Goal: Task Accomplishment & Management: Complete application form

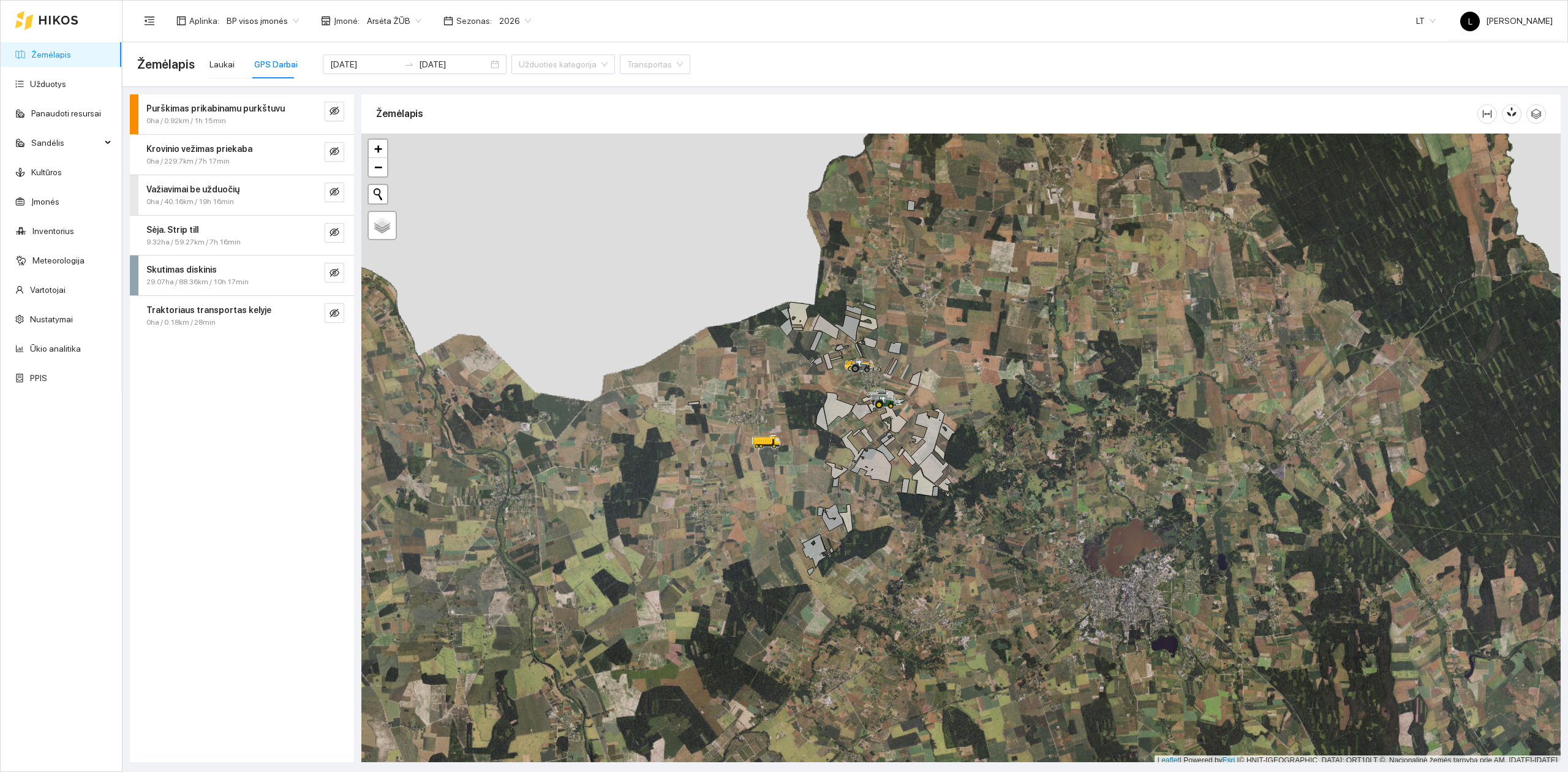
click at [47, 49] on link "Žemėlapis" at bounding box center [51, 54] width 40 height 10
click at [52, 88] on link "Užduotys" at bounding box center [48, 84] width 36 height 10
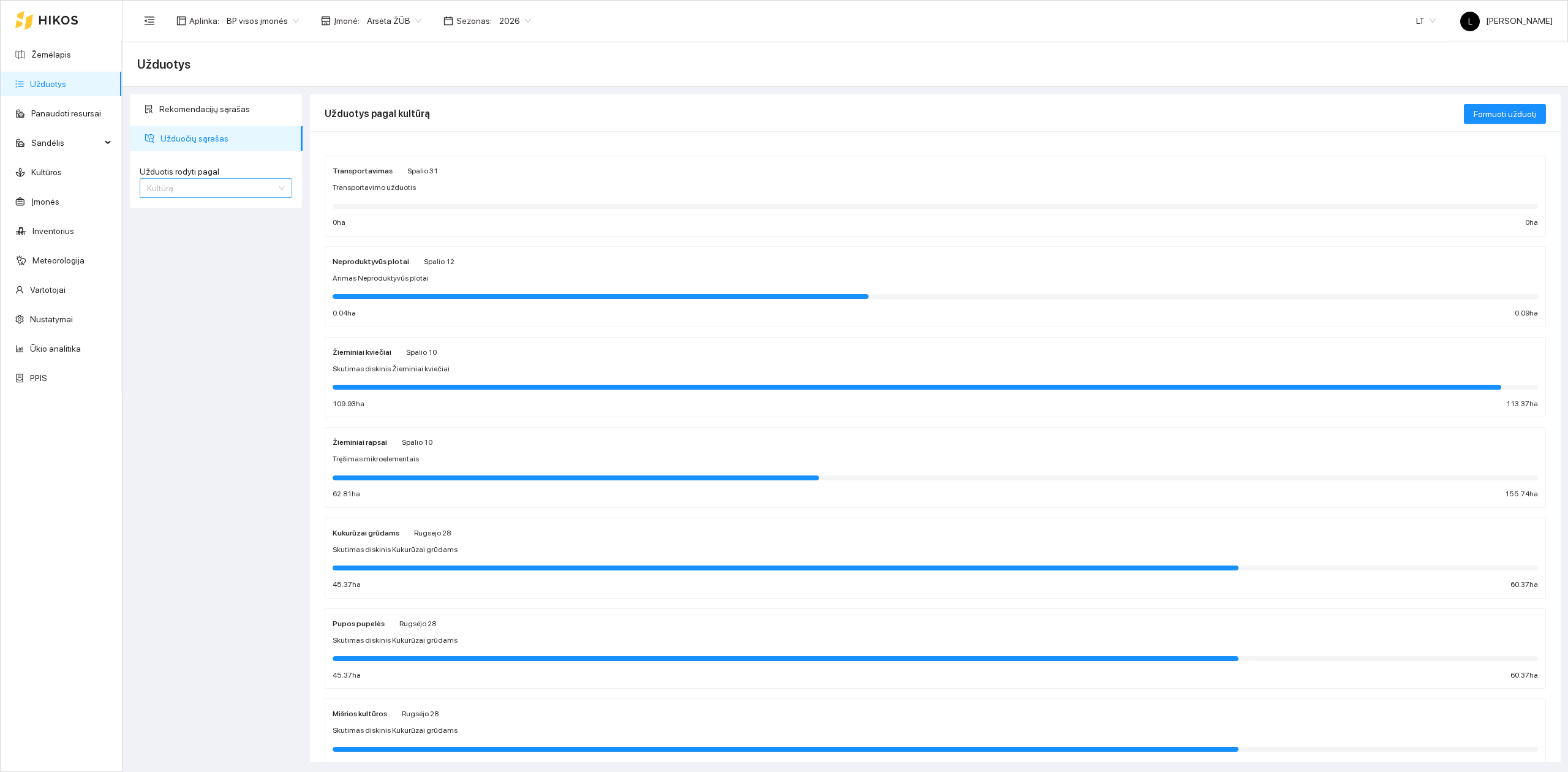
click at [250, 184] on span "Kultūrą" at bounding box center [216, 188] width 137 height 18
click at [238, 297] on div "Rekomendacijų sąrašas Užduočių sąrašas Užduotis rodyti pagal Kultūrą Užduotis r…" at bounding box center [216, 428] width 180 height 667
click at [398, 477] on div at bounding box center [575, 478] width 486 height 5
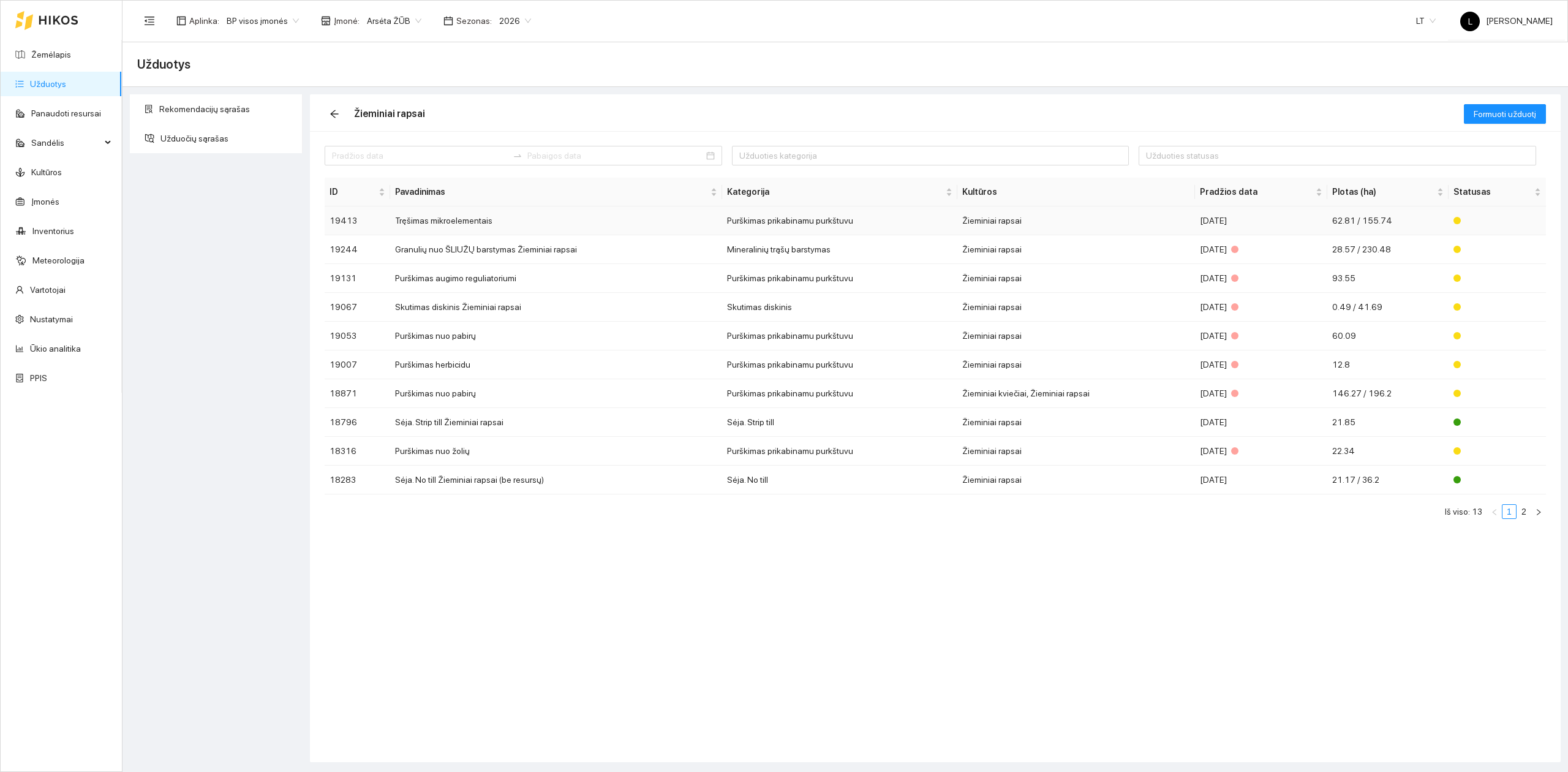
click at [600, 226] on td "Tręšimas mikroelementais" at bounding box center [556, 221] width 332 height 29
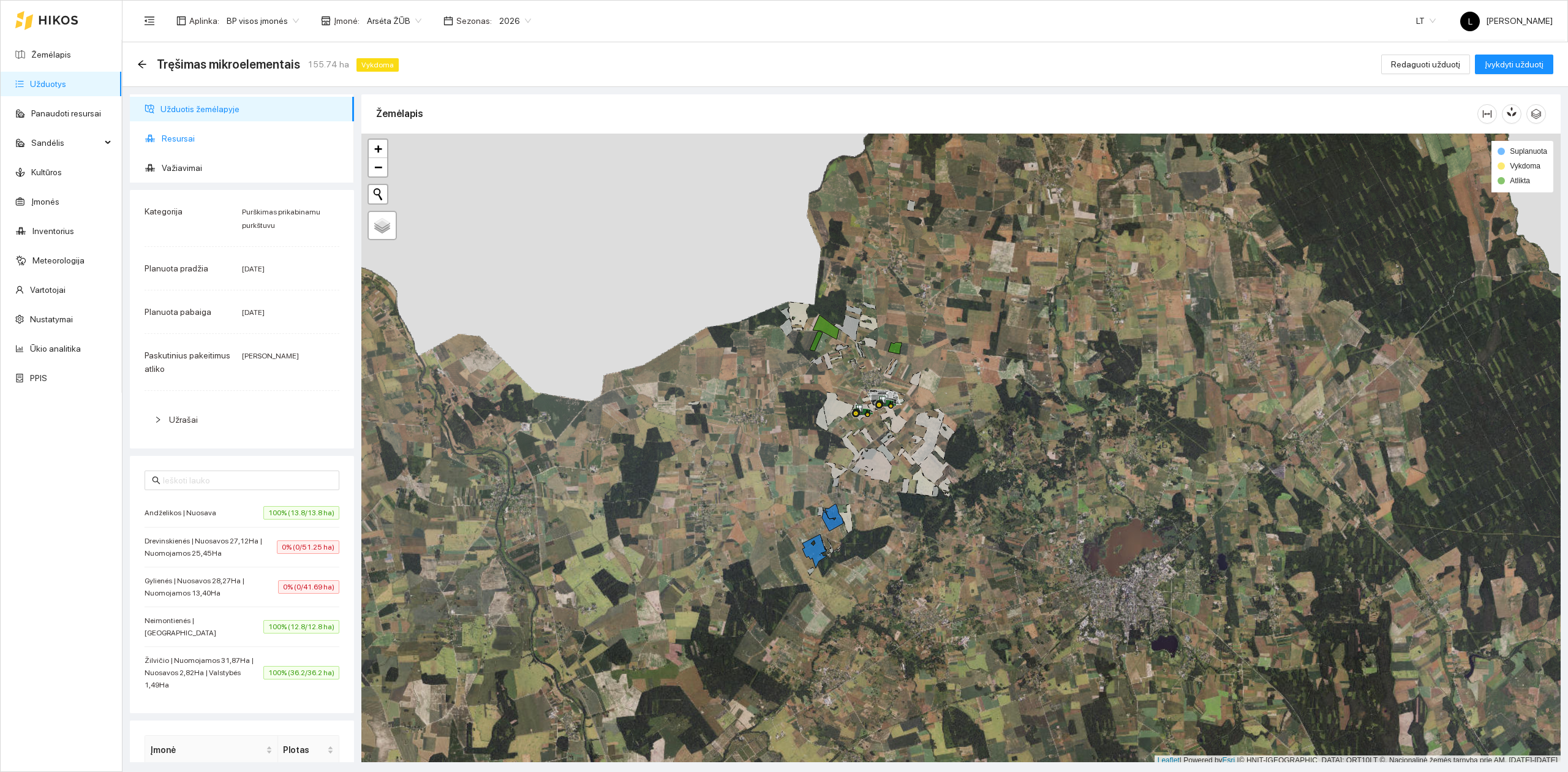
click at [174, 140] on span "Resursai" at bounding box center [253, 138] width 183 height 25
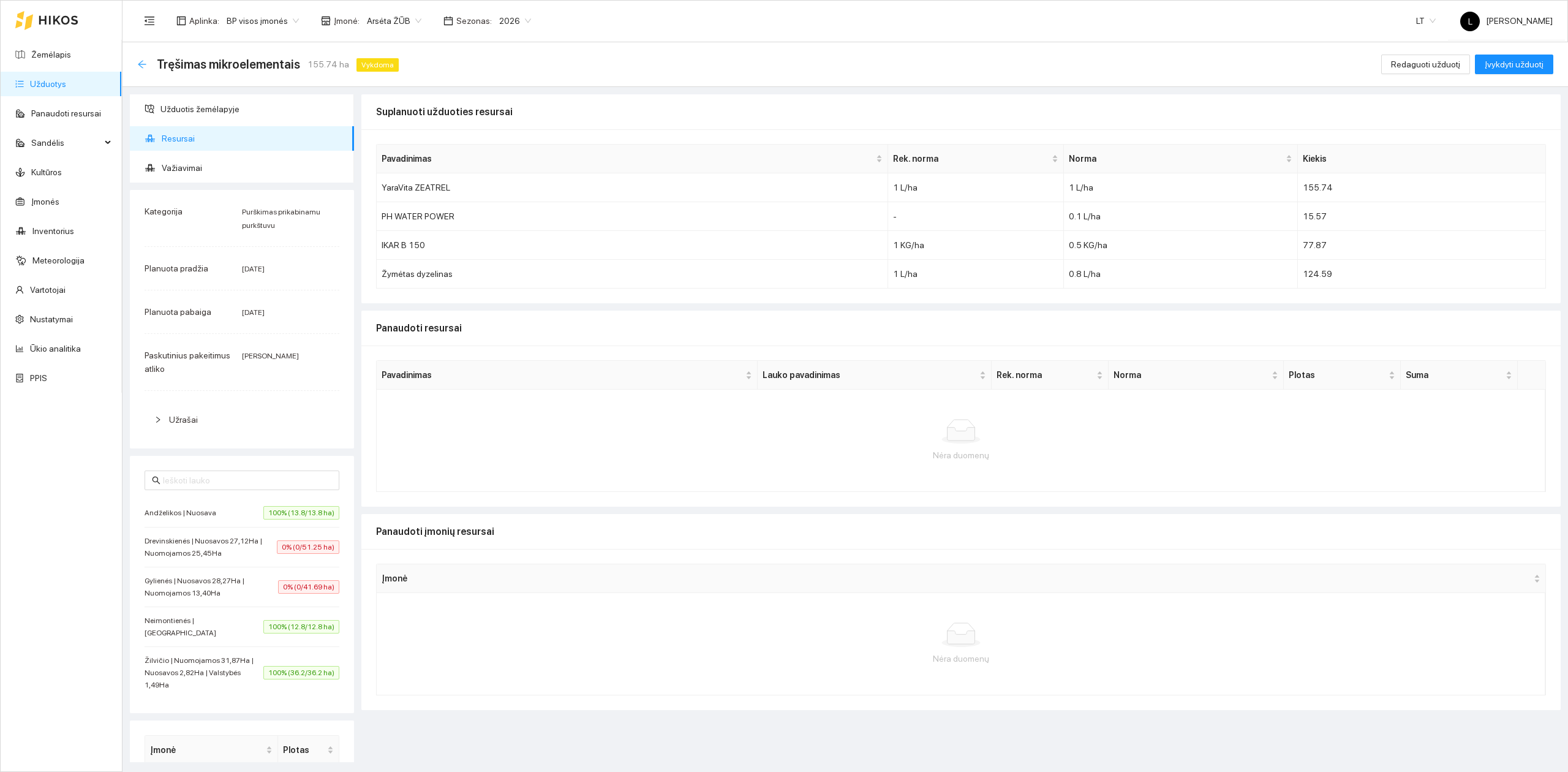
click at [138, 66] on icon "arrow-left" at bounding box center [142, 64] width 10 height 10
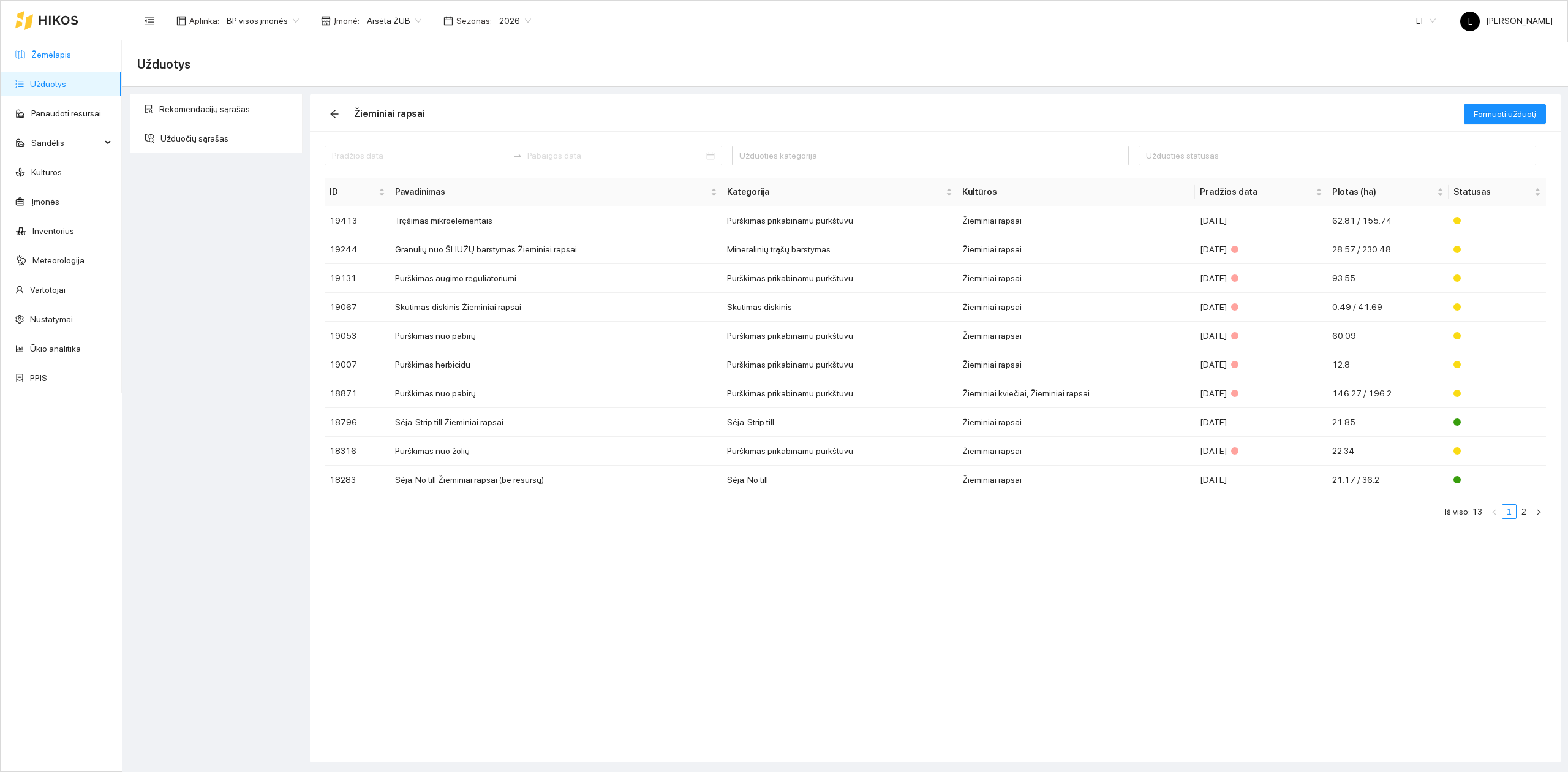
click at [45, 49] on link "Žemėlapis" at bounding box center [51, 54] width 40 height 10
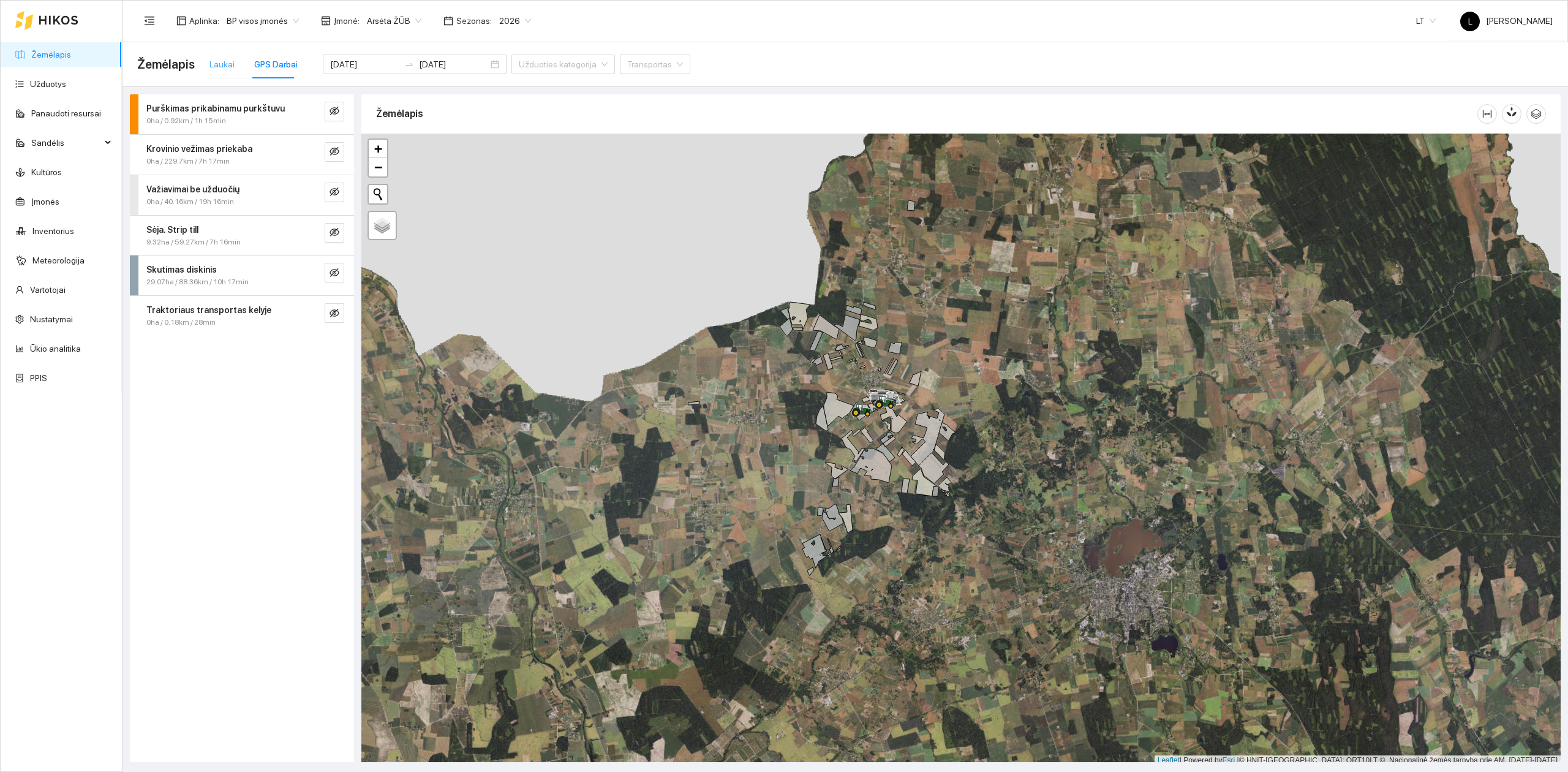
click at [224, 56] on div "Laukai" at bounding box center [222, 64] width 26 height 28
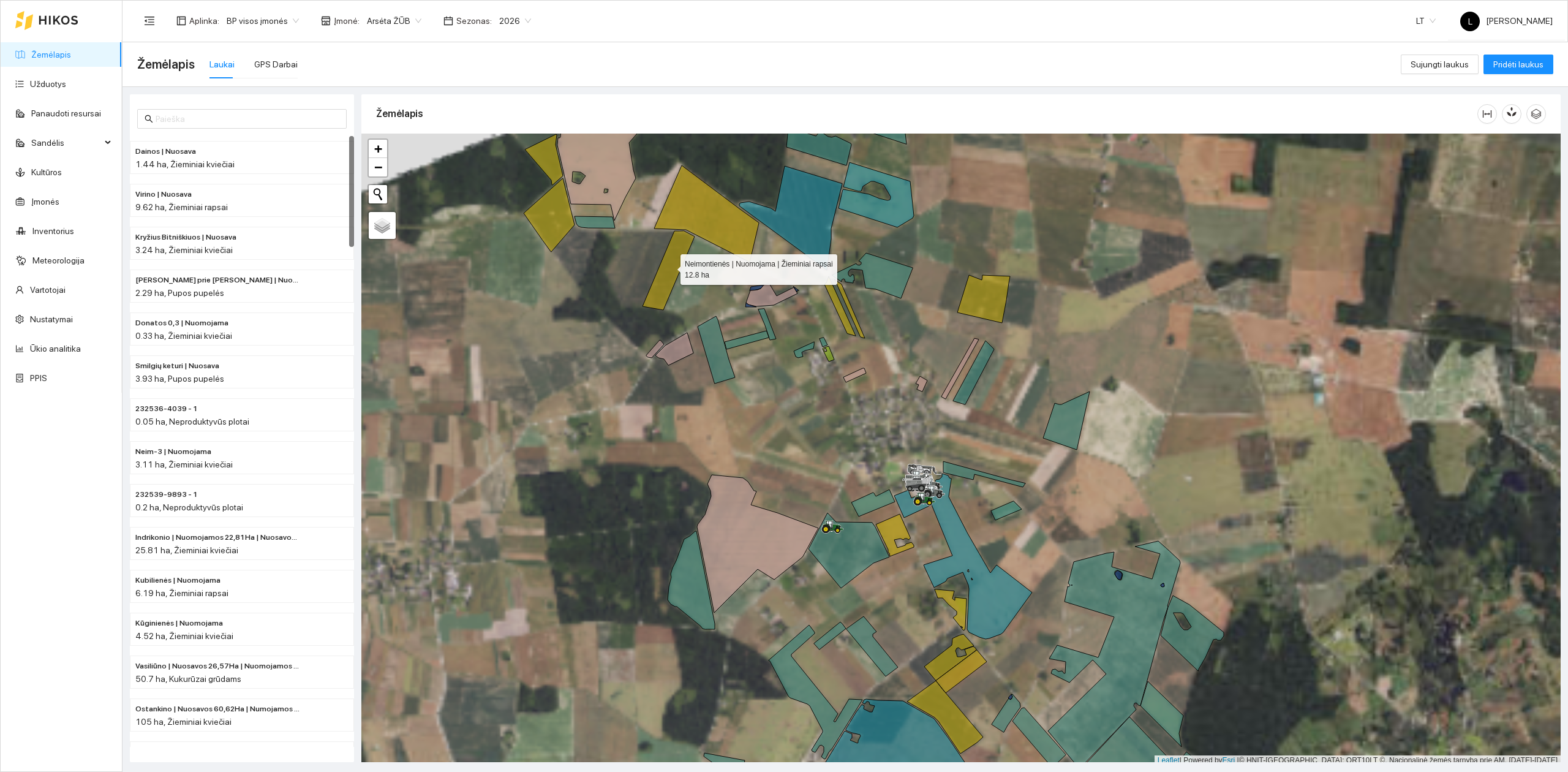
click at [669, 267] on icon at bounding box center [668, 271] width 52 height 79
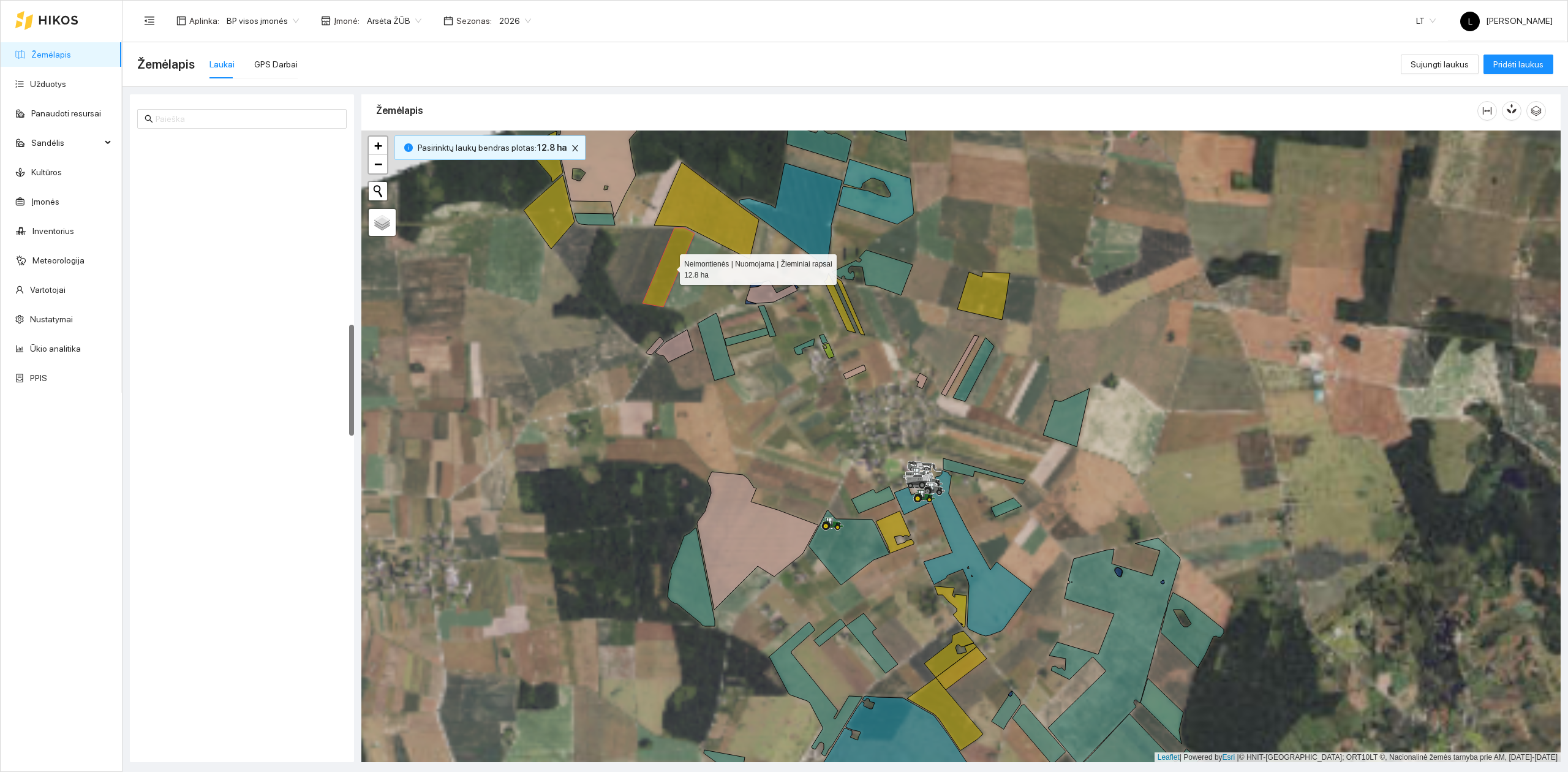
scroll to position [1039, 0]
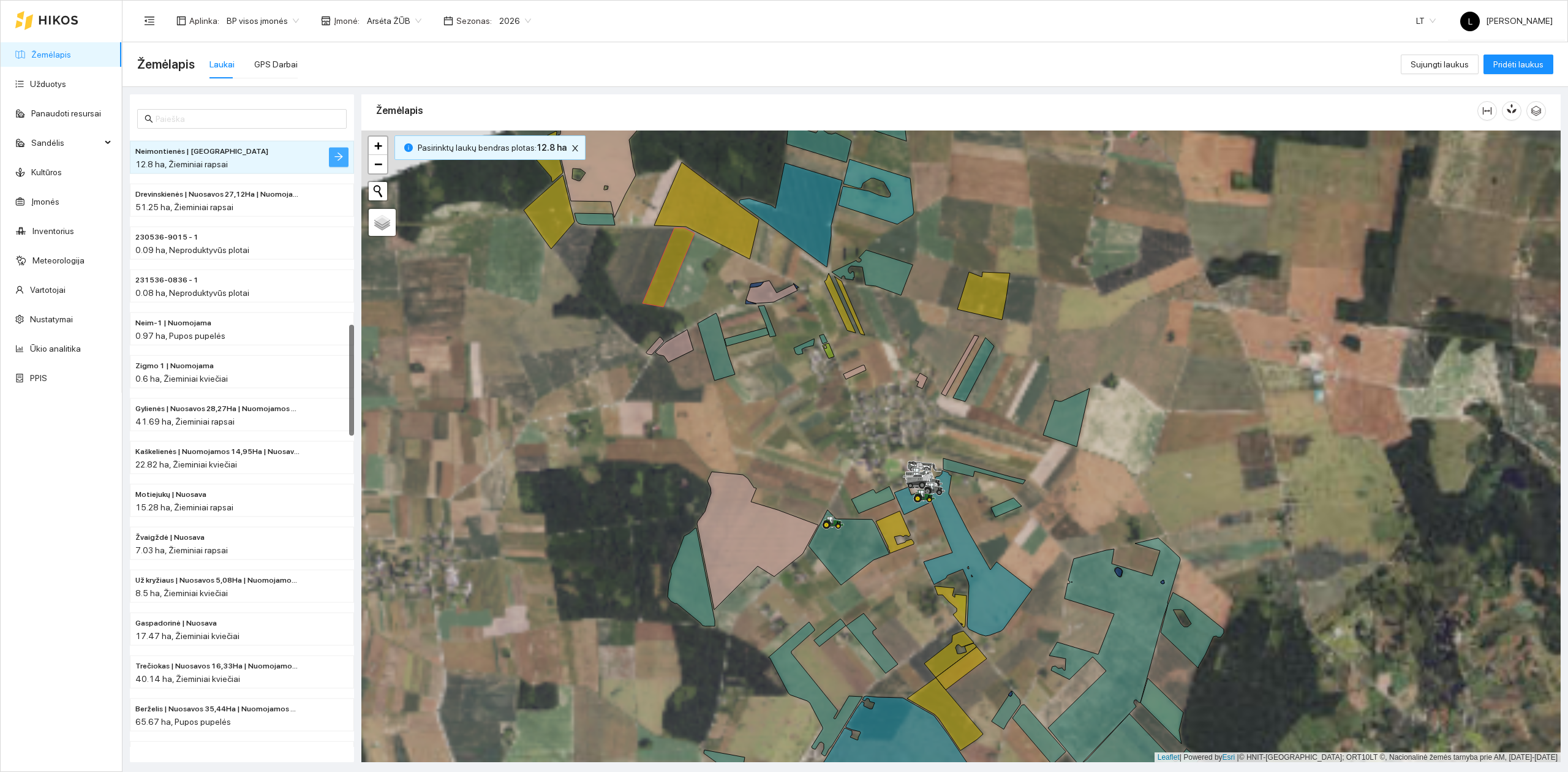
click at [344, 153] on button "button" at bounding box center [339, 157] width 20 height 20
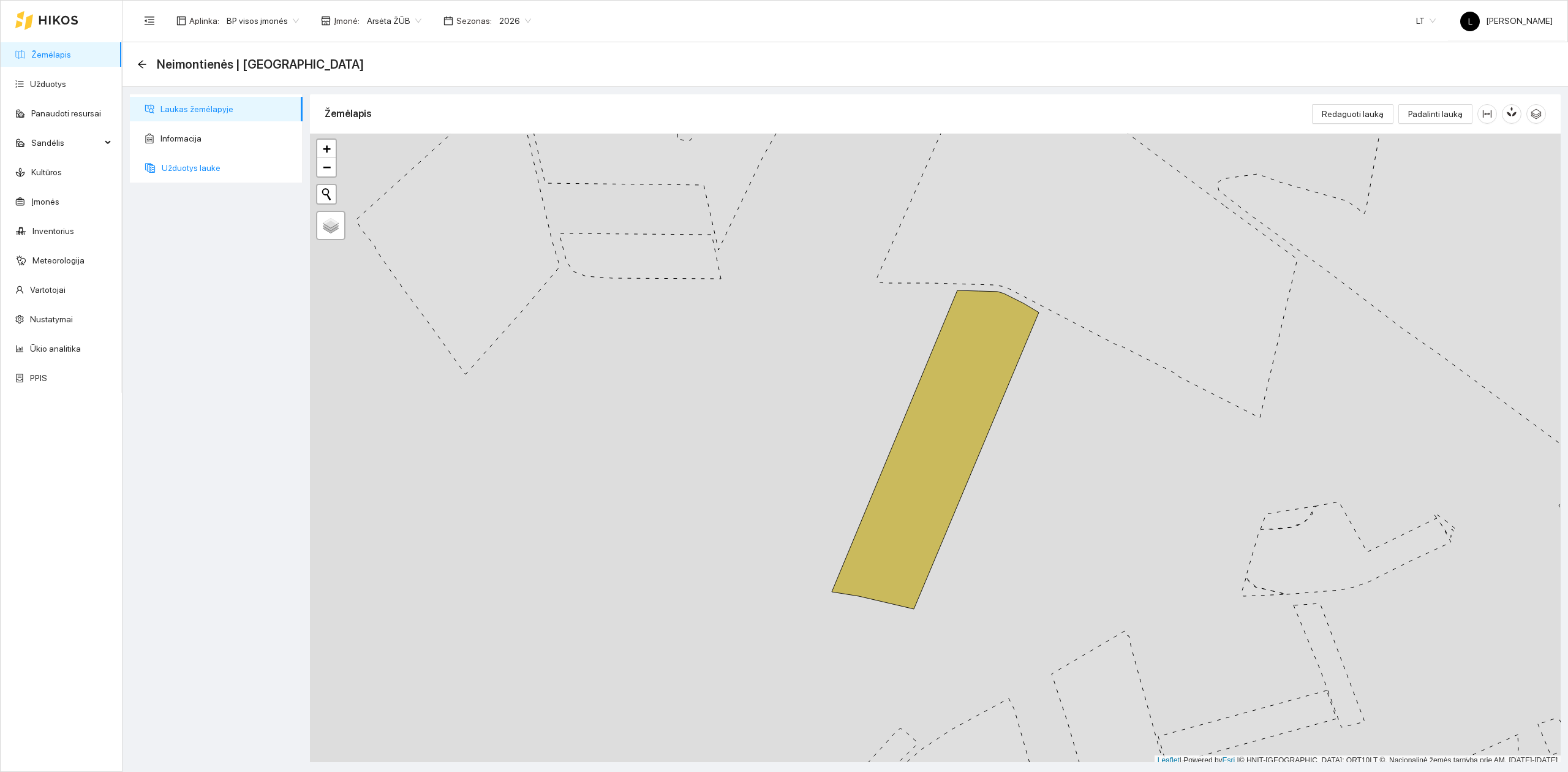
click at [197, 168] on span "Užduotys lauke" at bounding box center [226, 168] width 131 height 25
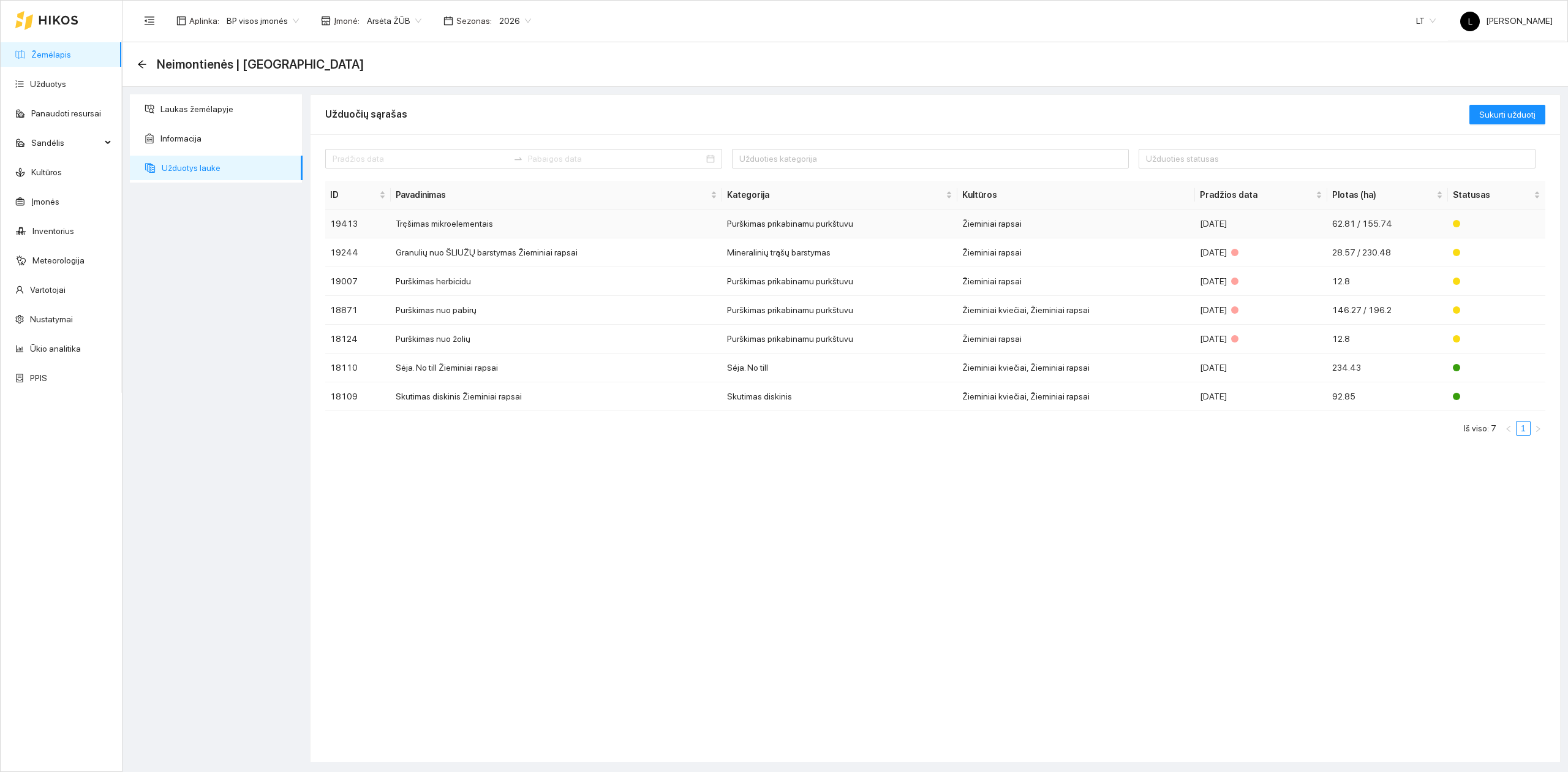
click at [606, 226] on td "Tręšimas mikroelementais" at bounding box center [556, 224] width 332 height 29
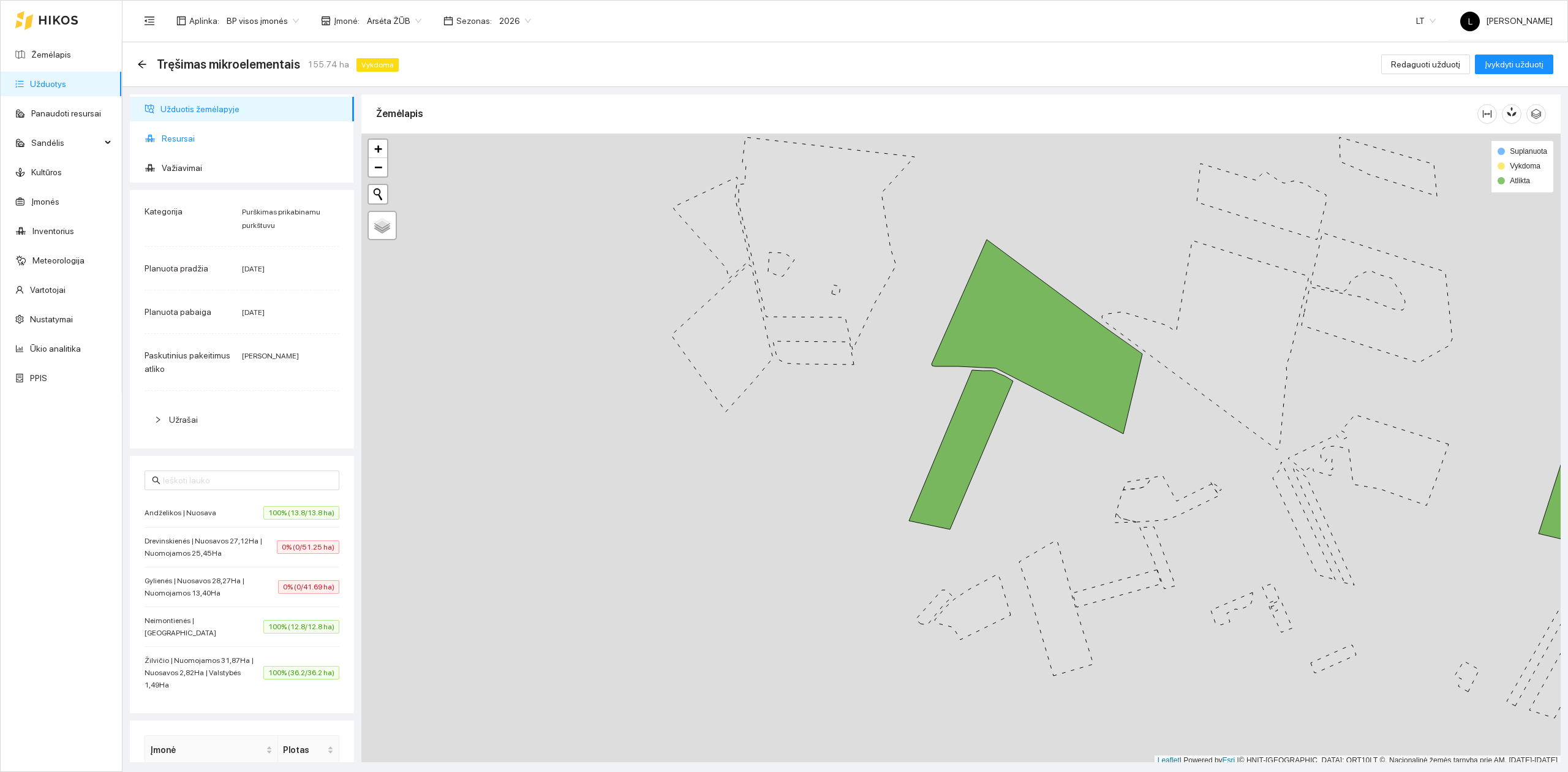
click at [161, 137] on span "Resursai" at bounding box center [253, 138] width 183 height 25
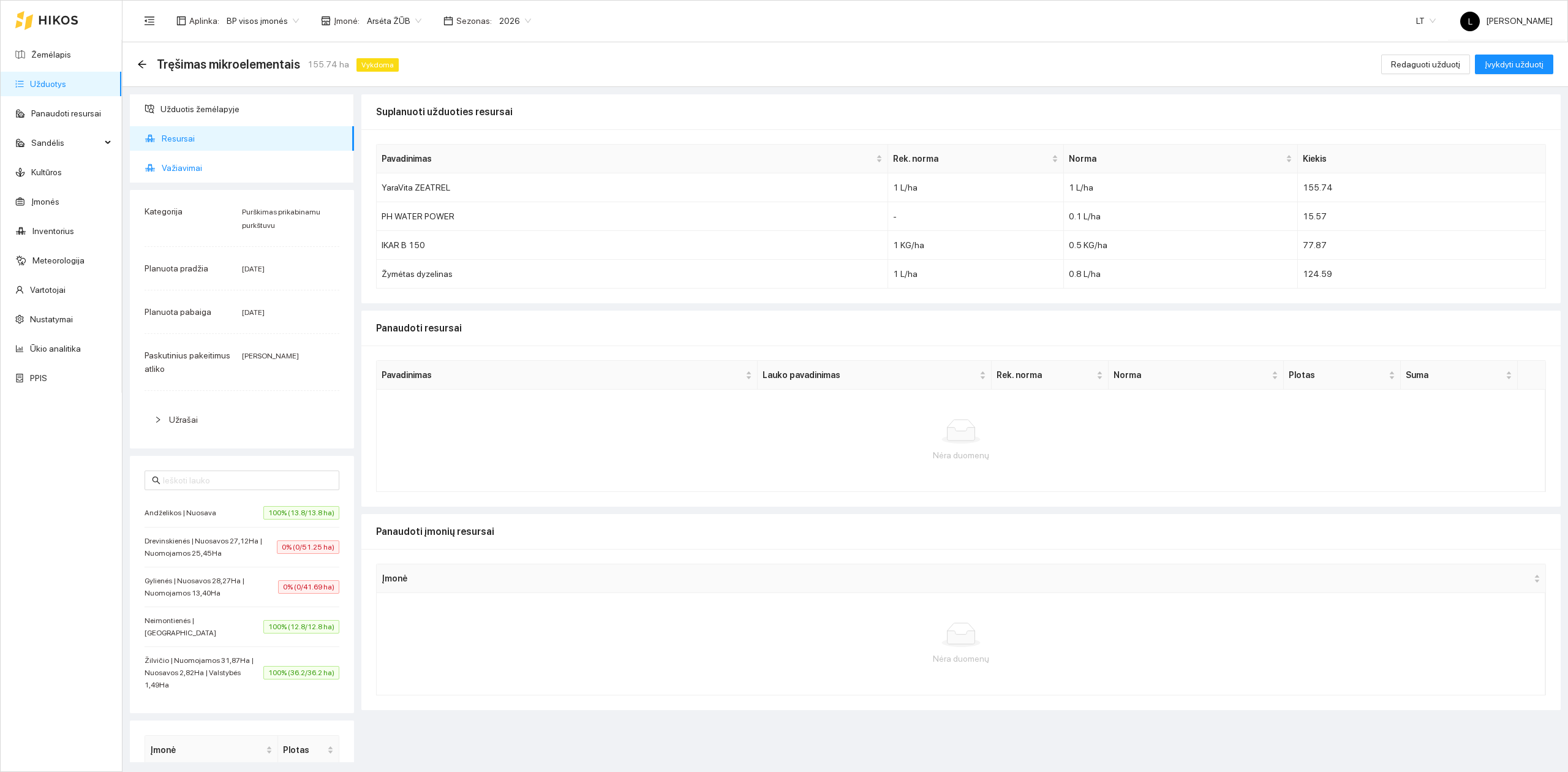
click at [178, 175] on span "Važiavimai" at bounding box center [253, 168] width 183 height 25
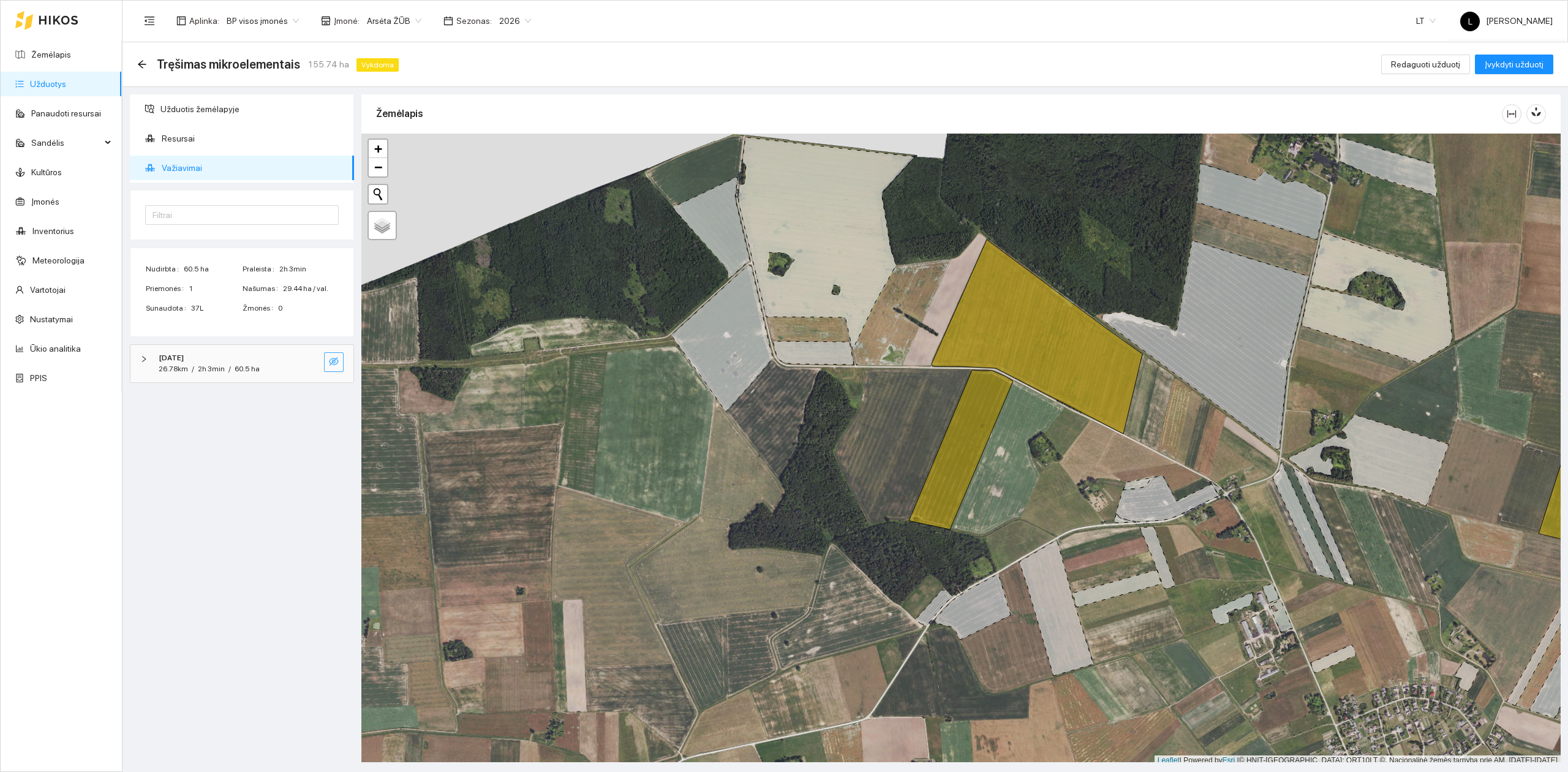
click at [342, 360] on button "button" at bounding box center [334, 362] width 20 height 20
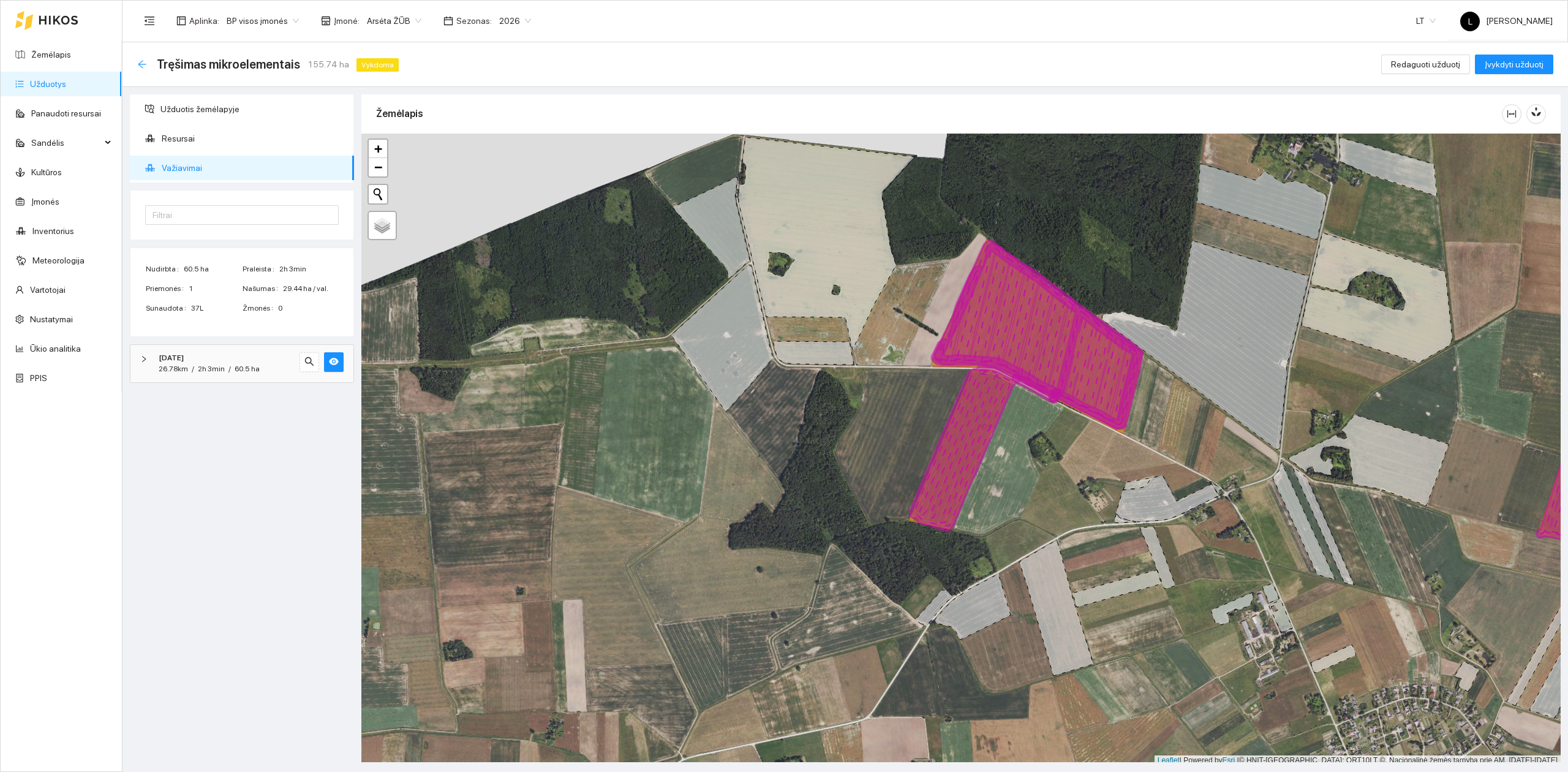
click at [145, 63] on icon "arrow-left" at bounding box center [142, 64] width 10 height 10
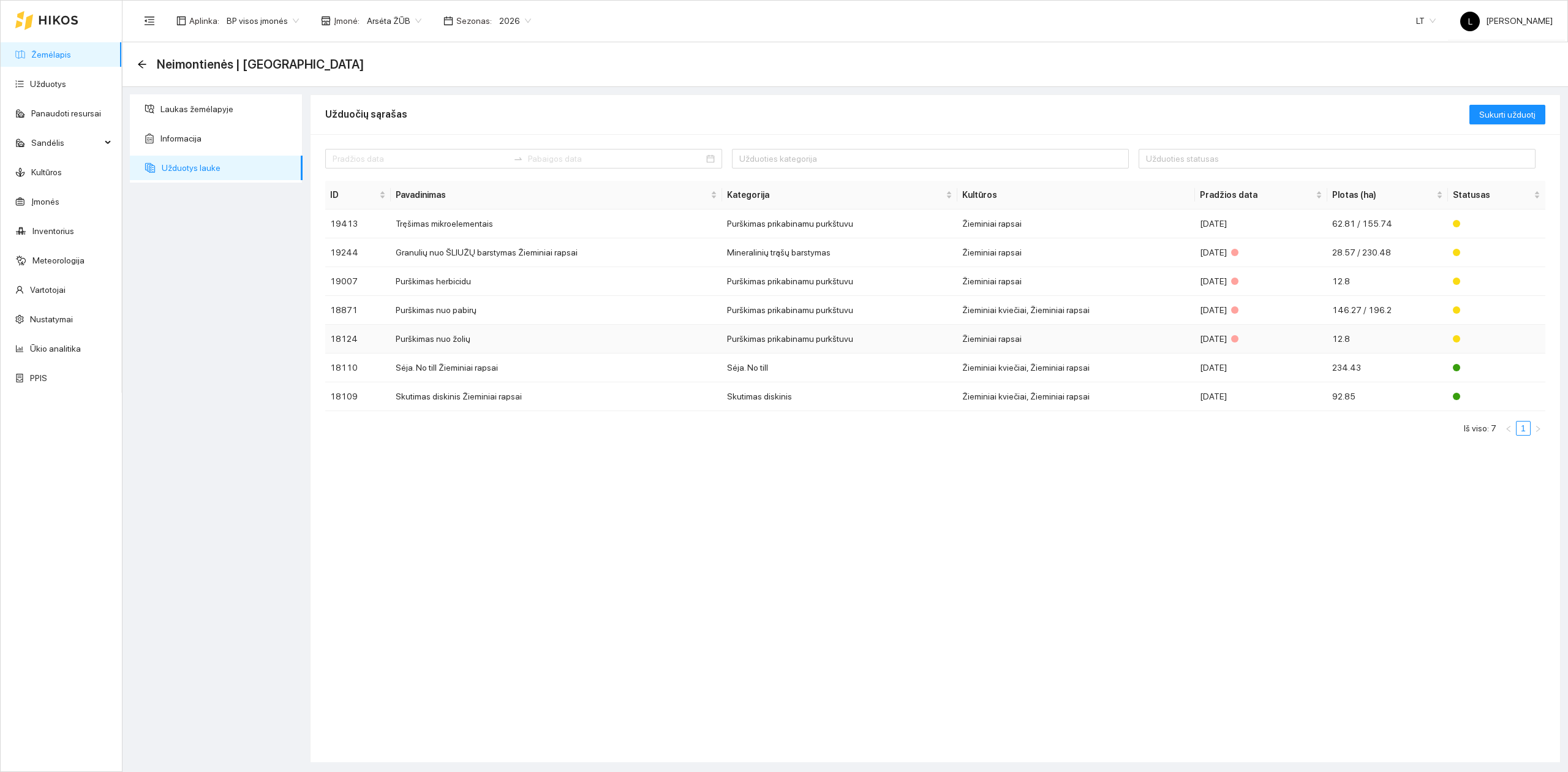
click at [468, 344] on td "Purškimas nuo žolių" at bounding box center [556, 338] width 332 height 29
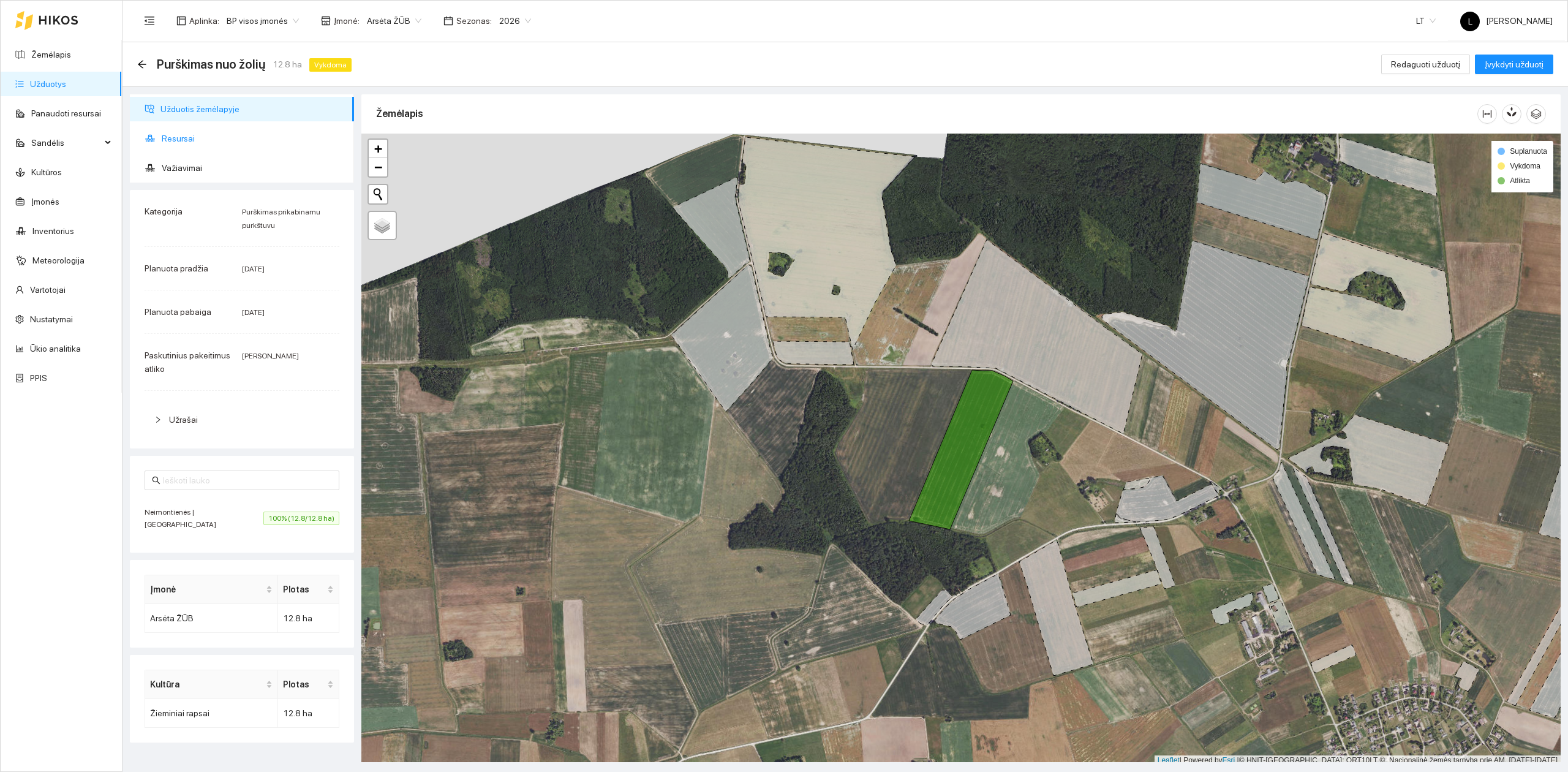
click at [182, 141] on span "Resursai" at bounding box center [253, 138] width 183 height 25
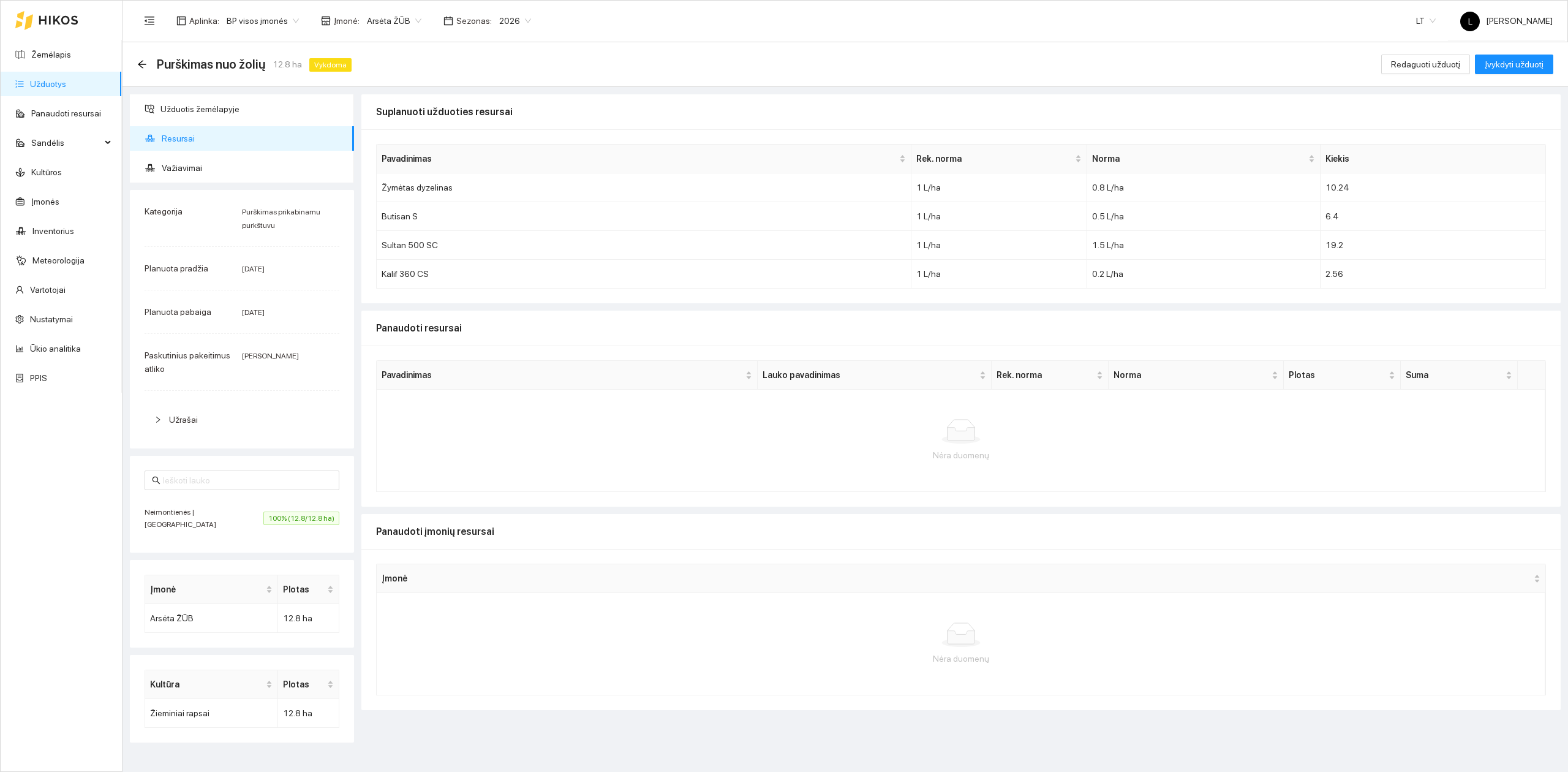
click at [138, 58] on div "Purškimas nuo žolių 12.8 ha Vykdoma" at bounding box center [247, 64] width 219 height 20
click at [140, 63] on icon "arrow-left" at bounding box center [142, 64] width 8 height 8
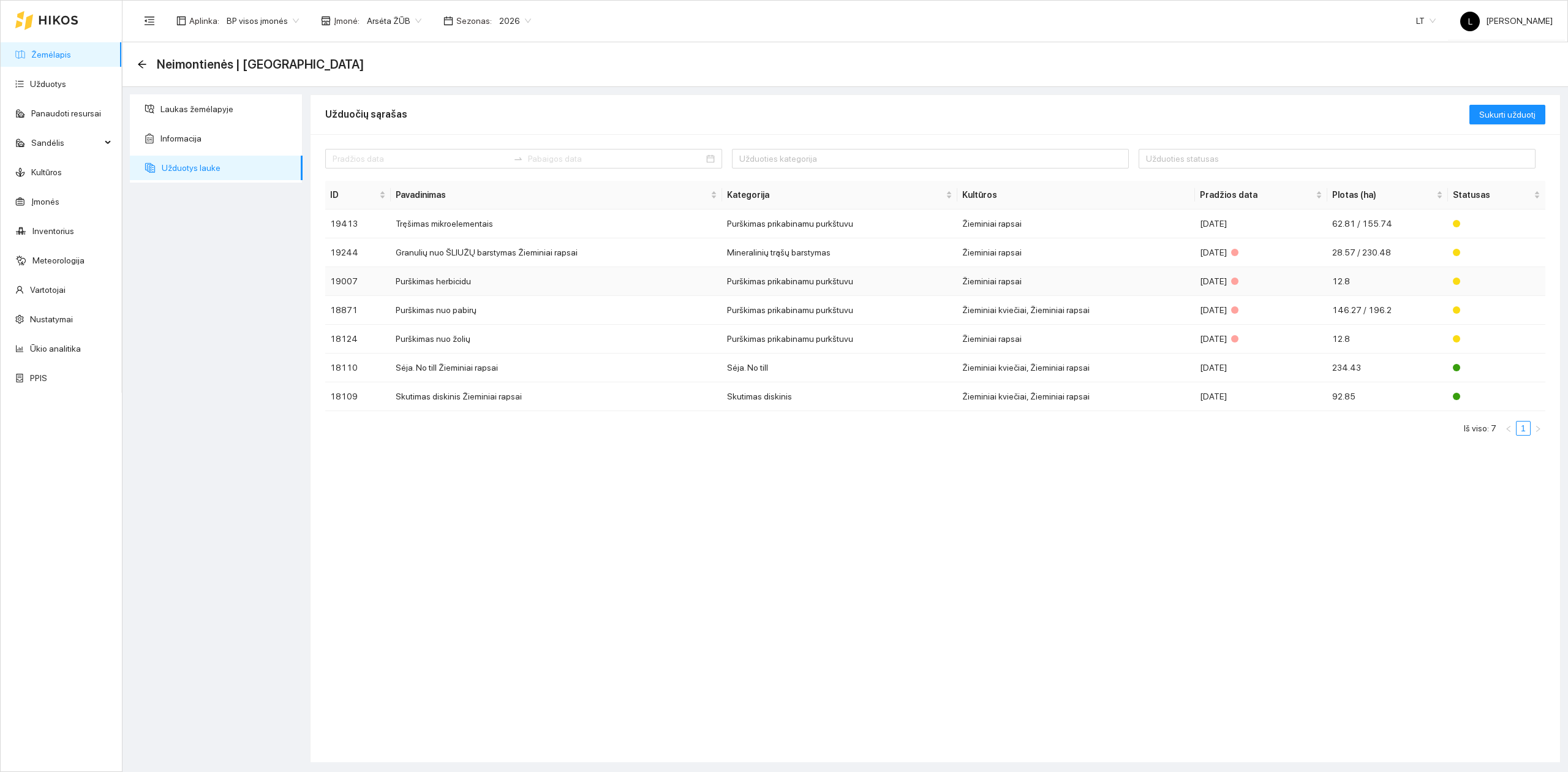
click at [478, 286] on td "Purškimas herbicidu" at bounding box center [556, 281] width 332 height 29
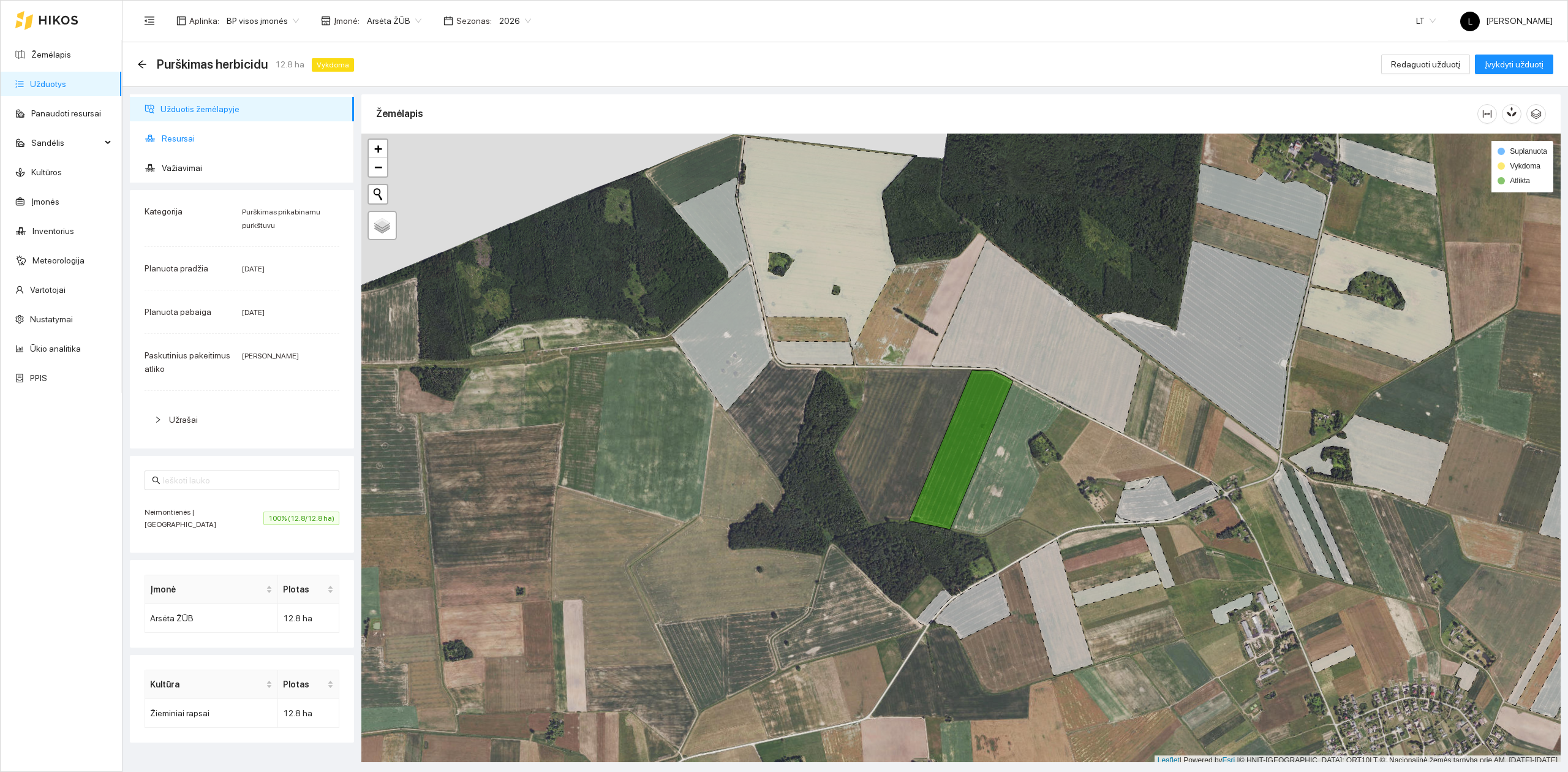
click at [179, 145] on span "Resursai" at bounding box center [253, 138] width 183 height 25
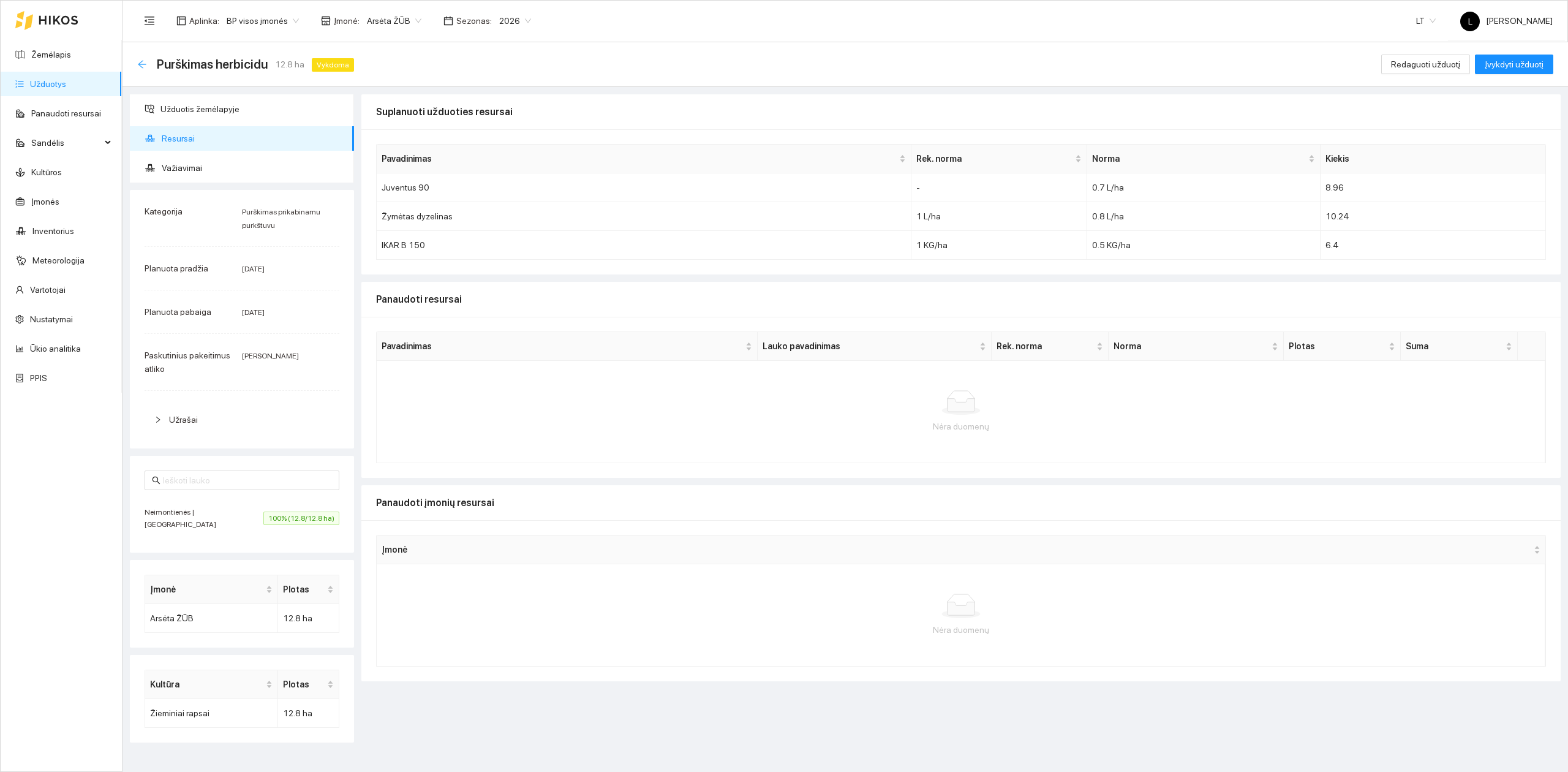
click at [143, 59] on icon "arrow-left" at bounding box center [142, 64] width 10 height 10
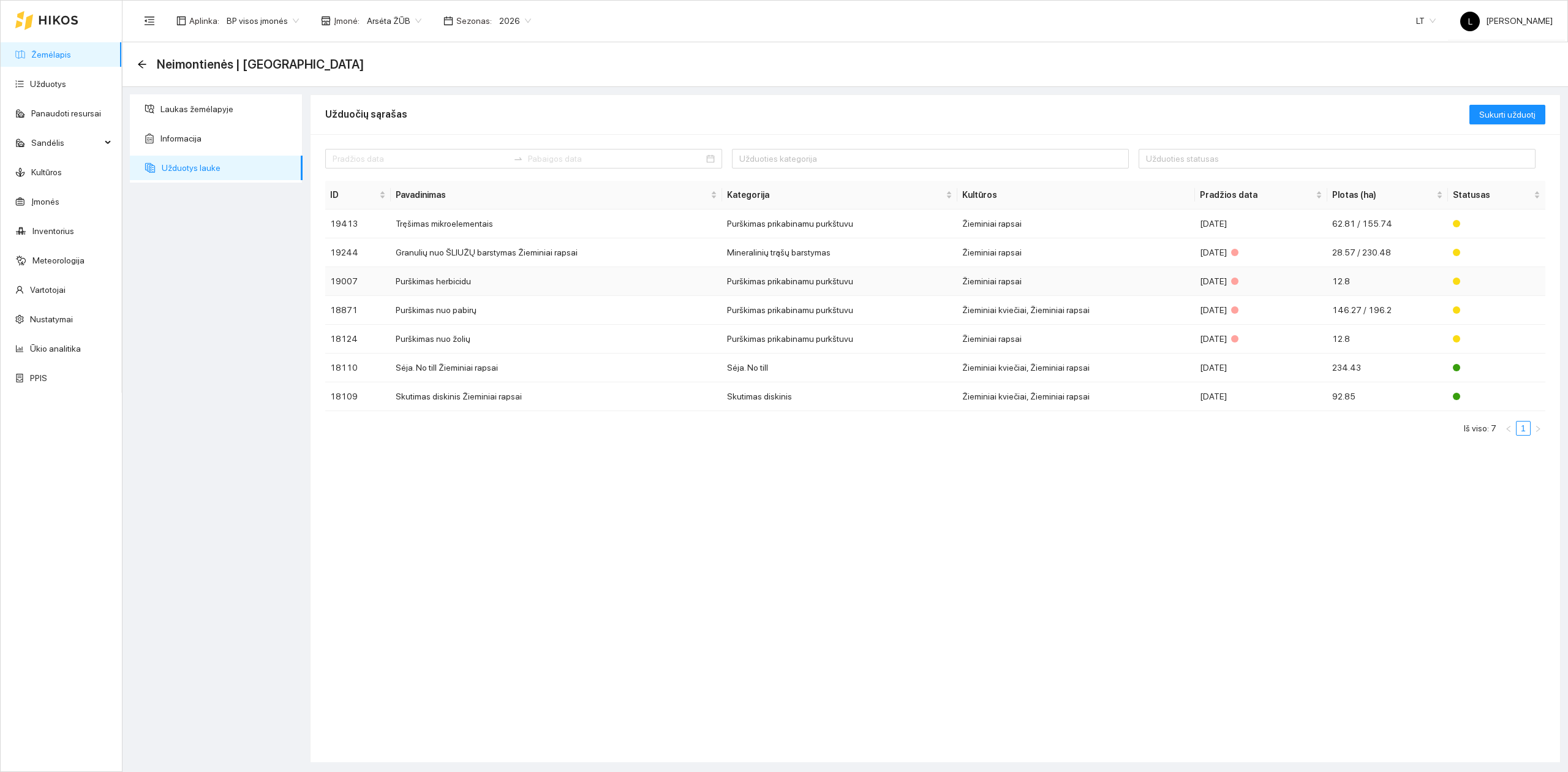
click at [473, 282] on td "Purškimas herbicidu" at bounding box center [556, 281] width 332 height 29
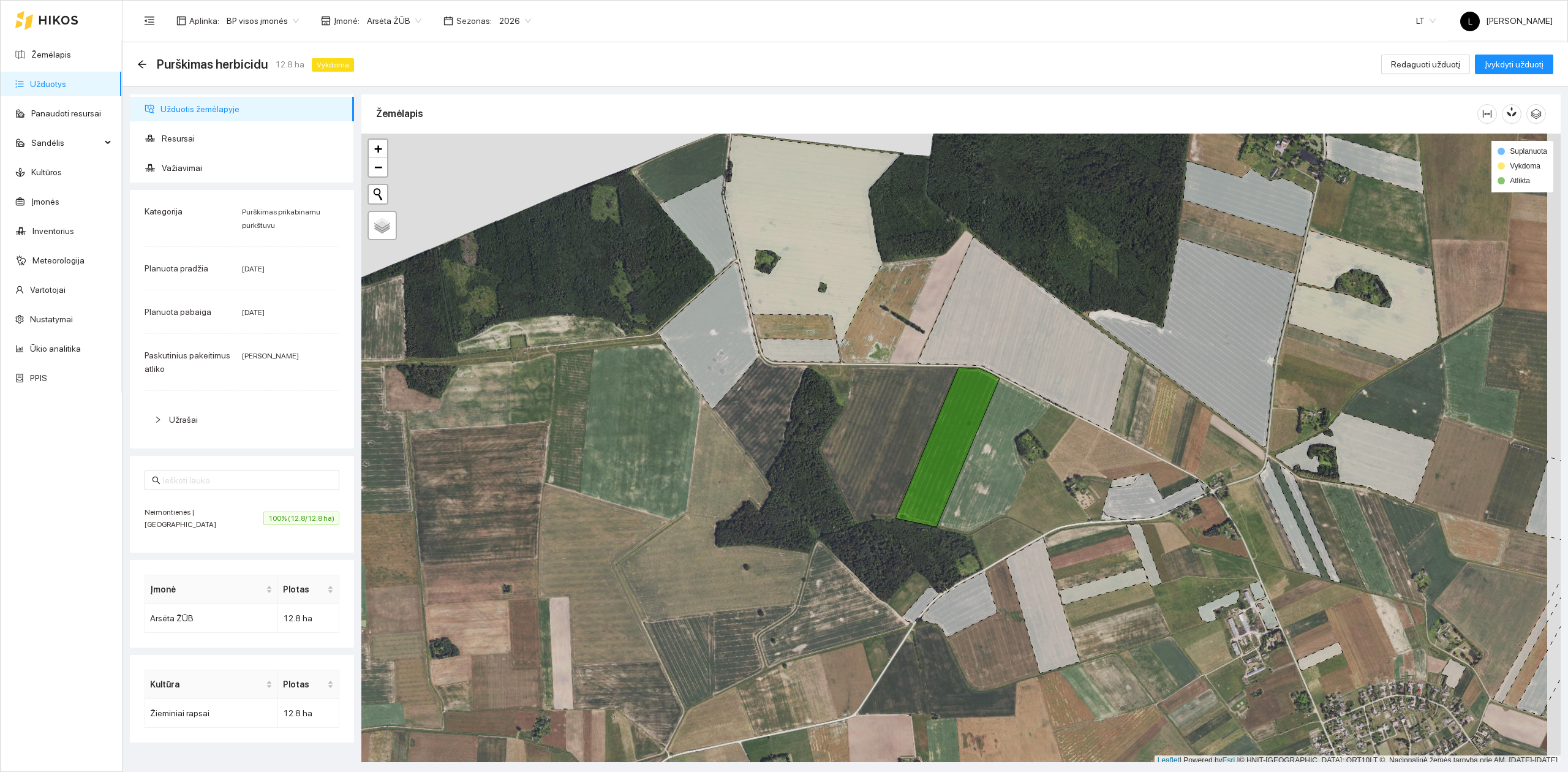
scroll to position [3, 0]
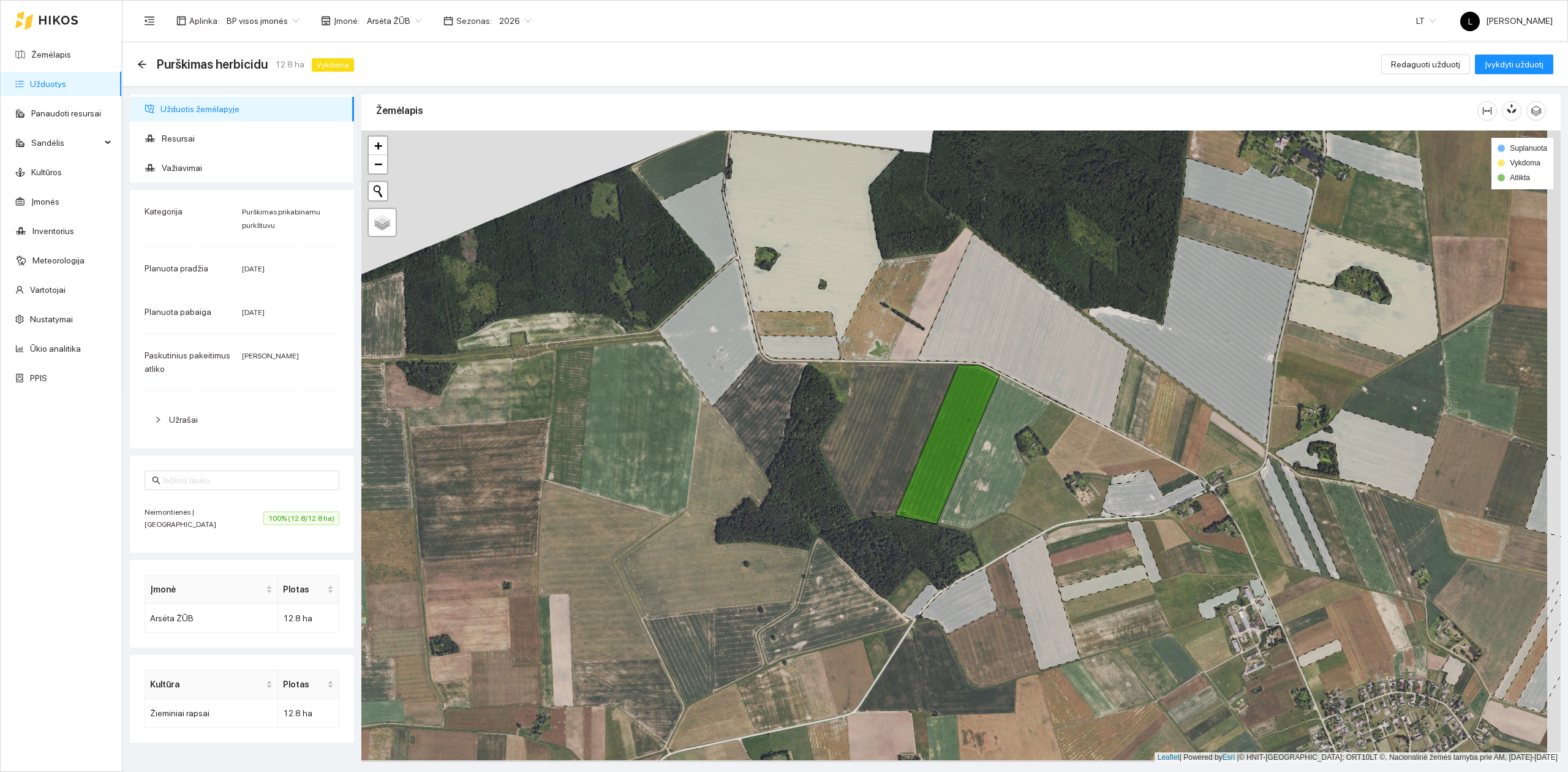
drag, startPoint x: 880, startPoint y: 431, endPoint x: 710, endPoint y: 384, distance: 176.4
click at [711, 384] on div at bounding box center [961, 447] width 1199 height 632
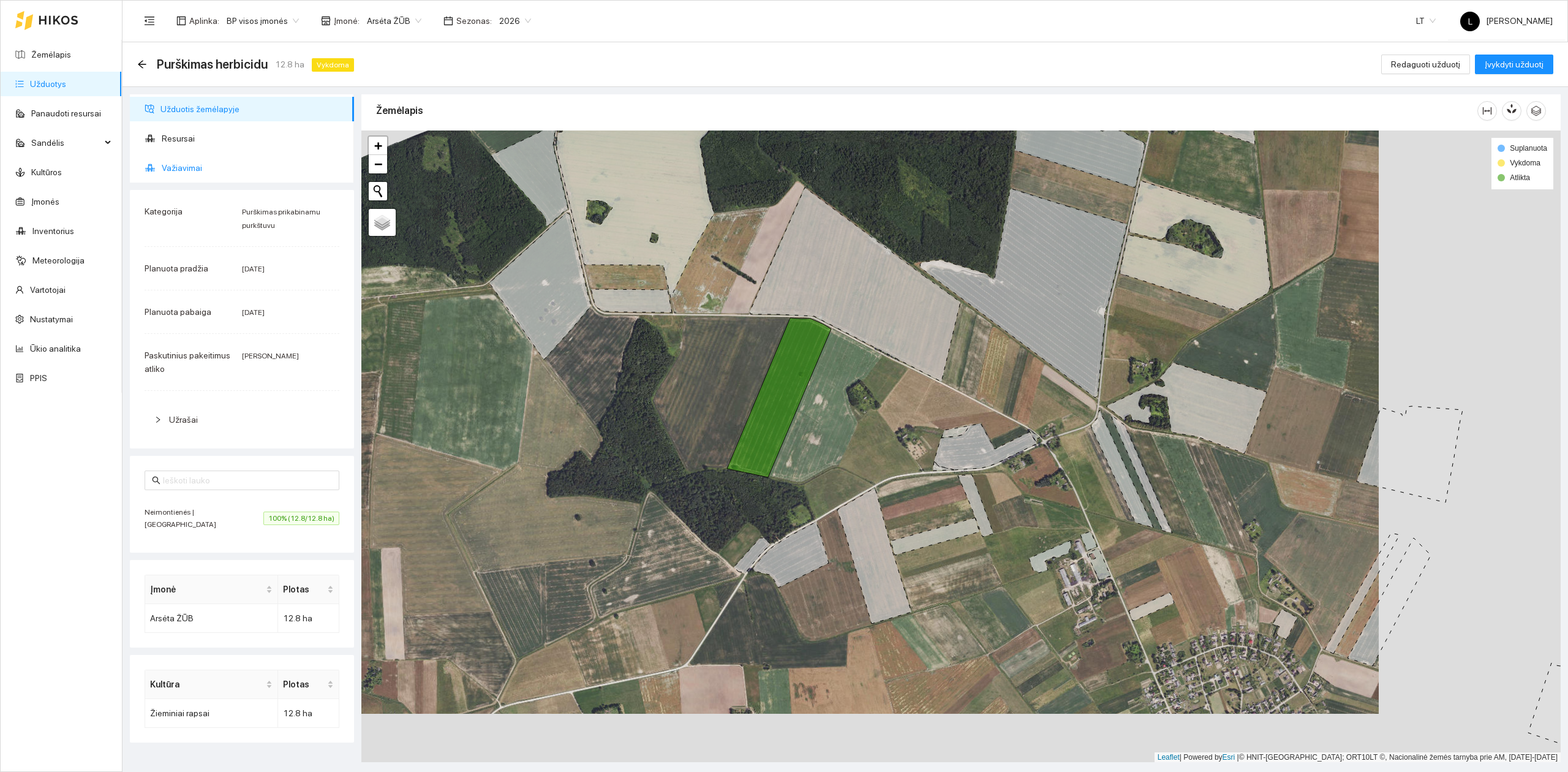
click at [186, 164] on span "Važiavimai" at bounding box center [253, 168] width 183 height 25
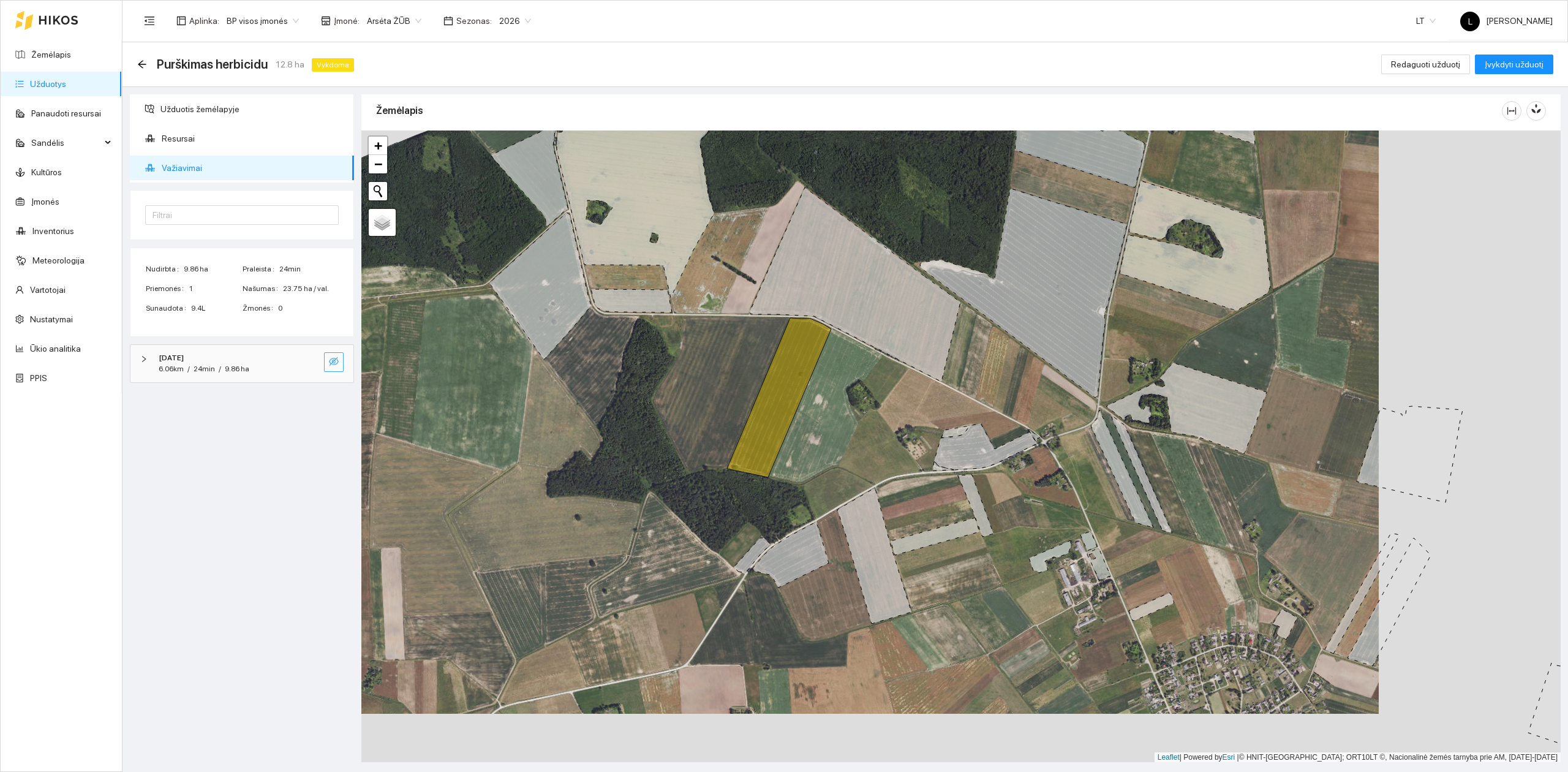
click at [337, 364] on icon "eye-invisible" at bounding box center [334, 361] width 10 height 8
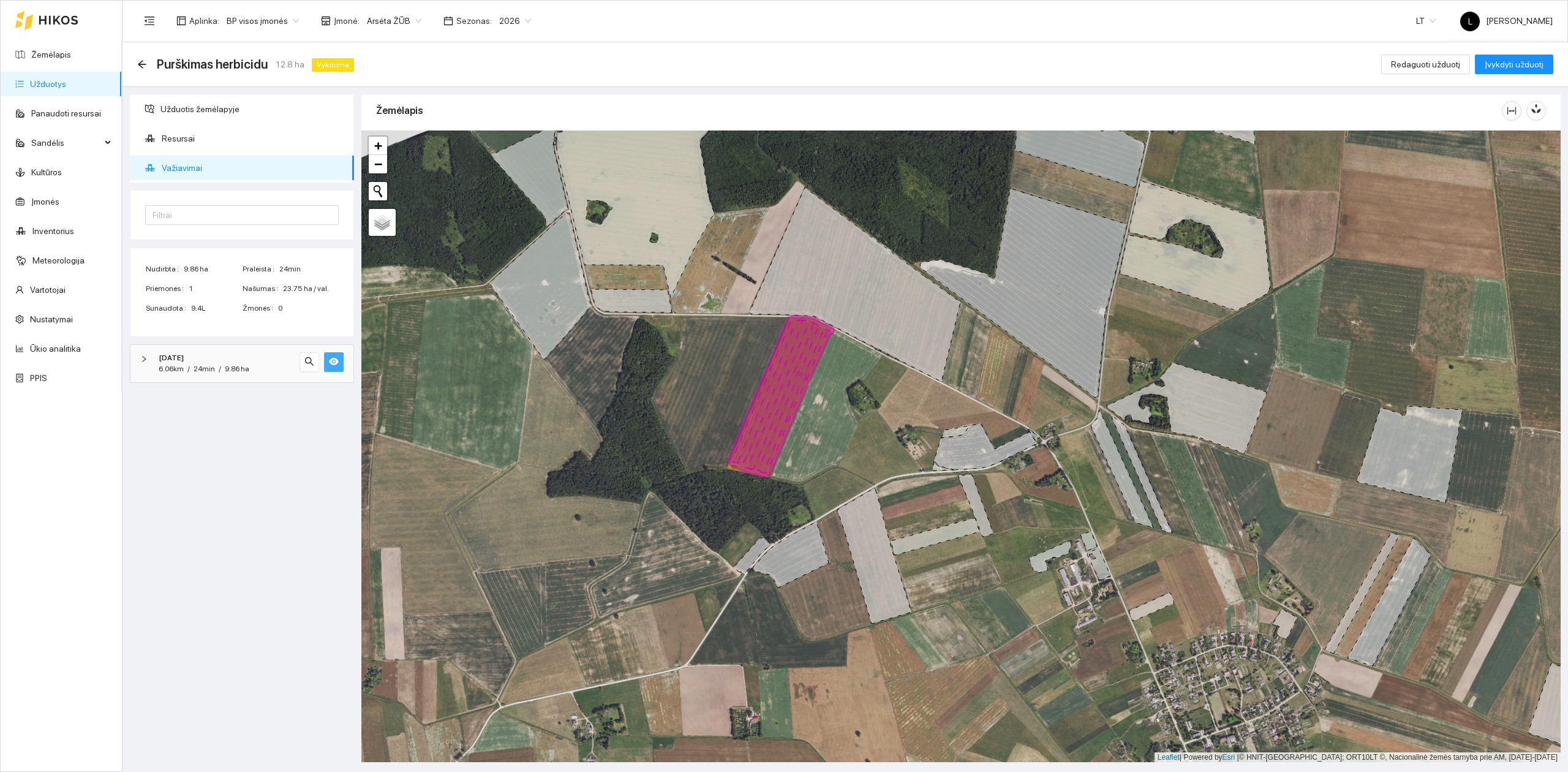
click at [331, 363] on icon "eye" at bounding box center [334, 361] width 10 height 7
click at [331, 363] on icon "eye-invisible" at bounding box center [334, 361] width 10 height 10
click at [329, 356] on button "button" at bounding box center [334, 362] width 20 height 20
click at [49, 49] on link "Žemėlapis" at bounding box center [51, 54] width 40 height 10
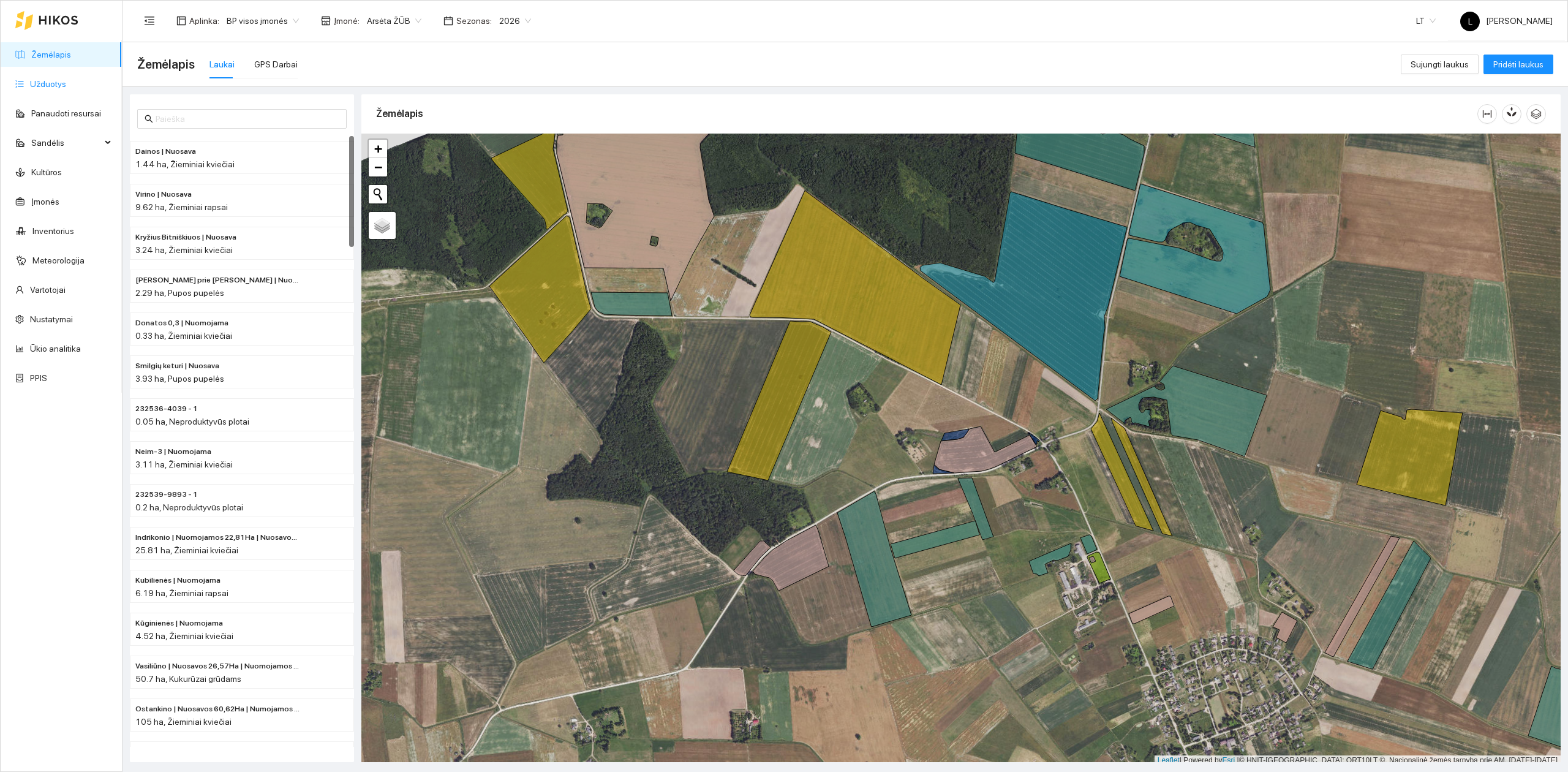
click at [43, 84] on link "Užduotys" at bounding box center [48, 84] width 36 height 10
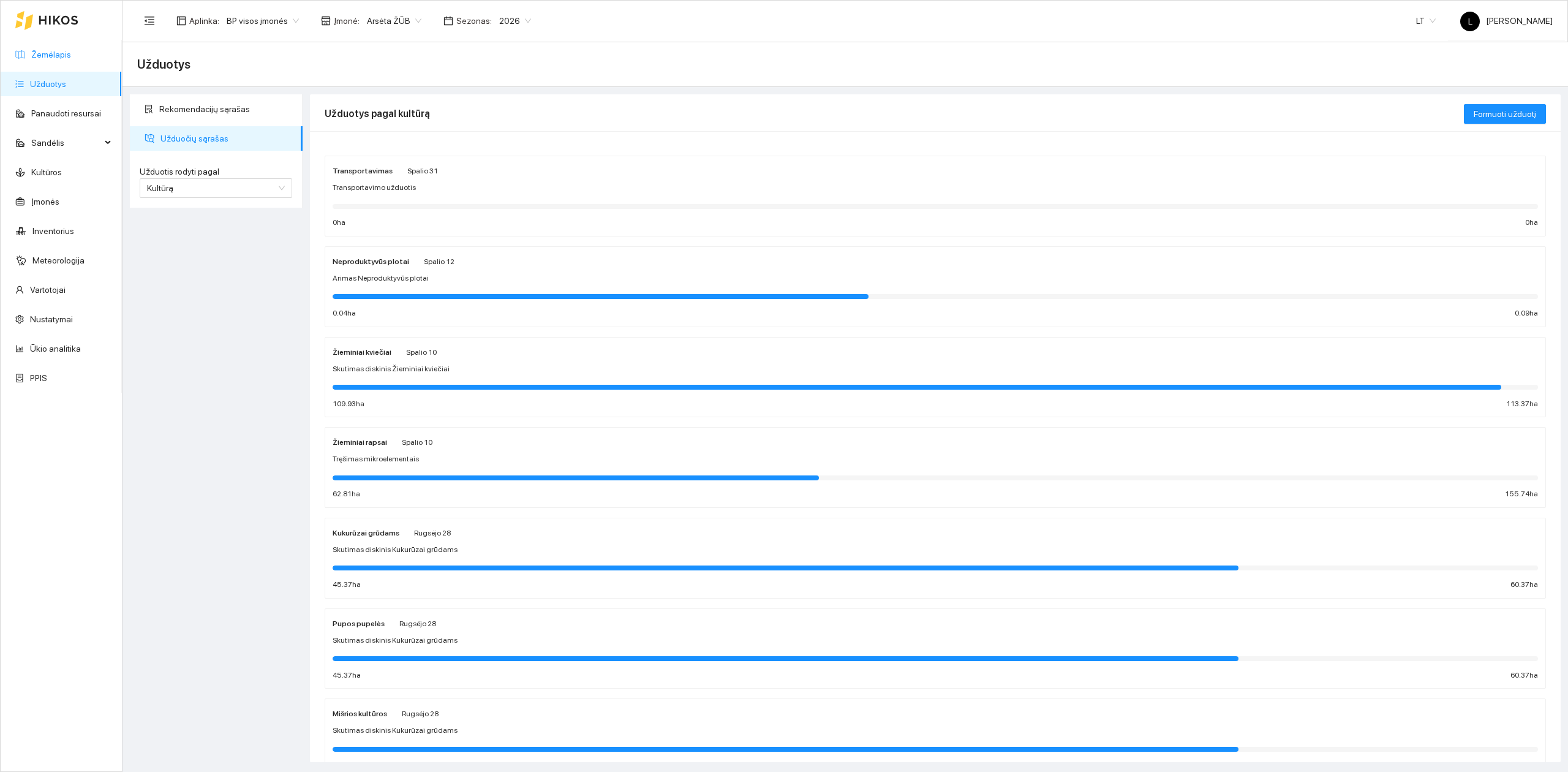
click at [31, 56] on link "Žemėlapis" at bounding box center [51, 54] width 40 height 10
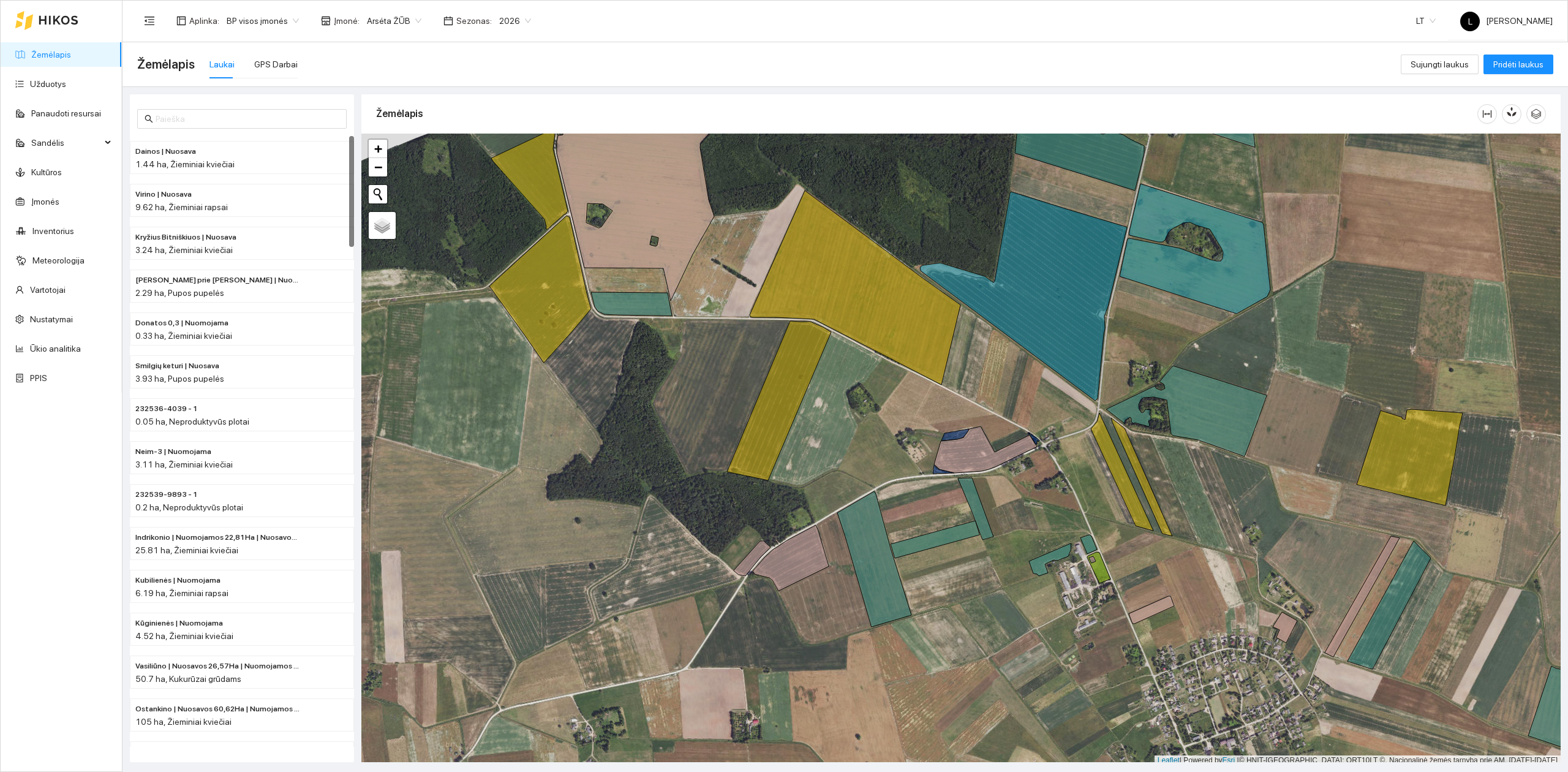
scroll to position [3, 0]
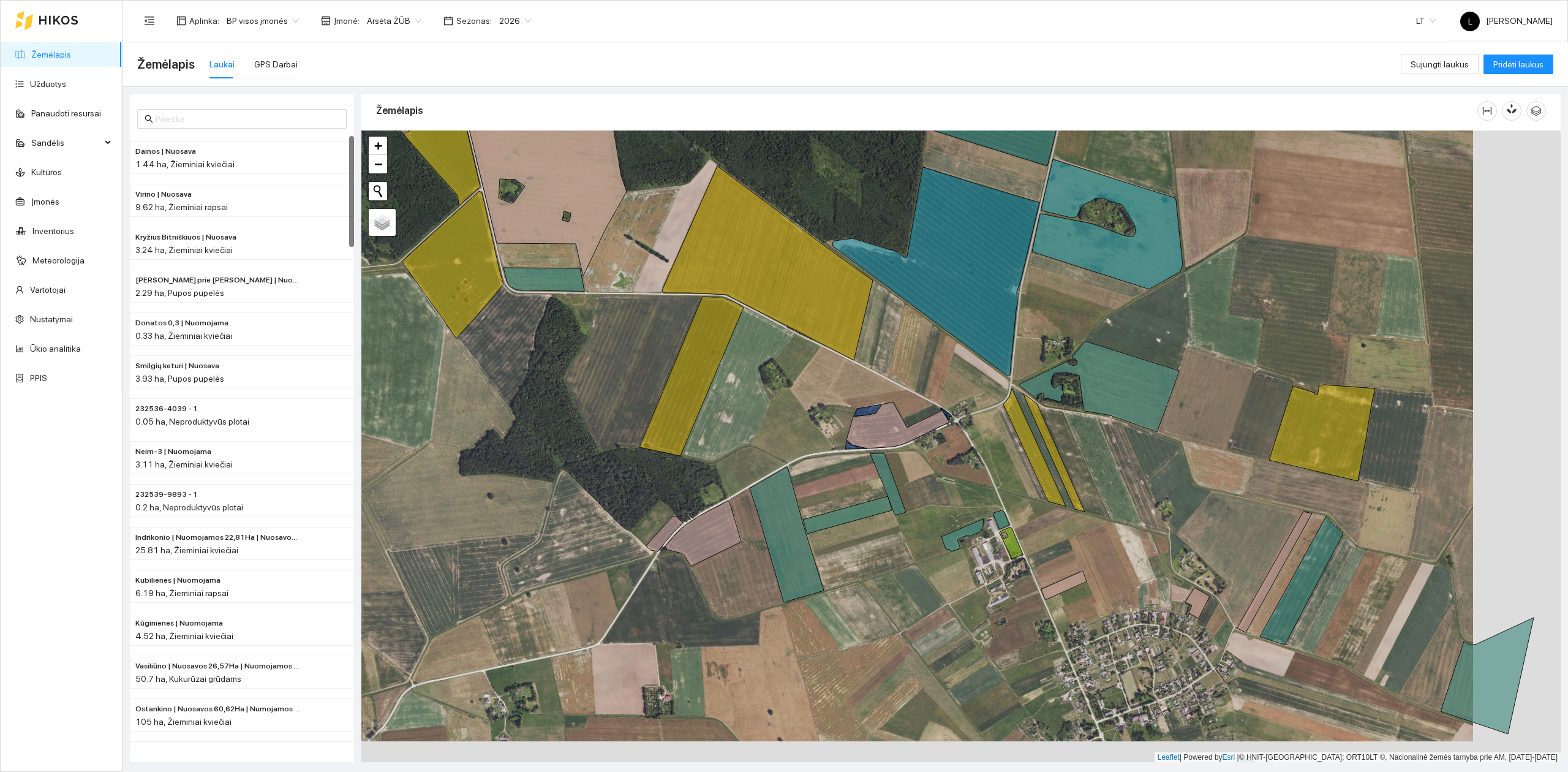
drag, startPoint x: 706, startPoint y: 364, endPoint x: 621, endPoint y: 346, distance: 86.9
click at [626, 349] on div at bounding box center [961, 447] width 1199 height 632
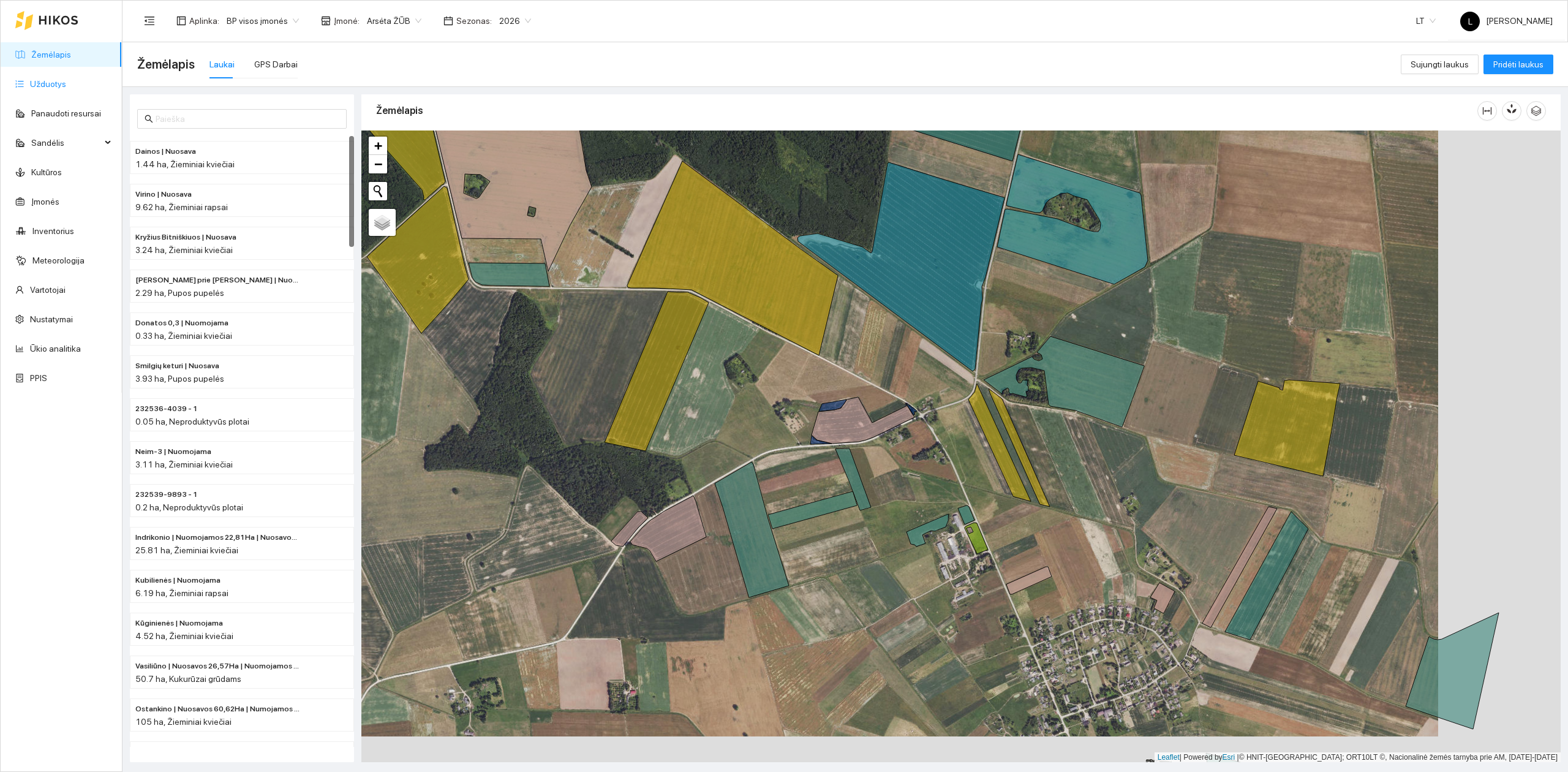
click at [43, 86] on link "Užduotys" at bounding box center [48, 84] width 36 height 10
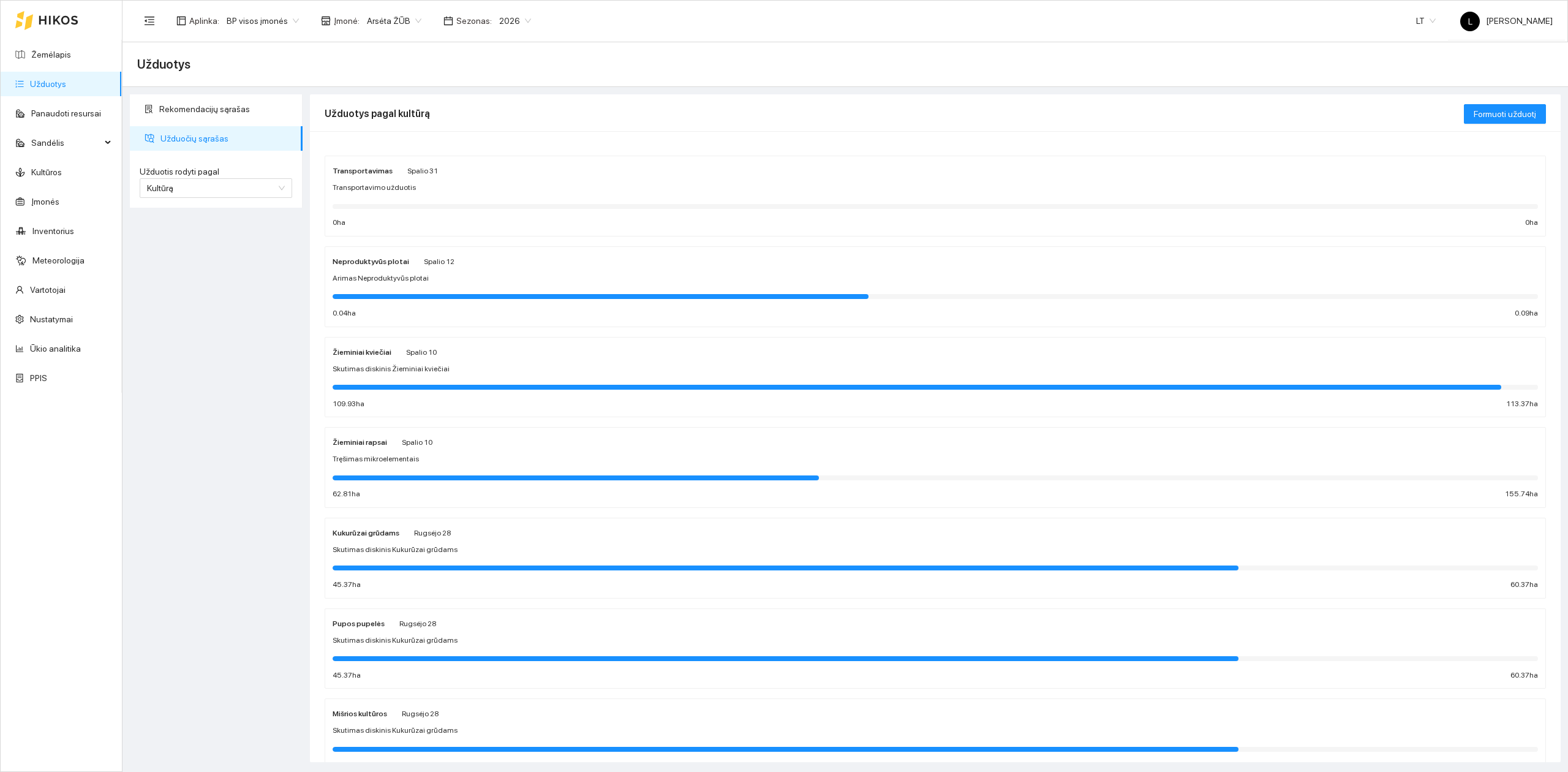
click at [414, 456] on div "Tręšimas mikroelementais" at bounding box center [935, 459] width 1206 height 12
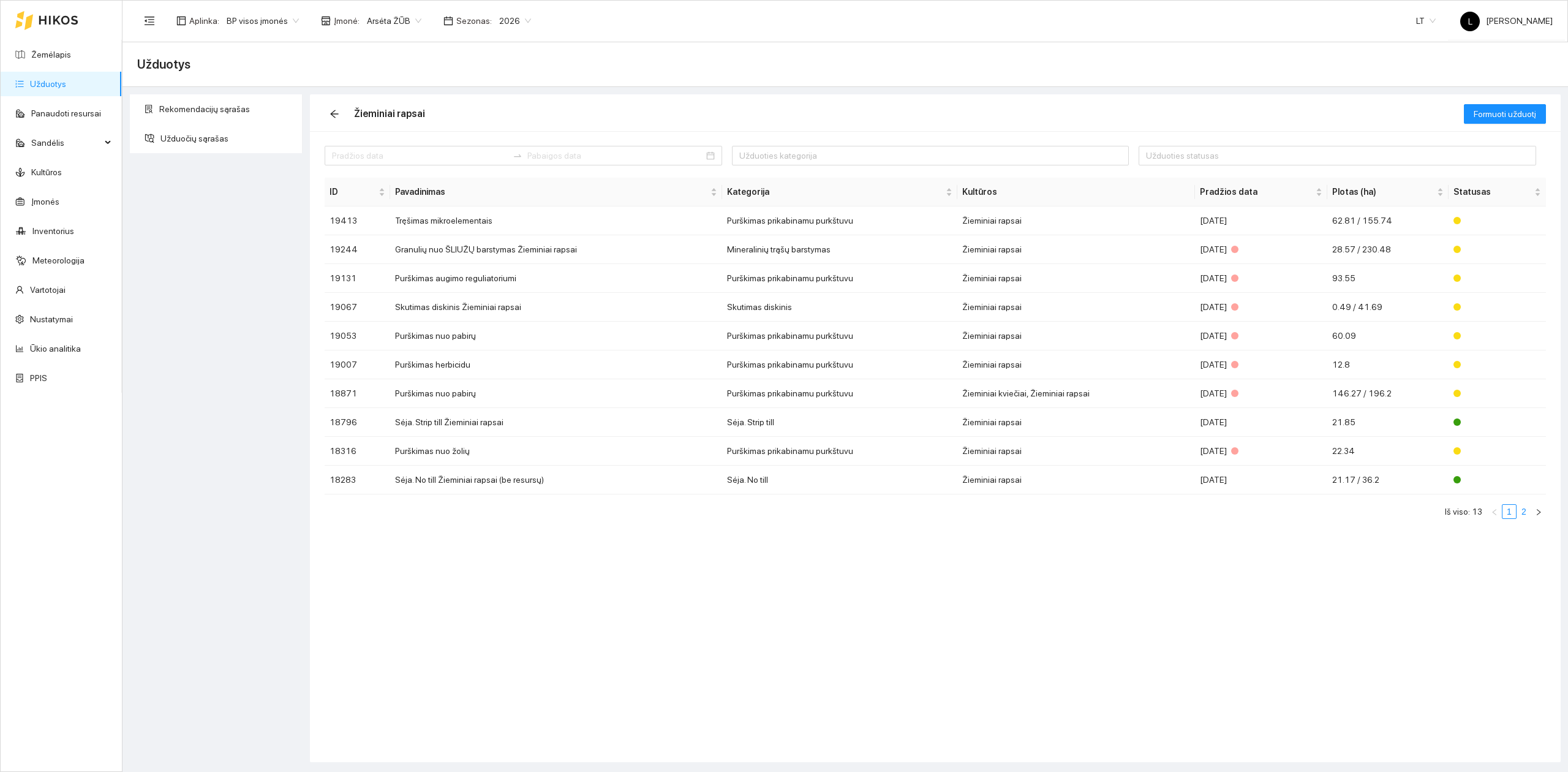
click at [1522, 509] on link "2" at bounding box center [1524, 511] width 13 height 13
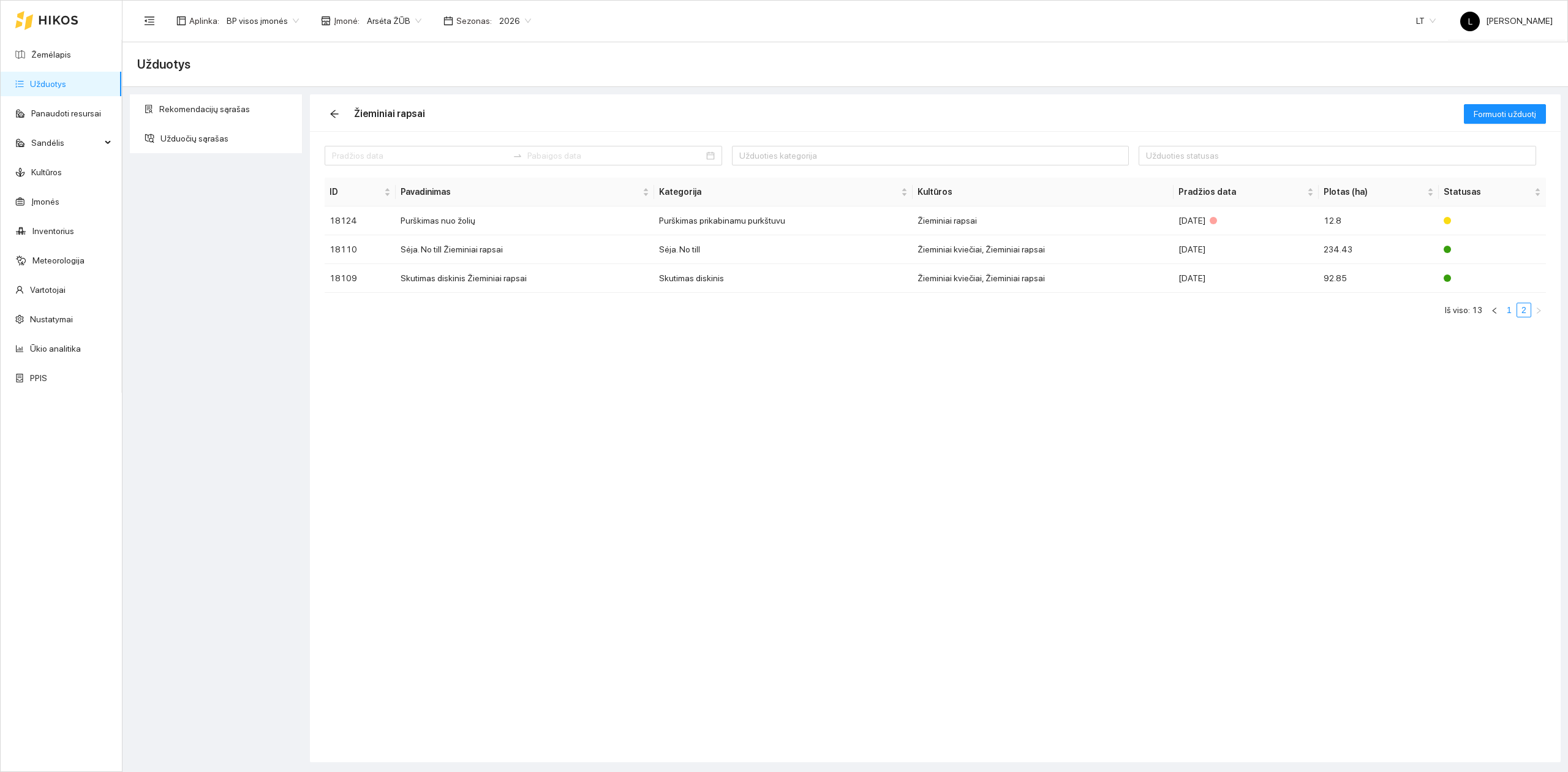
click at [1505, 308] on link "1" at bounding box center [1510, 309] width 13 height 13
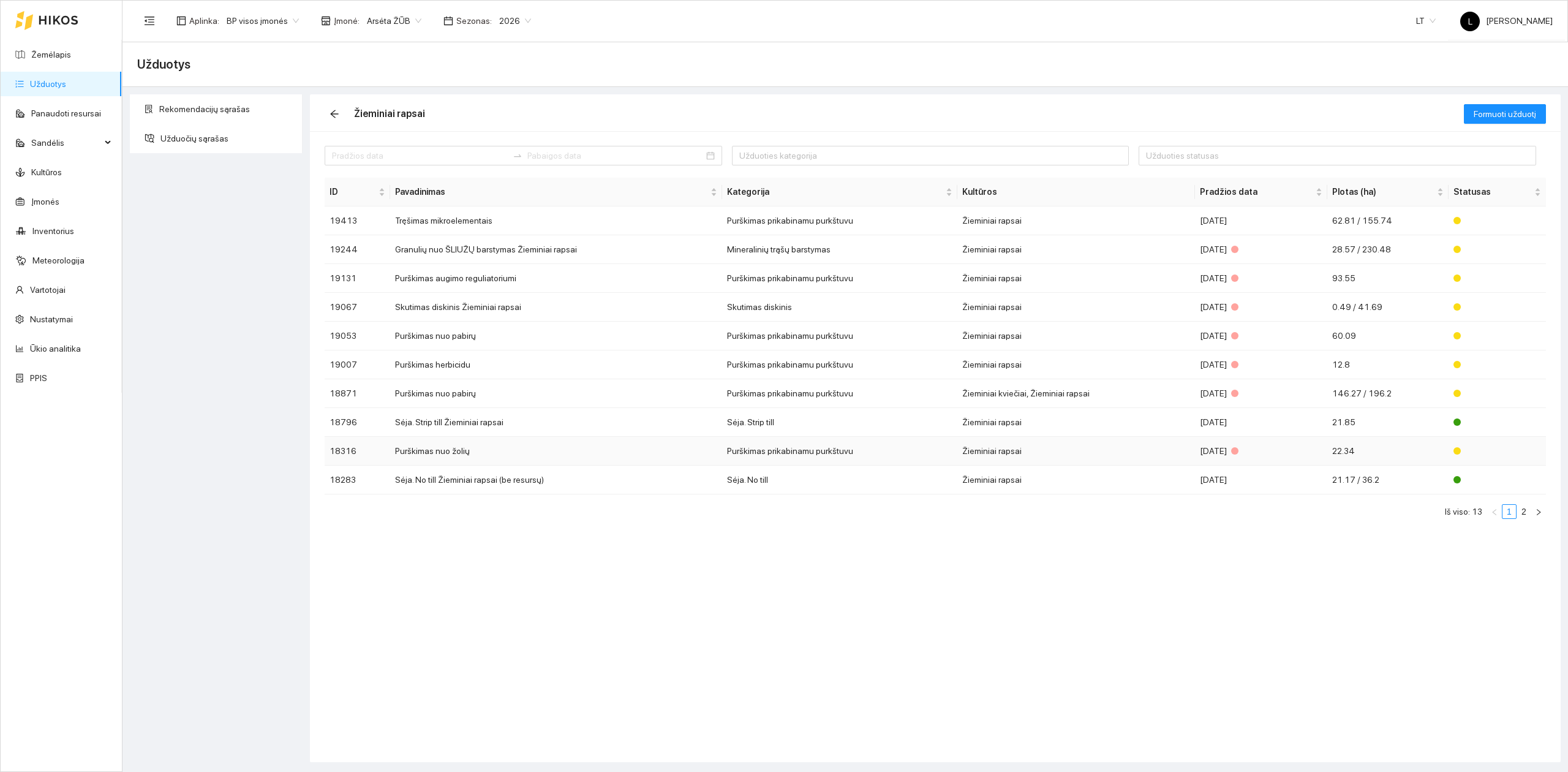
click at [474, 457] on td "Purškimas nuo žolių" at bounding box center [556, 451] width 332 height 29
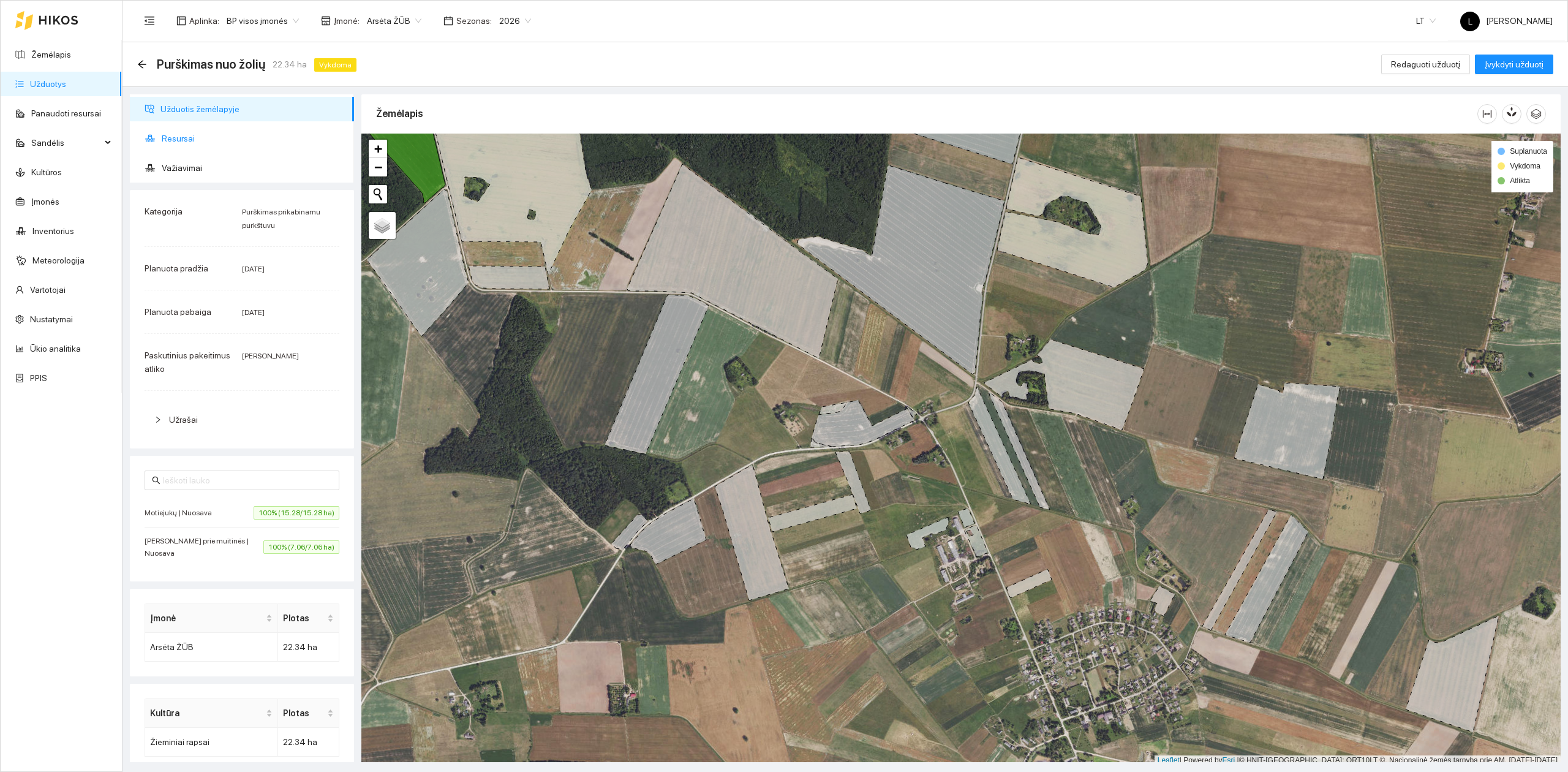
click at [170, 135] on span "Resursai" at bounding box center [253, 138] width 183 height 25
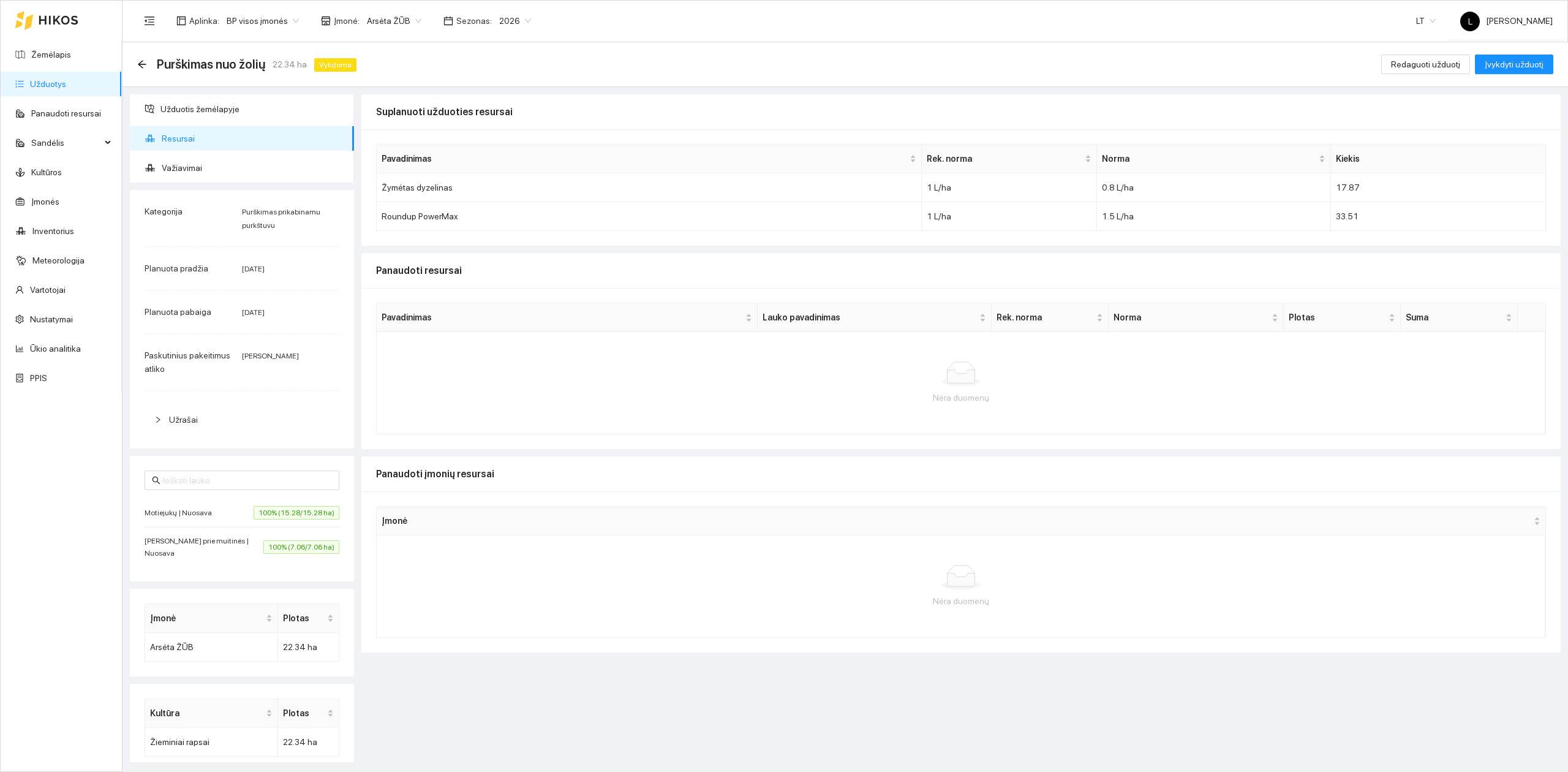
click at [135, 62] on div "Purškimas nuo žolių 22.34 ha Vykdoma Redaguoti užduotį Įvykdyti užduotį" at bounding box center [845, 64] width 1445 height 44
click at [137, 63] on icon "arrow-left" at bounding box center [142, 64] width 10 height 10
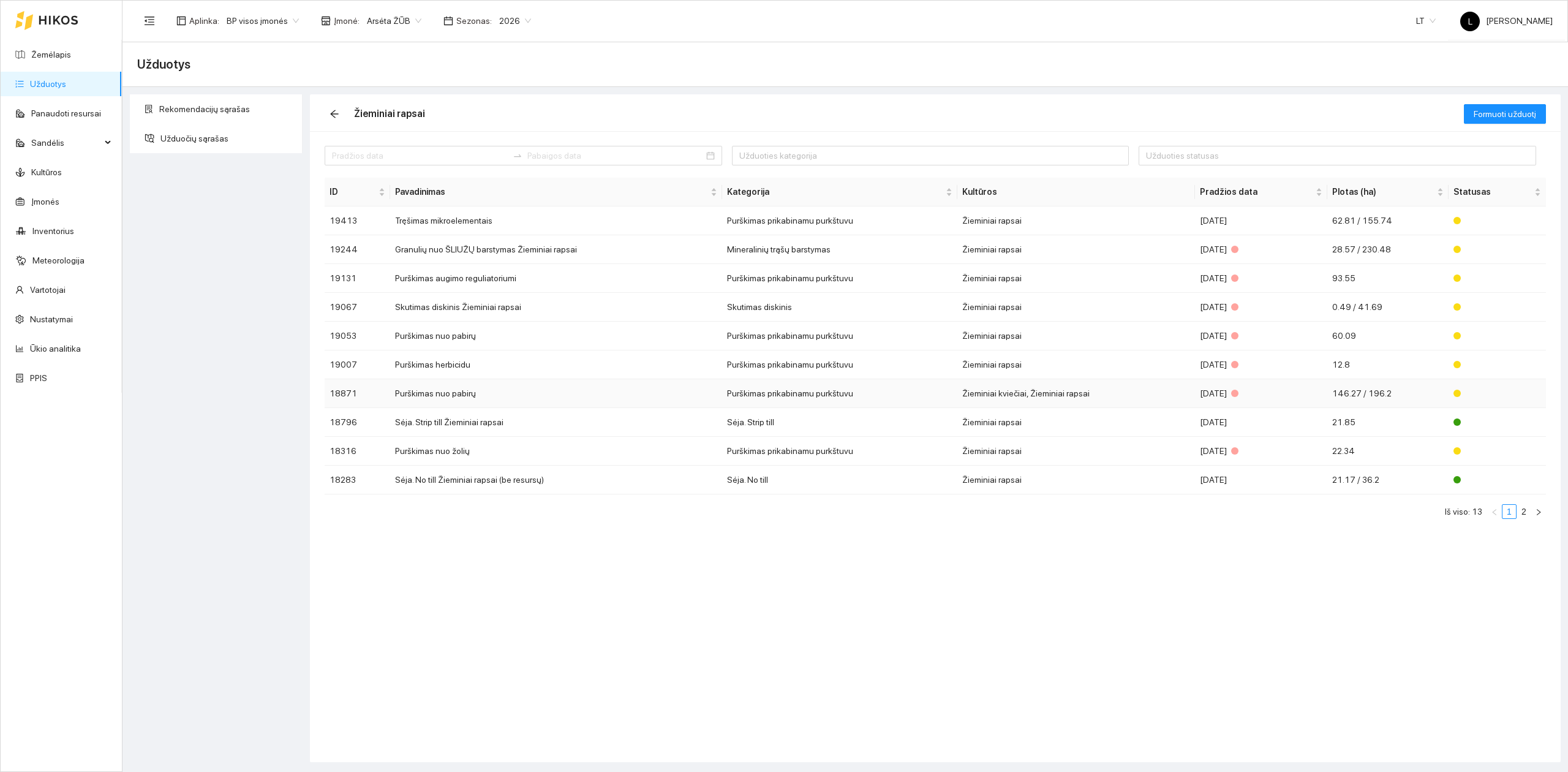
click at [1250, 395] on div "[DATE]" at bounding box center [1261, 393] width 123 height 13
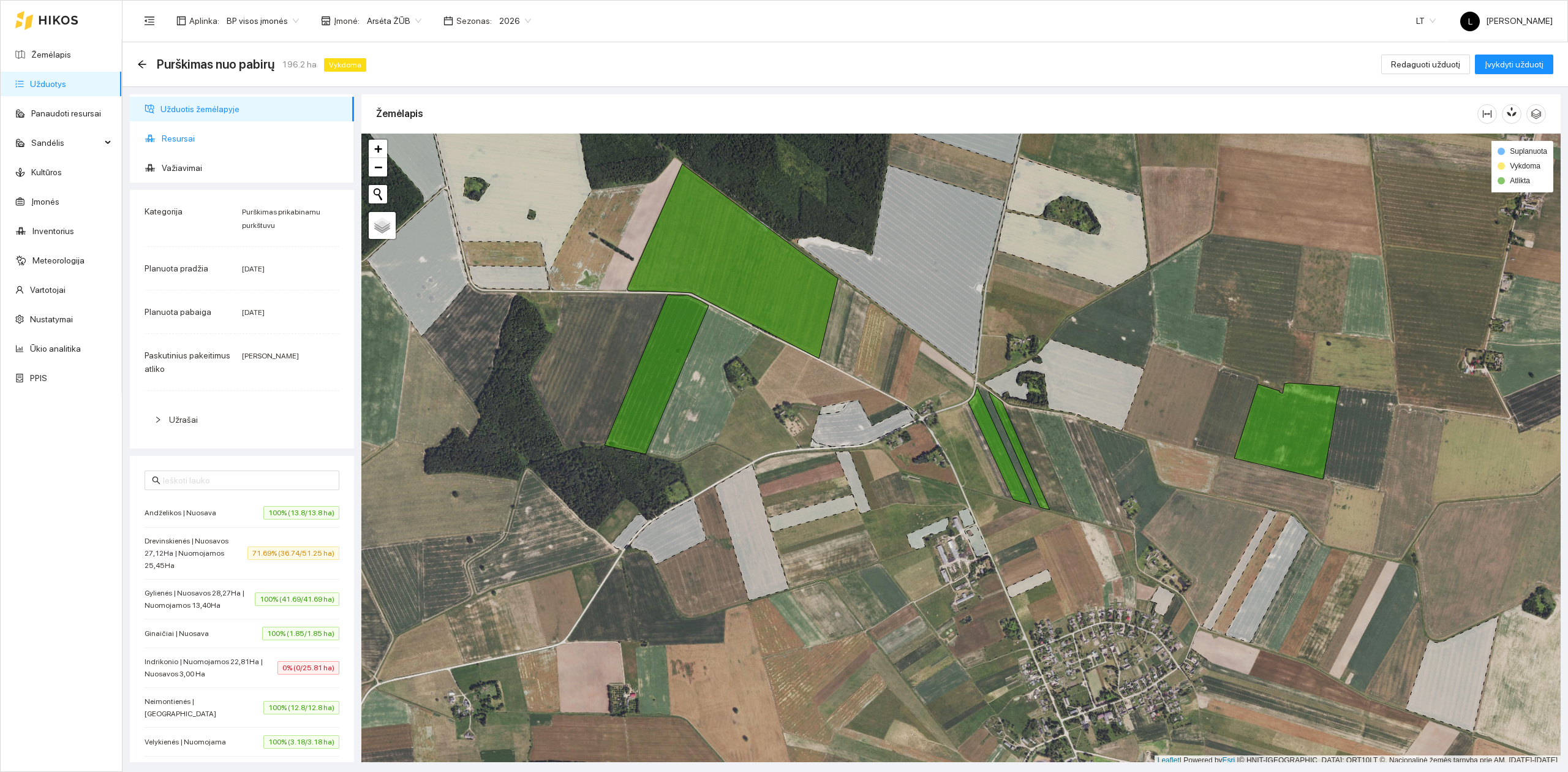
click at [193, 133] on span "Resursai" at bounding box center [253, 138] width 183 height 25
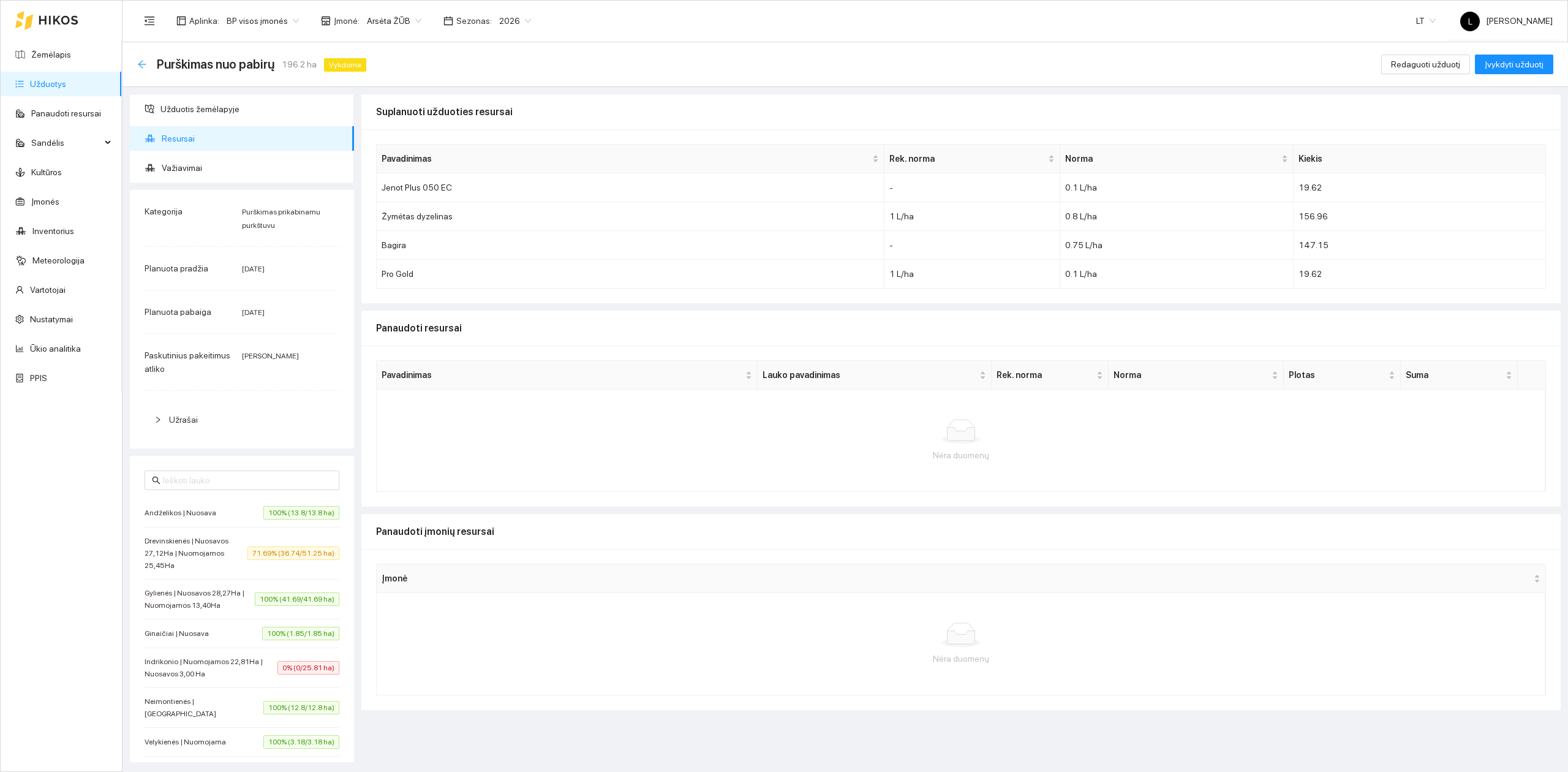
click at [143, 59] on icon "arrow-left" at bounding box center [142, 64] width 10 height 10
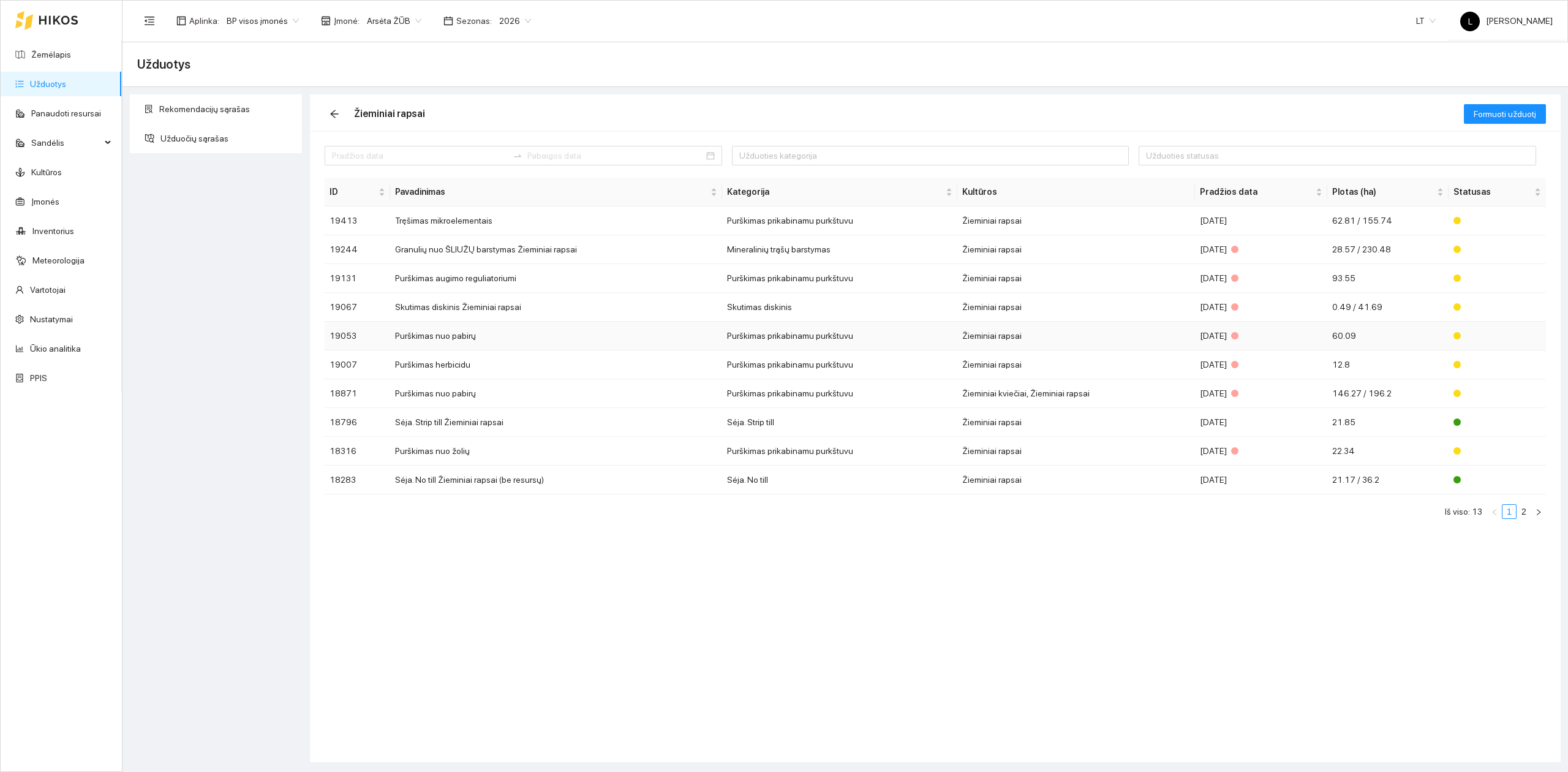
click at [1067, 337] on td "Žieminiai rapsai" at bounding box center [1076, 336] width 238 height 29
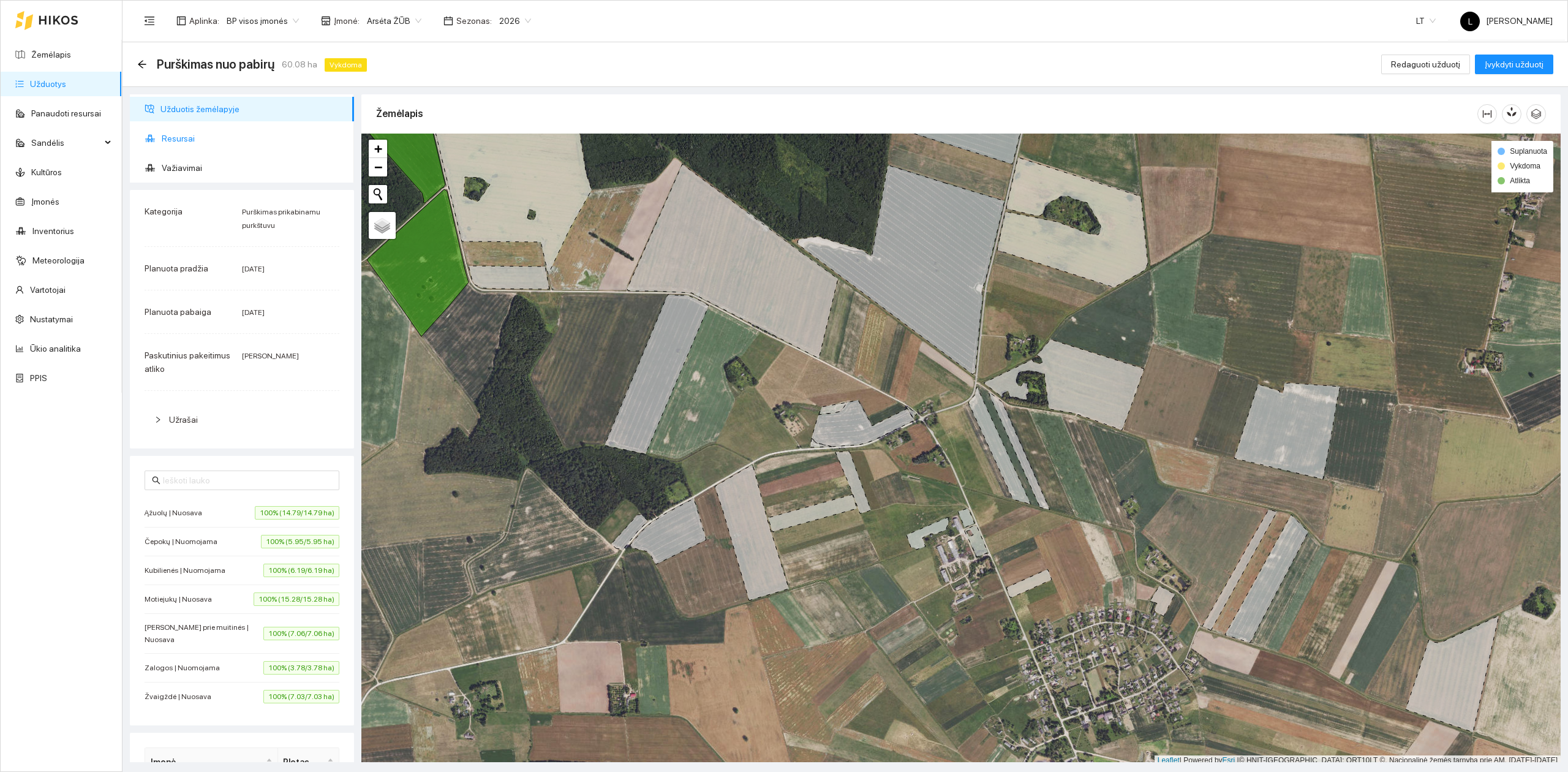
click at [171, 142] on span "Resursai" at bounding box center [253, 138] width 183 height 25
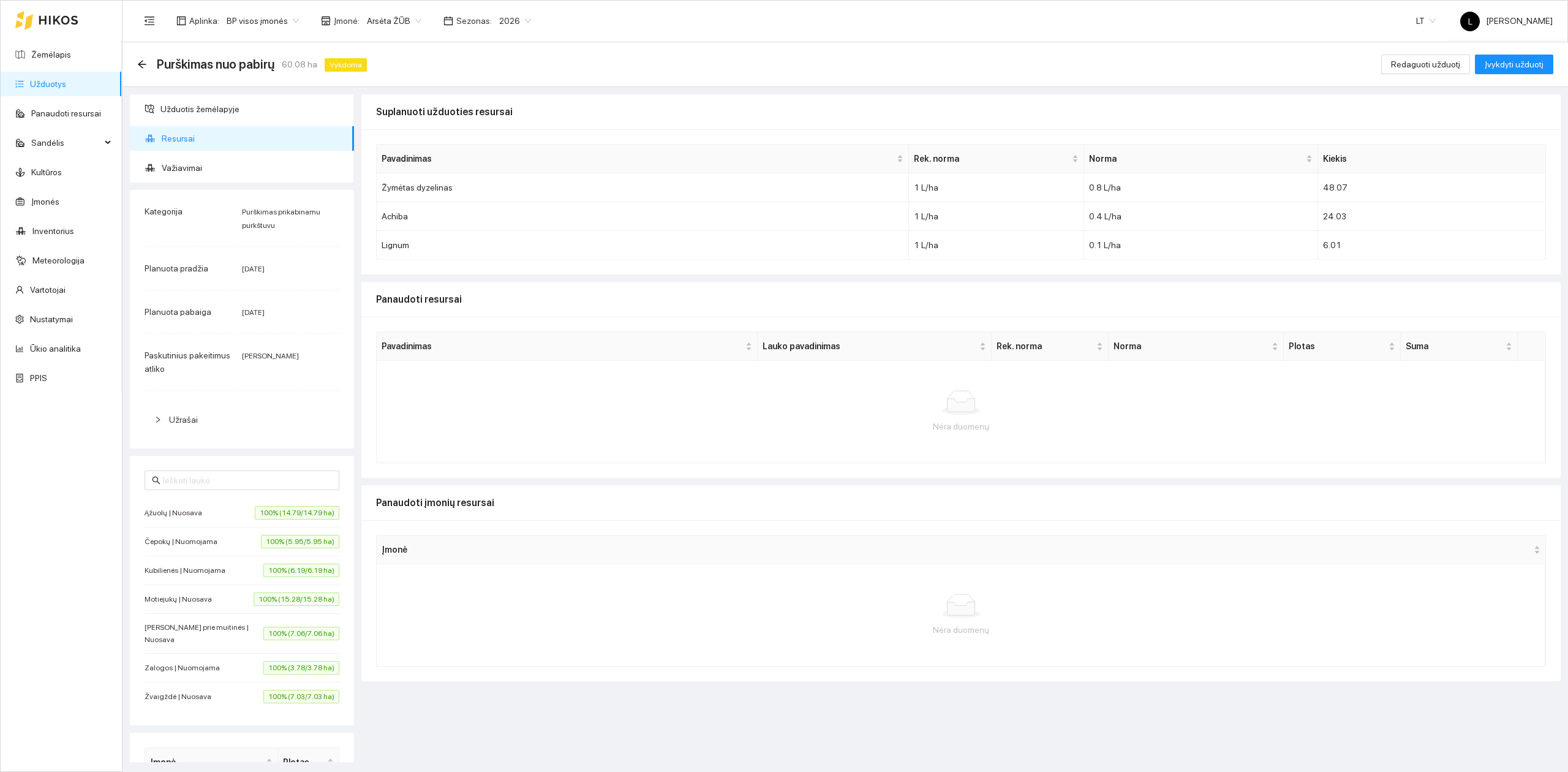
click at [133, 60] on div "Purškimas nuo pabirų 60.08 ha Vykdoma Redaguoti užduotį Įvykdyti užduotį" at bounding box center [845, 64] width 1445 height 44
click at [135, 63] on div "Purškimas nuo pabirų 60.08 ha Vykdoma Redaguoti užduotį Įvykdyti užduotį" at bounding box center [845, 64] width 1445 height 44
click at [140, 63] on icon "arrow-left" at bounding box center [142, 64] width 8 height 8
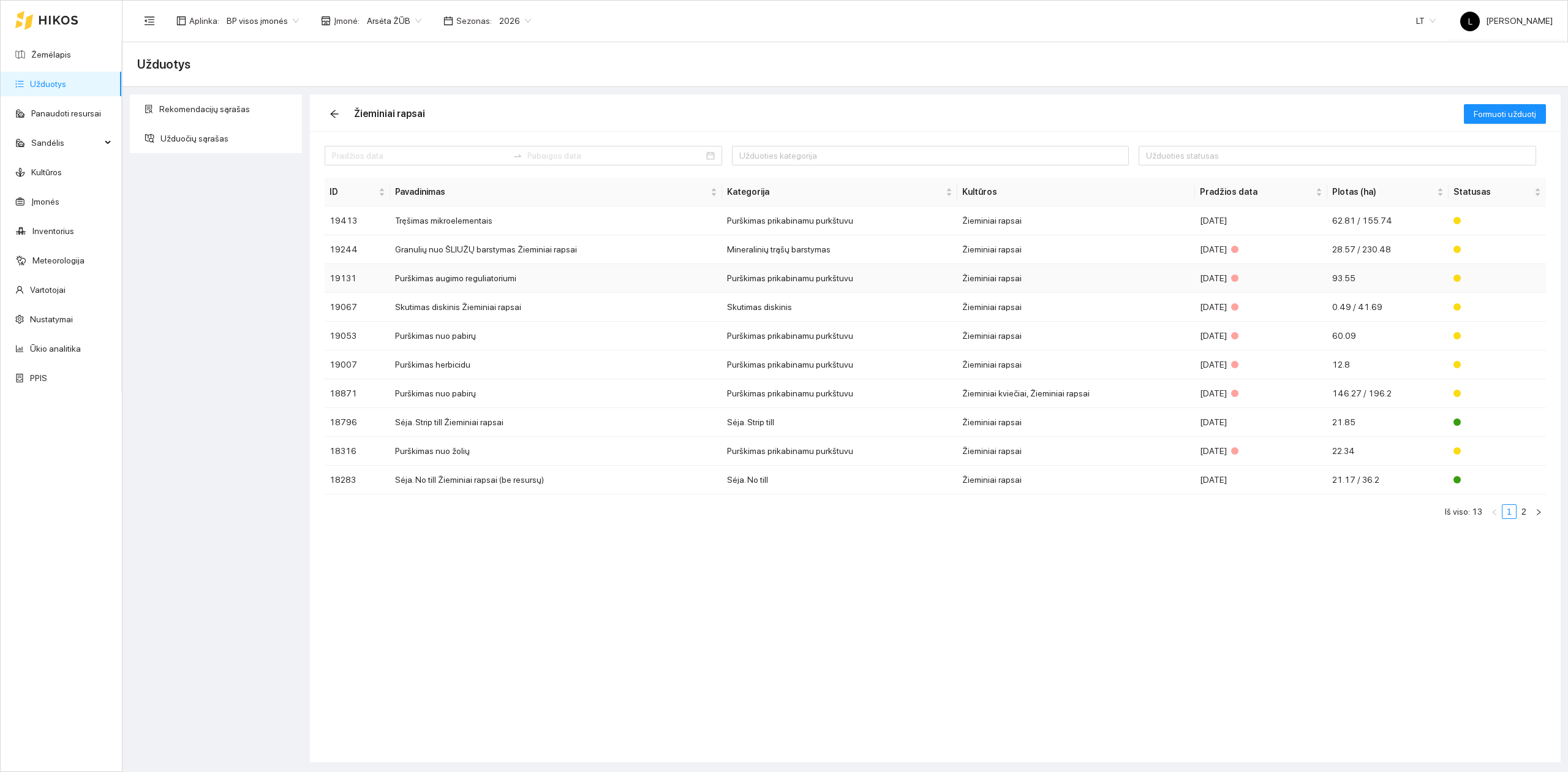
click at [490, 281] on td "Purškimas augimo reguliatoriumi" at bounding box center [556, 278] width 332 height 29
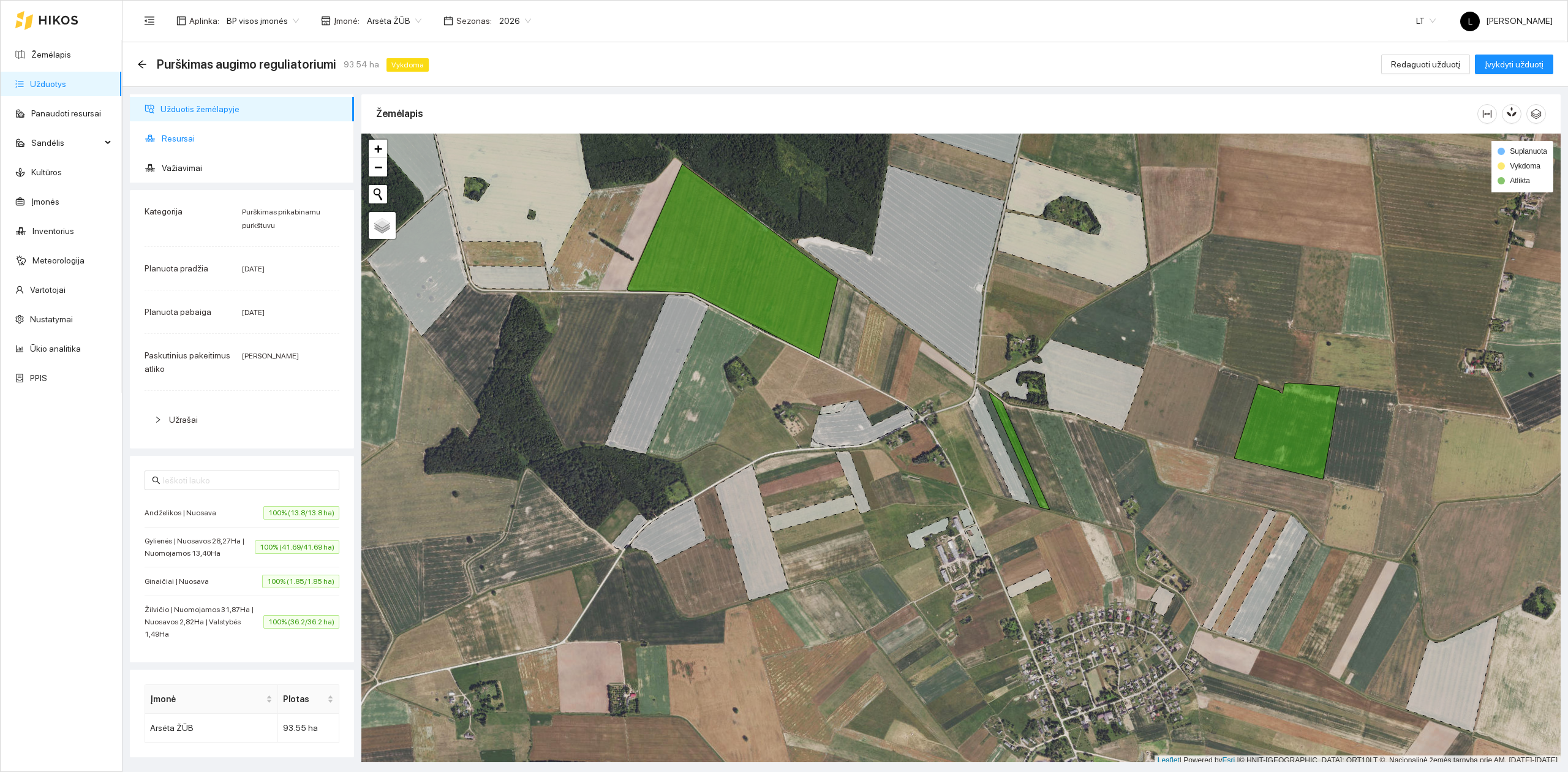
click at [176, 136] on span "Resursai" at bounding box center [253, 138] width 183 height 25
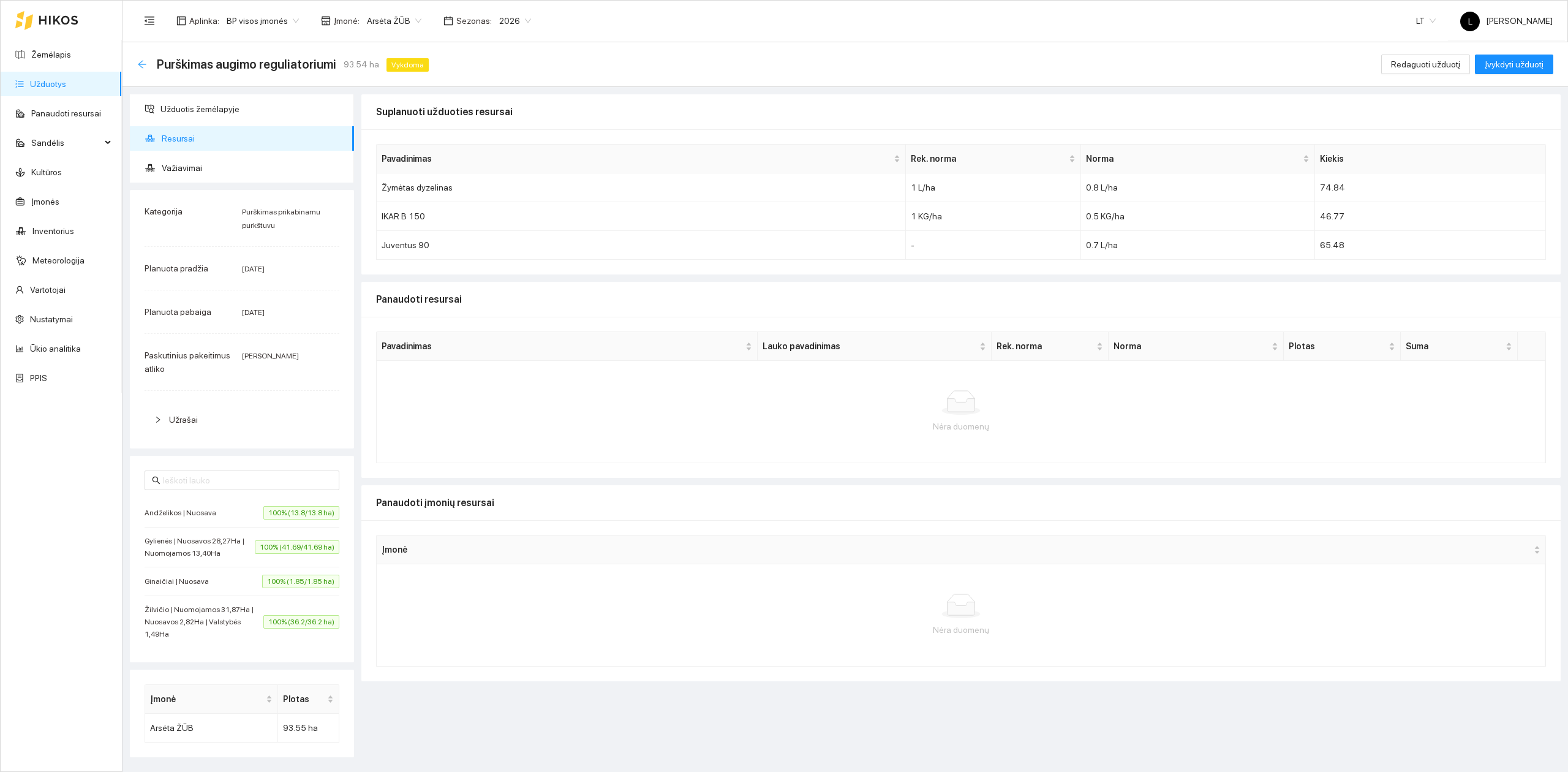
click at [140, 63] on icon "arrow-left" at bounding box center [142, 64] width 8 height 8
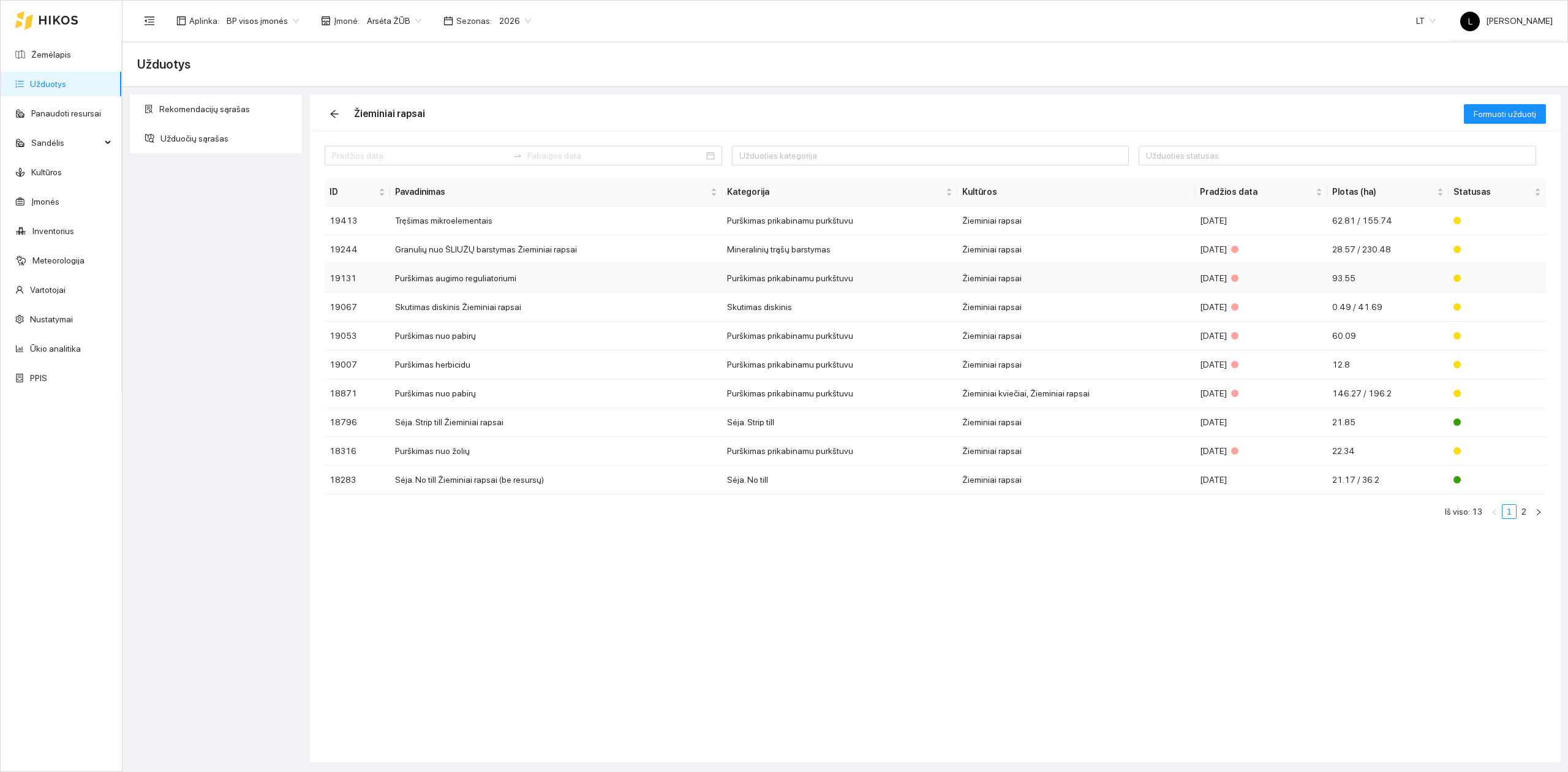
click at [499, 282] on td "Purškimas augimo reguliatoriumi" at bounding box center [556, 278] width 332 height 29
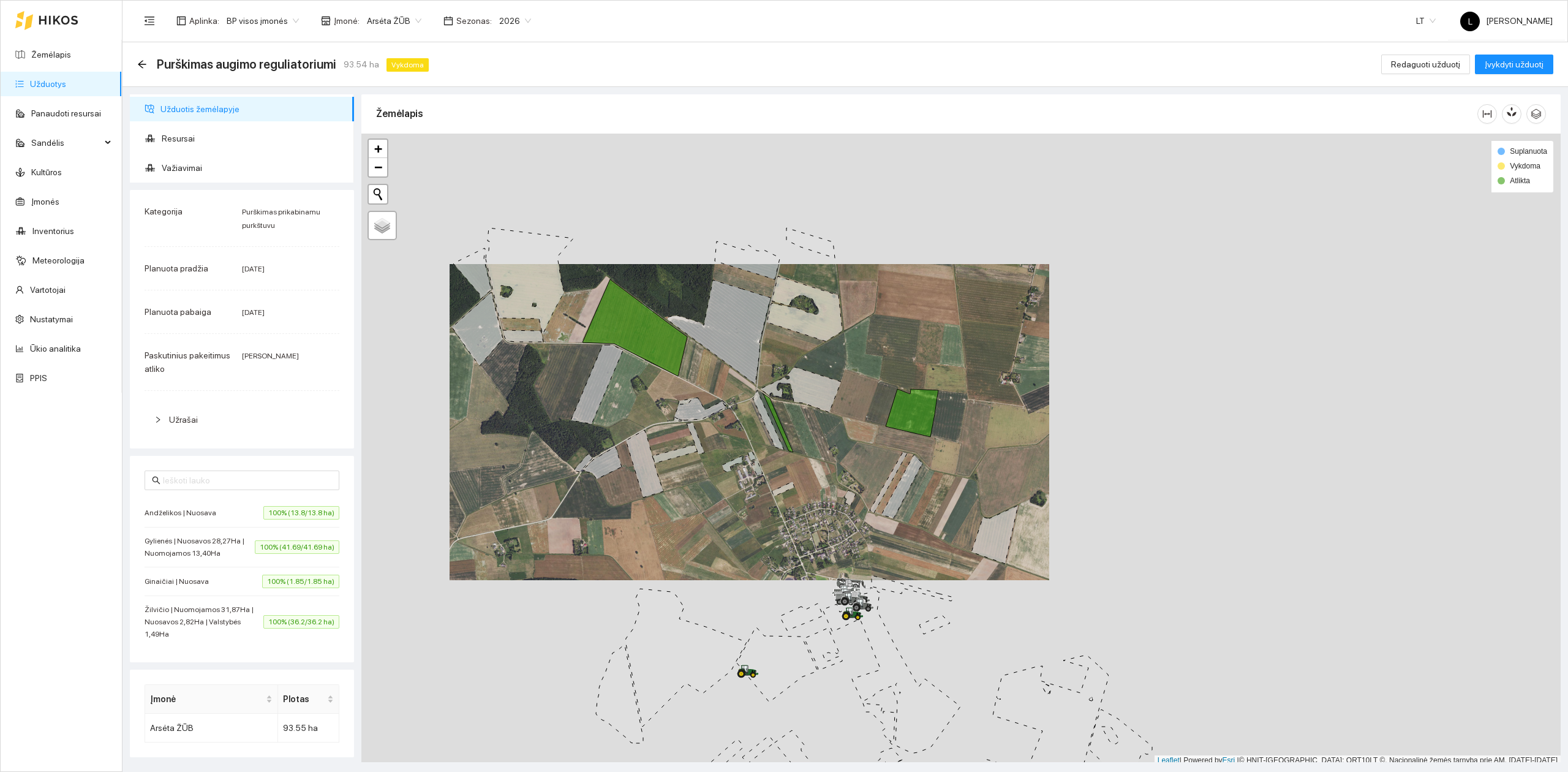
scroll to position [3, 0]
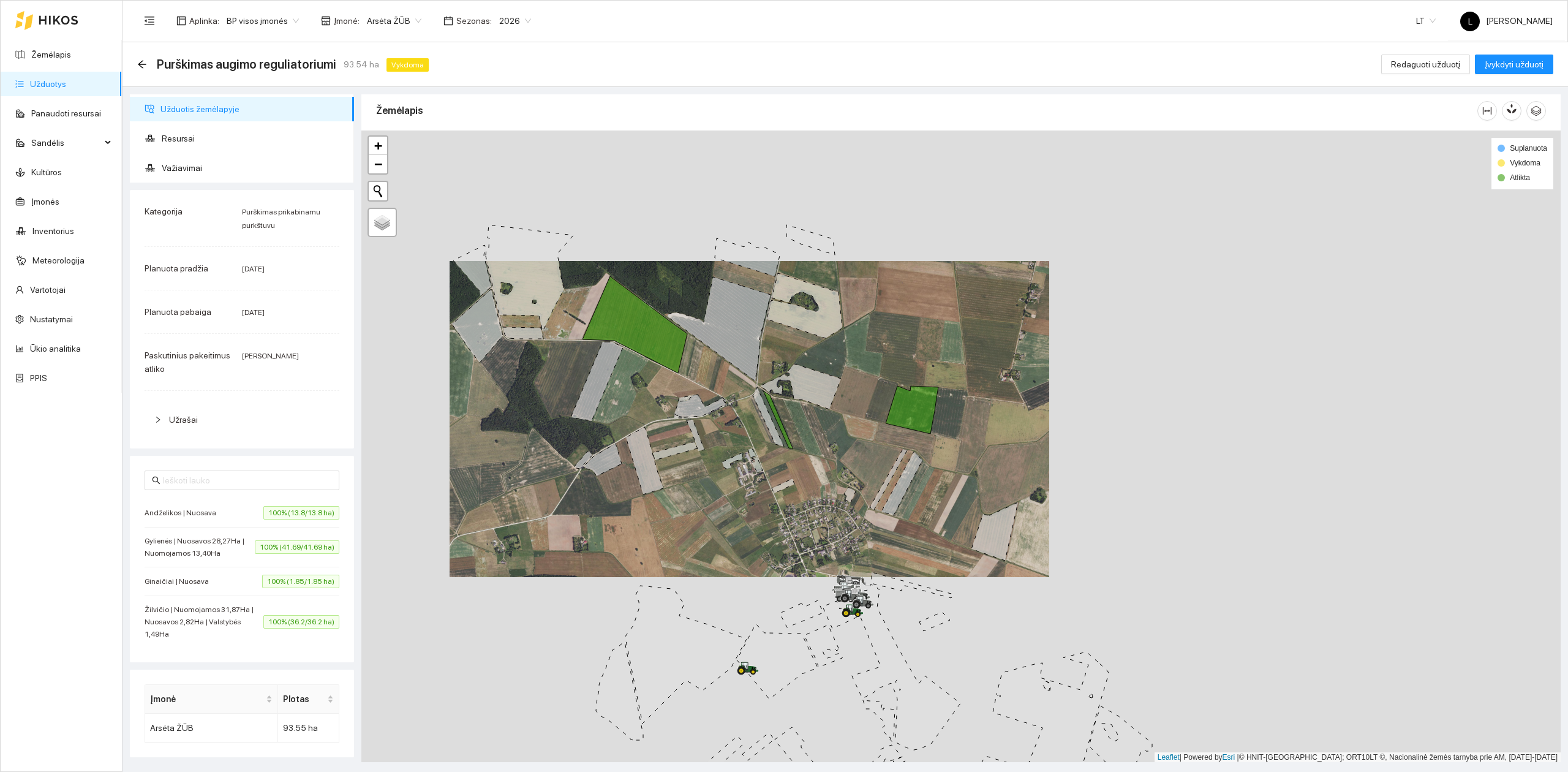
drag, startPoint x: 760, startPoint y: 480, endPoint x: 757, endPoint y: 467, distance: 13.3
click at [757, 473] on div at bounding box center [961, 447] width 1199 height 632
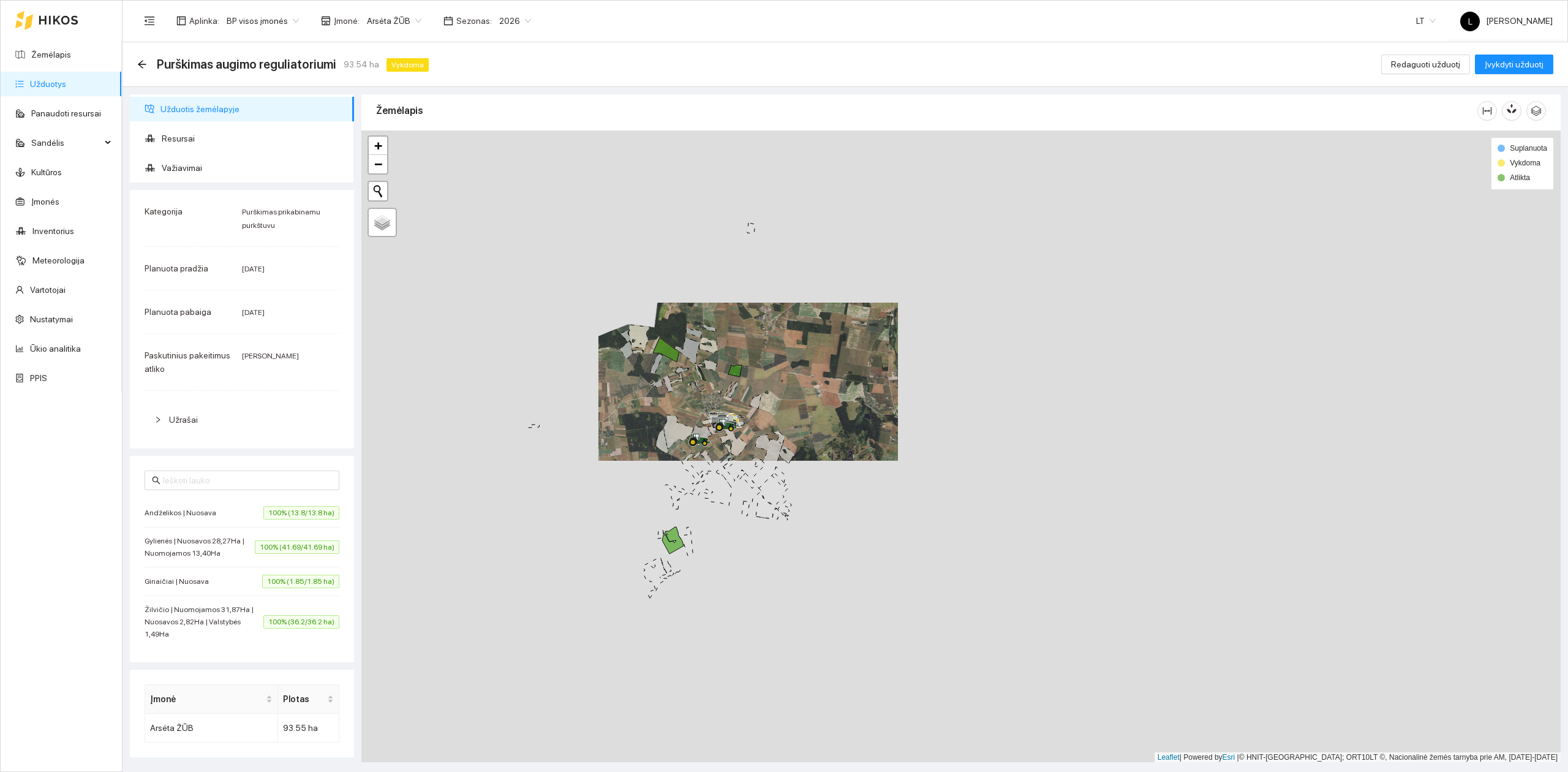
click at [753, 471] on div at bounding box center [961, 447] width 1199 height 632
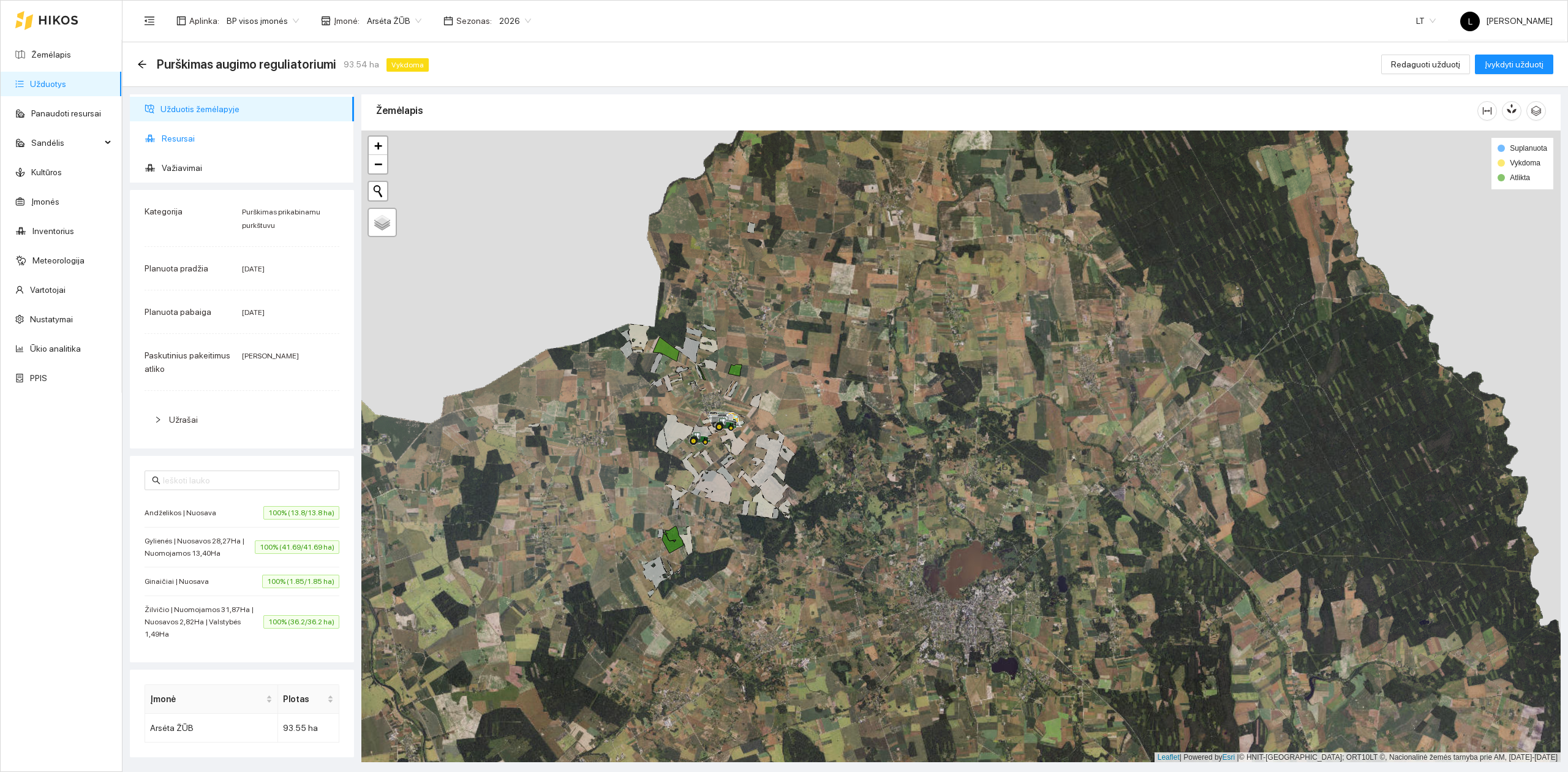
click at [175, 135] on span "Resursai" at bounding box center [253, 138] width 183 height 25
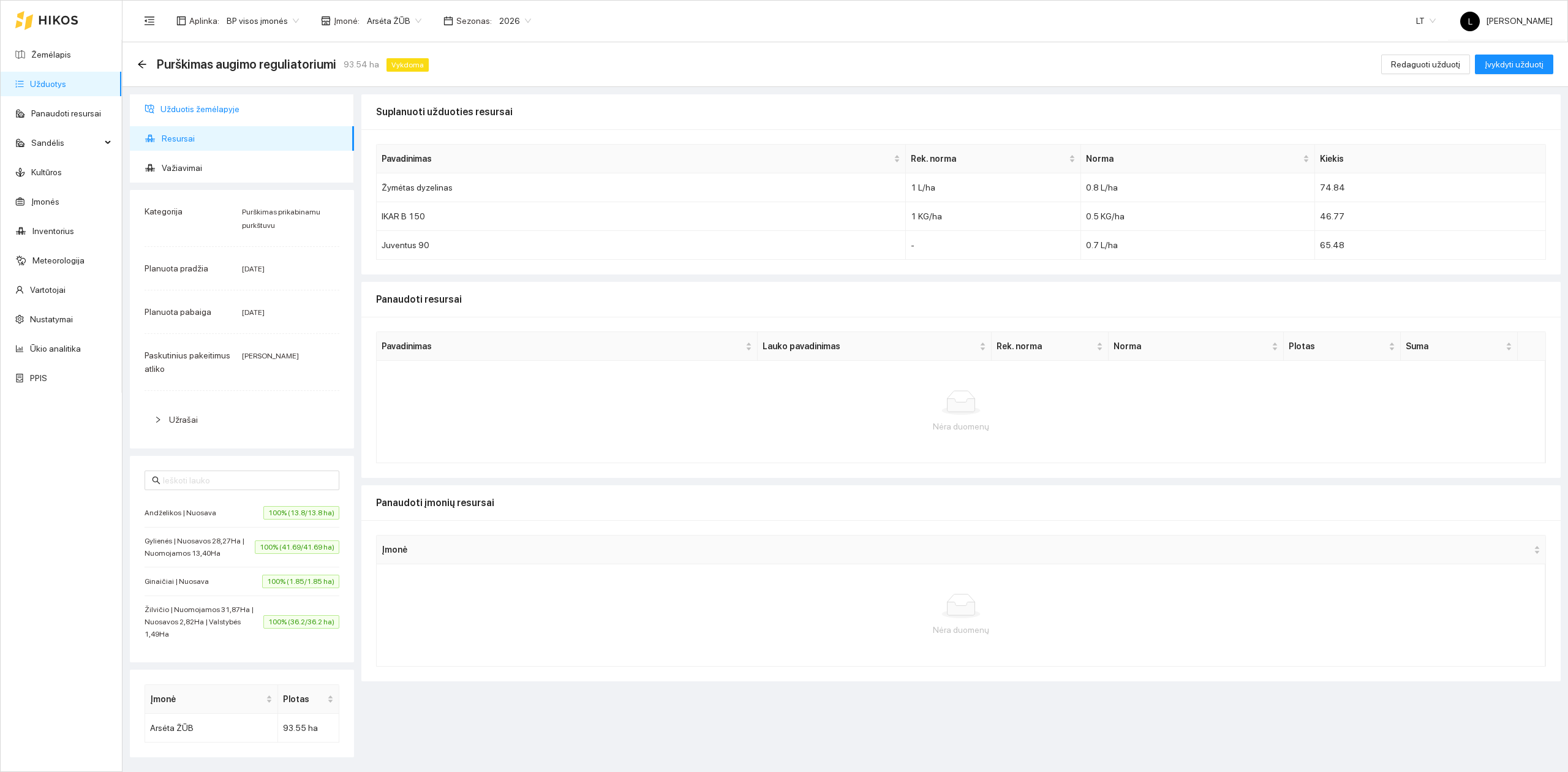
click at [165, 108] on span "Užduotis žemėlapyje" at bounding box center [252, 109] width 184 height 25
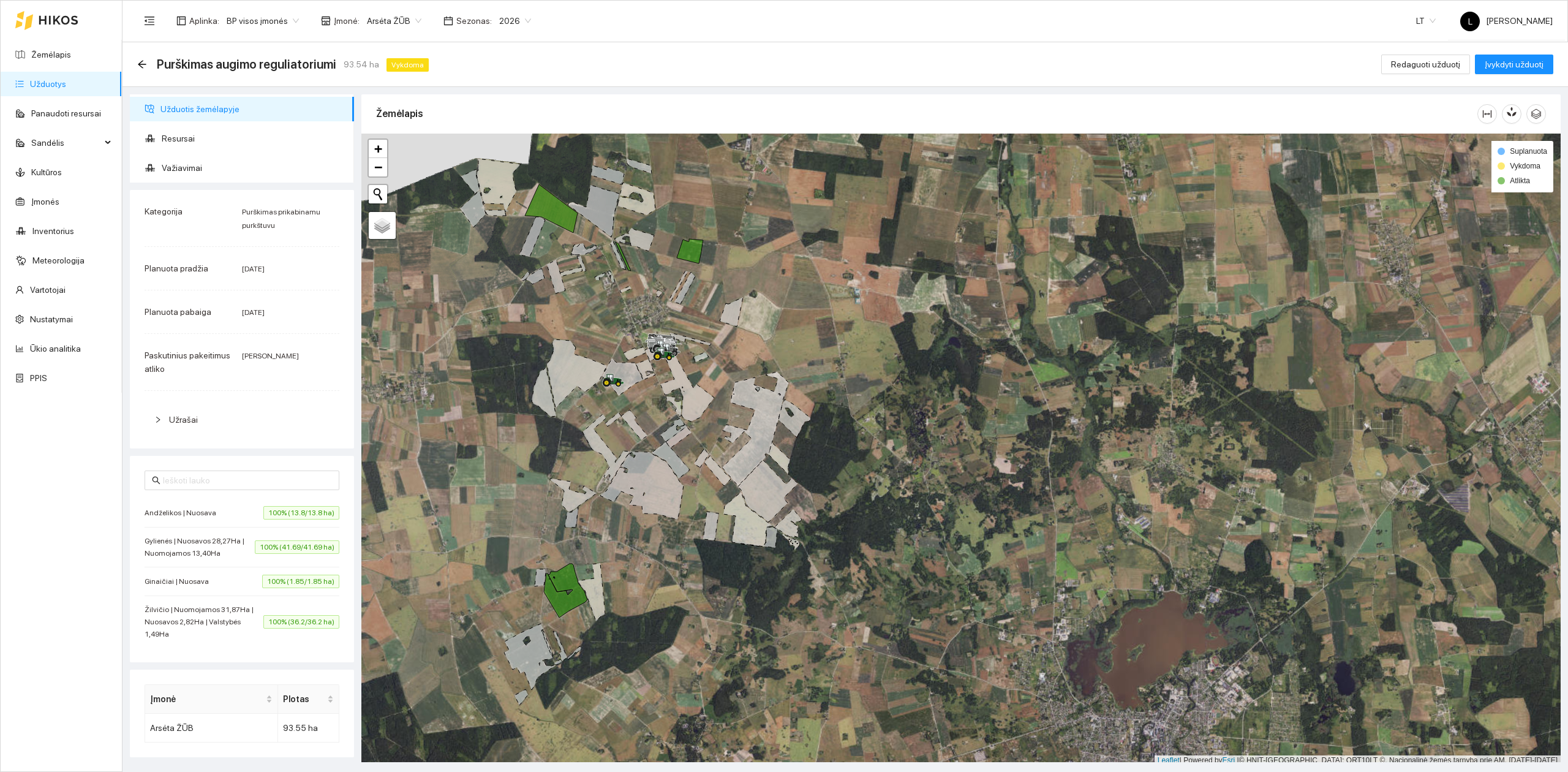
scroll to position [3, 0]
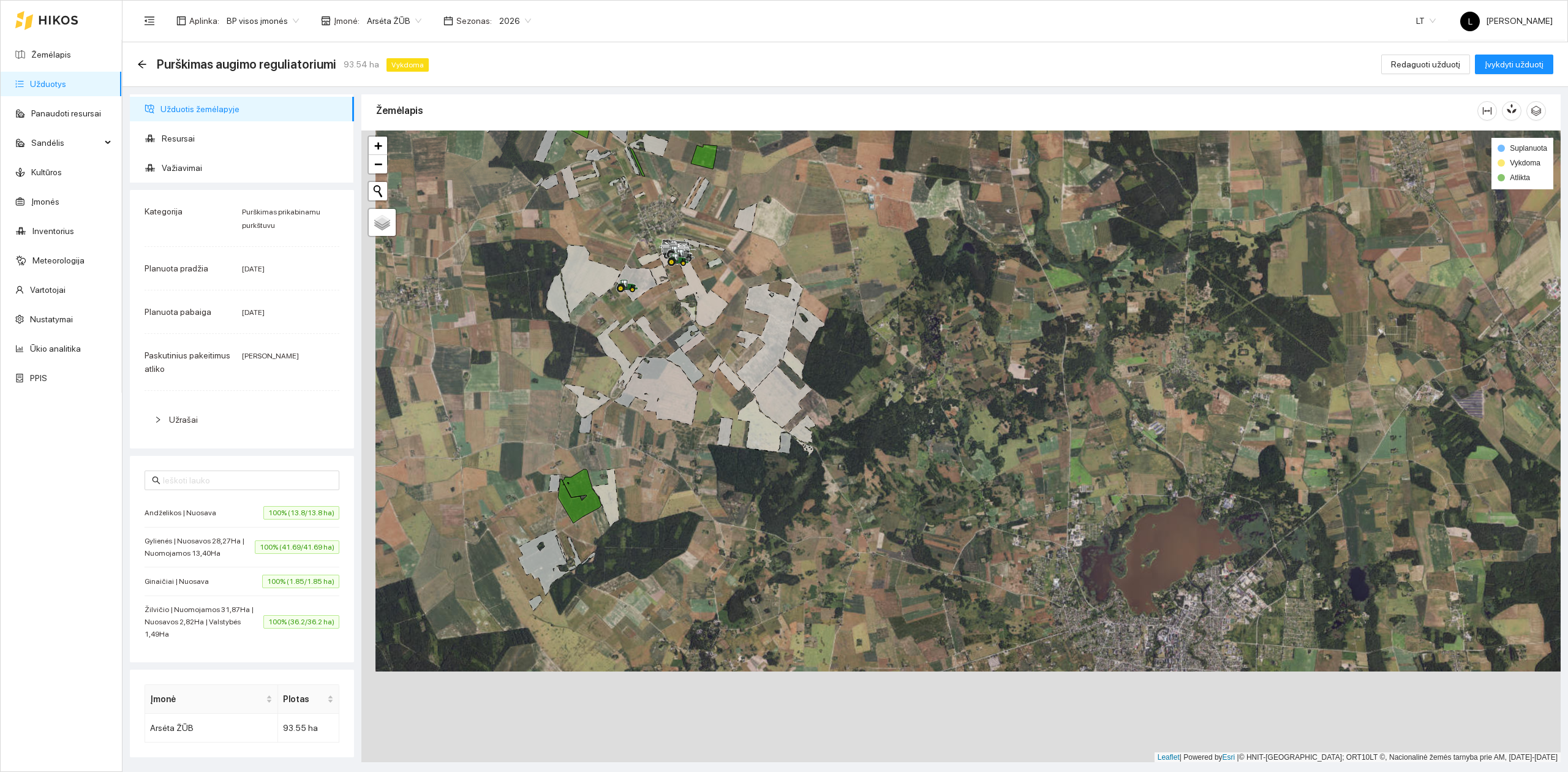
drag, startPoint x: 655, startPoint y: 612, endPoint x: 677, endPoint y: 464, distance: 149.6
click at [677, 466] on div at bounding box center [961, 447] width 1199 height 632
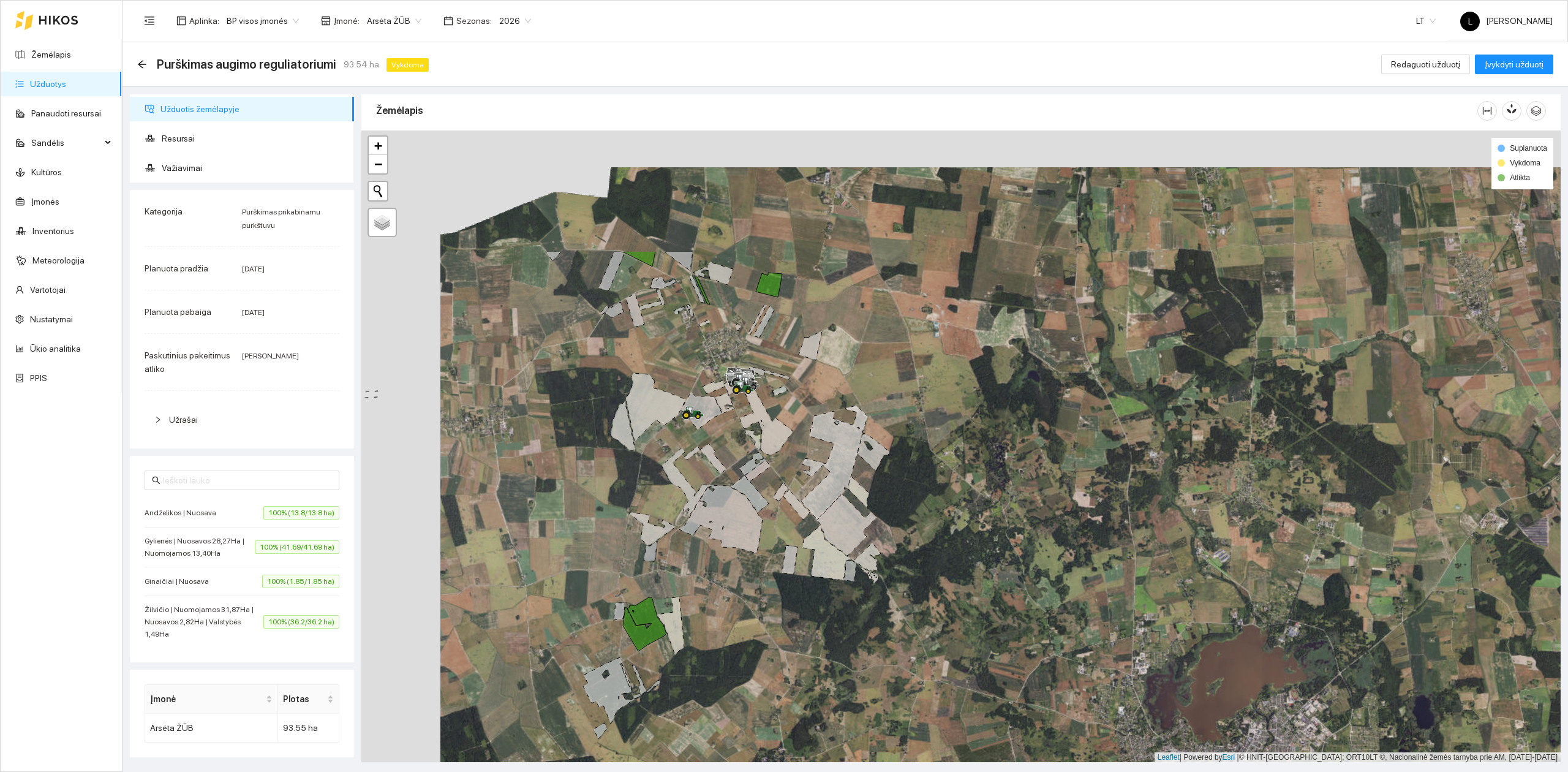
drag, startPoint x: 668, startPoint y: 517, endPoint x: 718, endPoint y: 690, distance: 180.1
click at [718, 690] on div at bounding box center [961, 447] width 1199 height 632
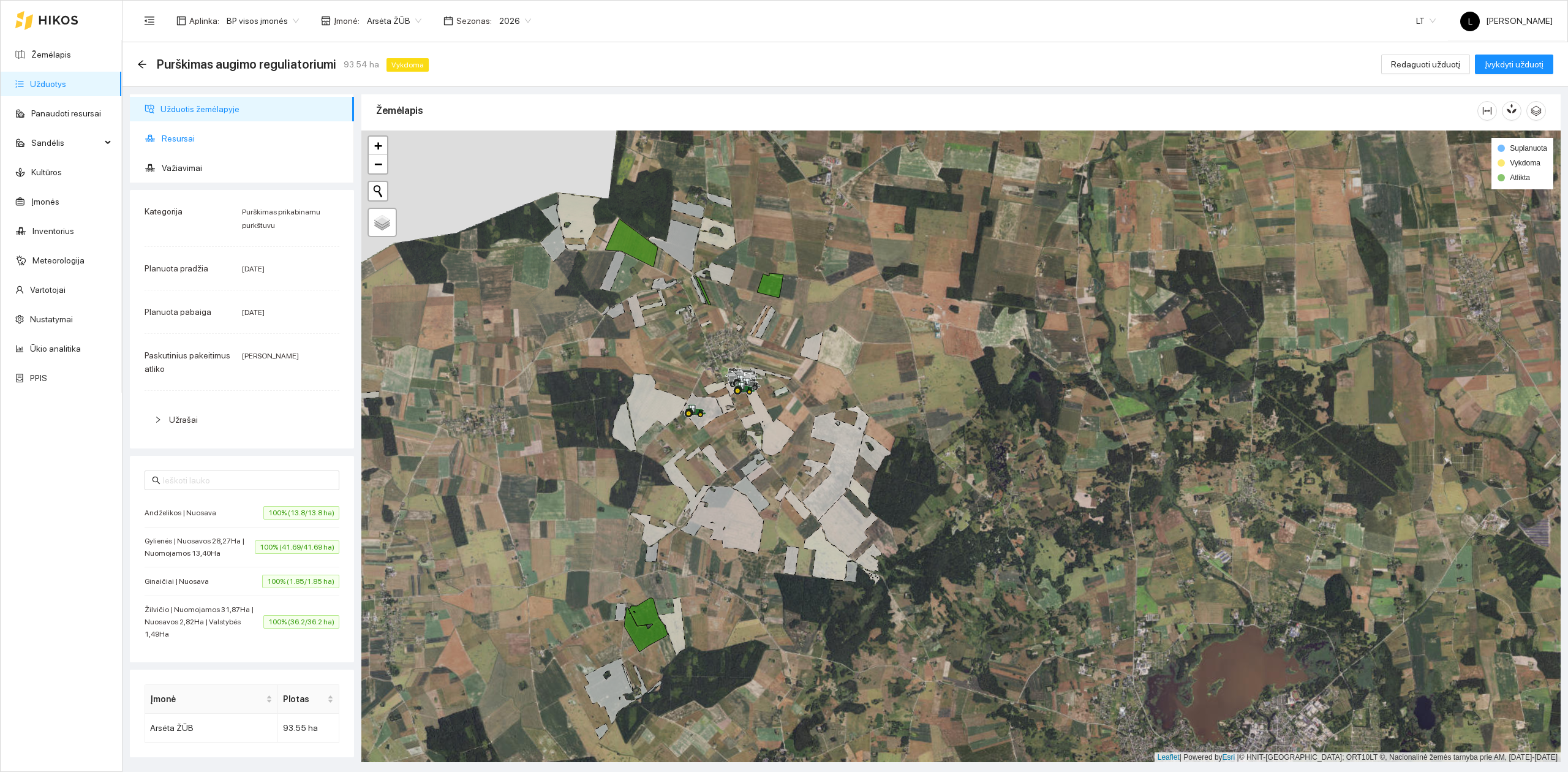
click at [180, 137] on span "Resursai" at bounding box center [253, 138] width 183 height 25
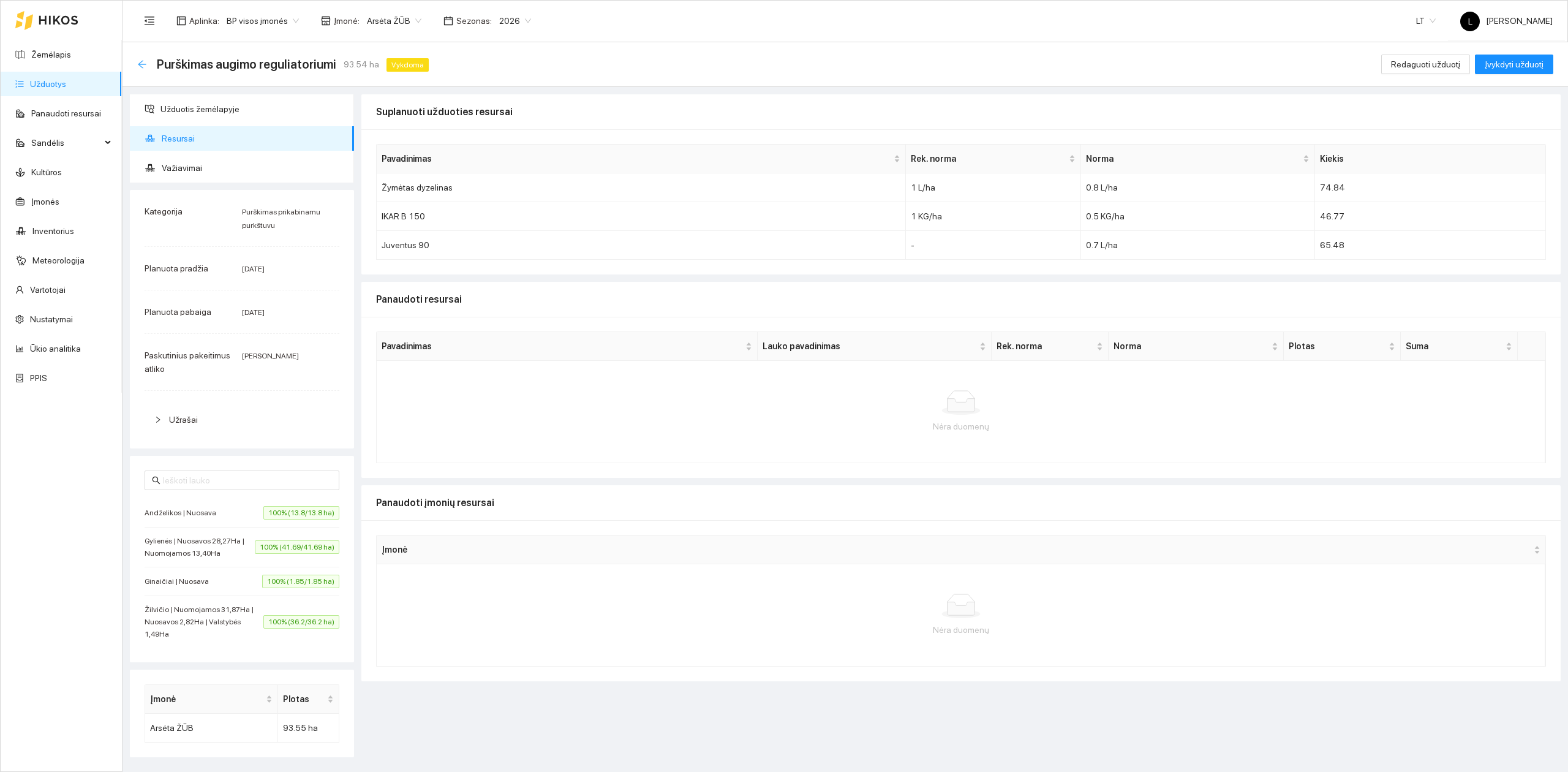
click at [141, 63] on icon "arrow-left" at bounding box center [142, 64] width 10 height 10
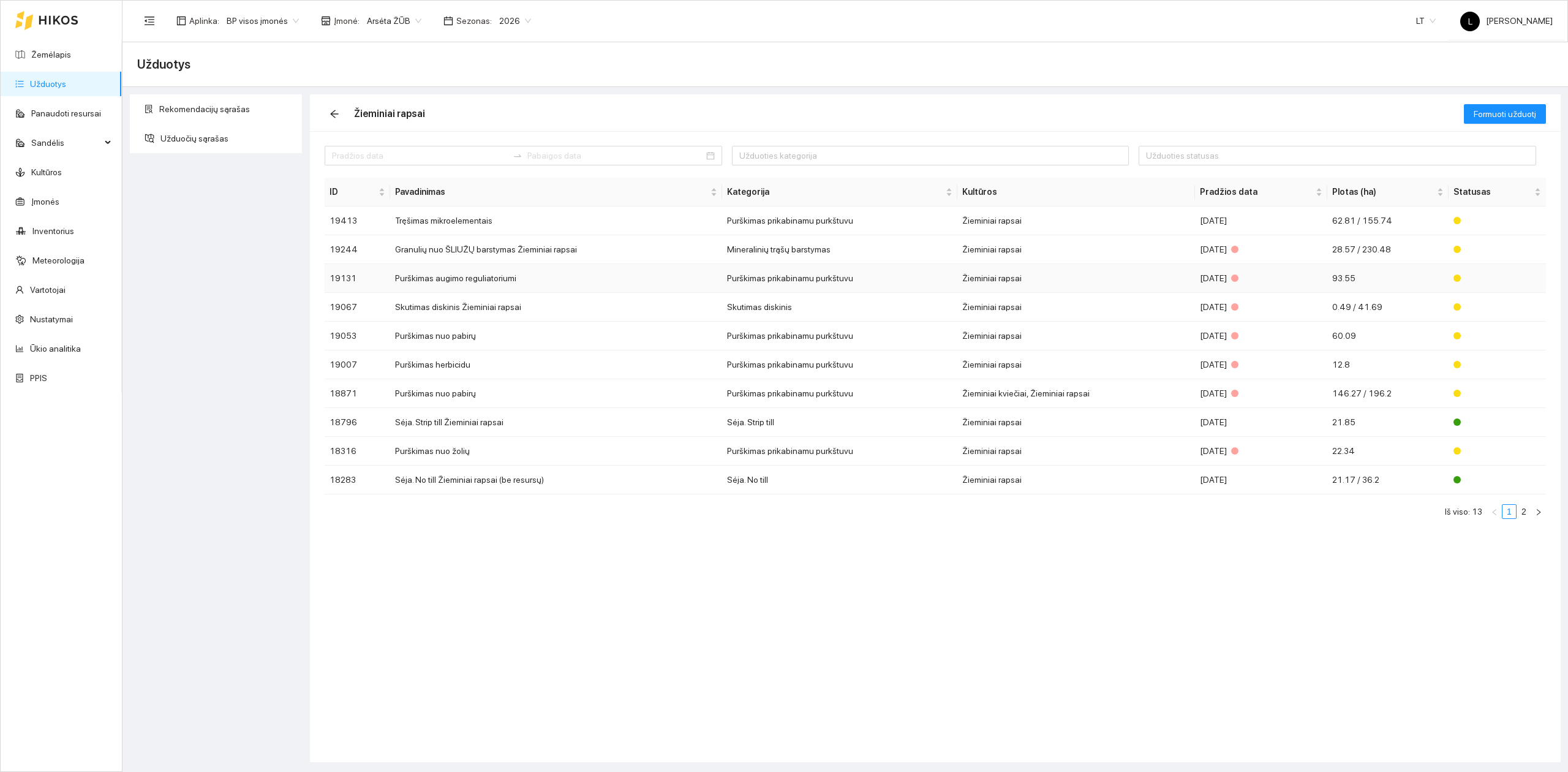
click at [484, 282] on td "Purškimas augimo reguliatoriumi" at bounding box center [556, 278] width 332 height 29
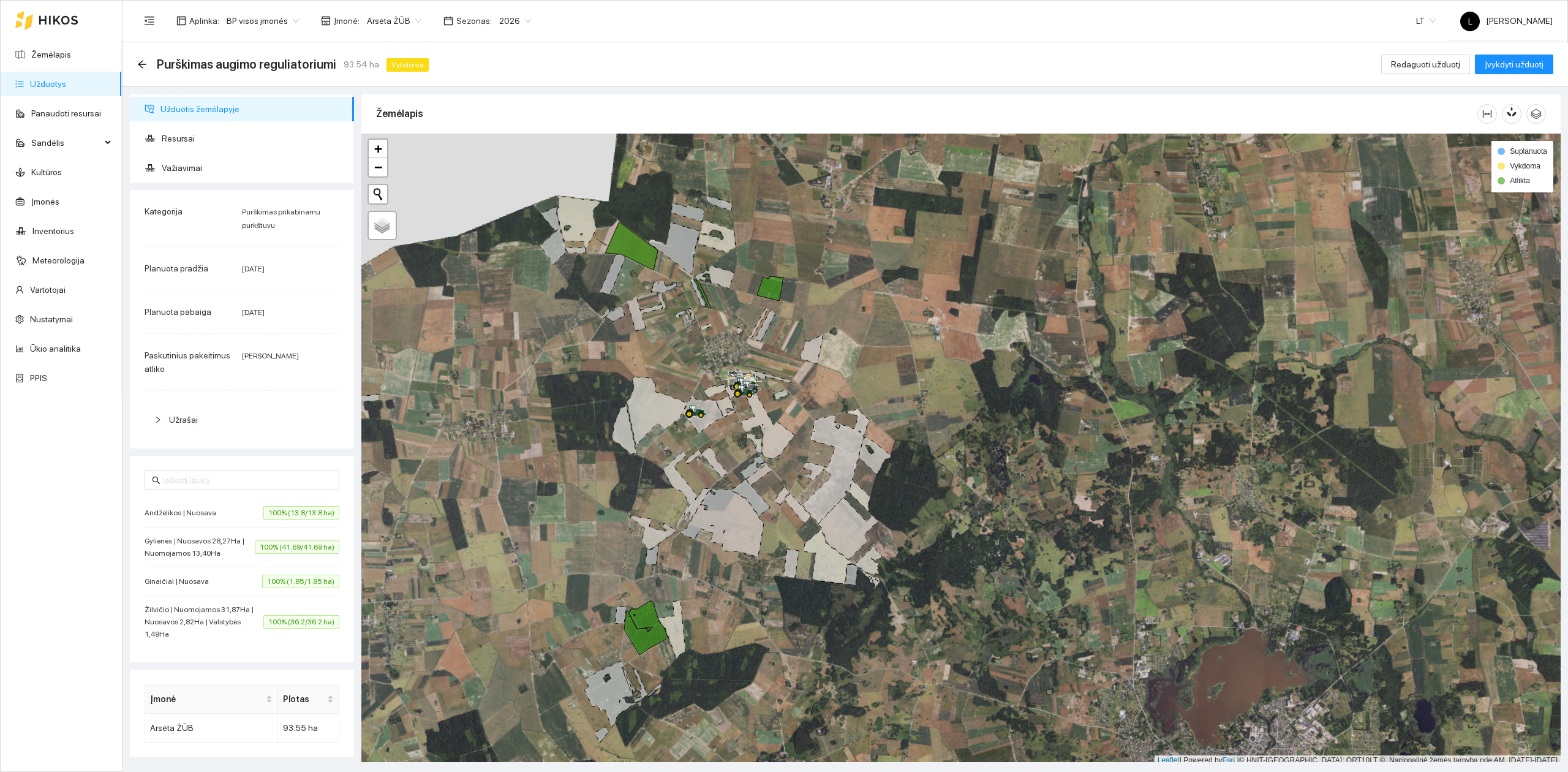
click at [136, 63] on div "Purškimas augimo reguliatoriumi 93.54 ha Vykdoma Redaguoti užduotį Įvykdyti užd…" at bounding box center [845, 64] width 1445 height 44
drag, startPoint x: 336, startPoint y: 62, endPoint x: 158, endPoint y: 67, distance: 178.1
click at [158, 67] on div "Purškimas augimo reguliatoriumi 93.54 ha Vykdoma" at bounding box center [286, 64] width 296 height 20
copy span "Purškimas augimo reguliatoriumi"
click at [47, 58] on link "Žemėlapis" at bounding box center [51, 54] width 40 height 10
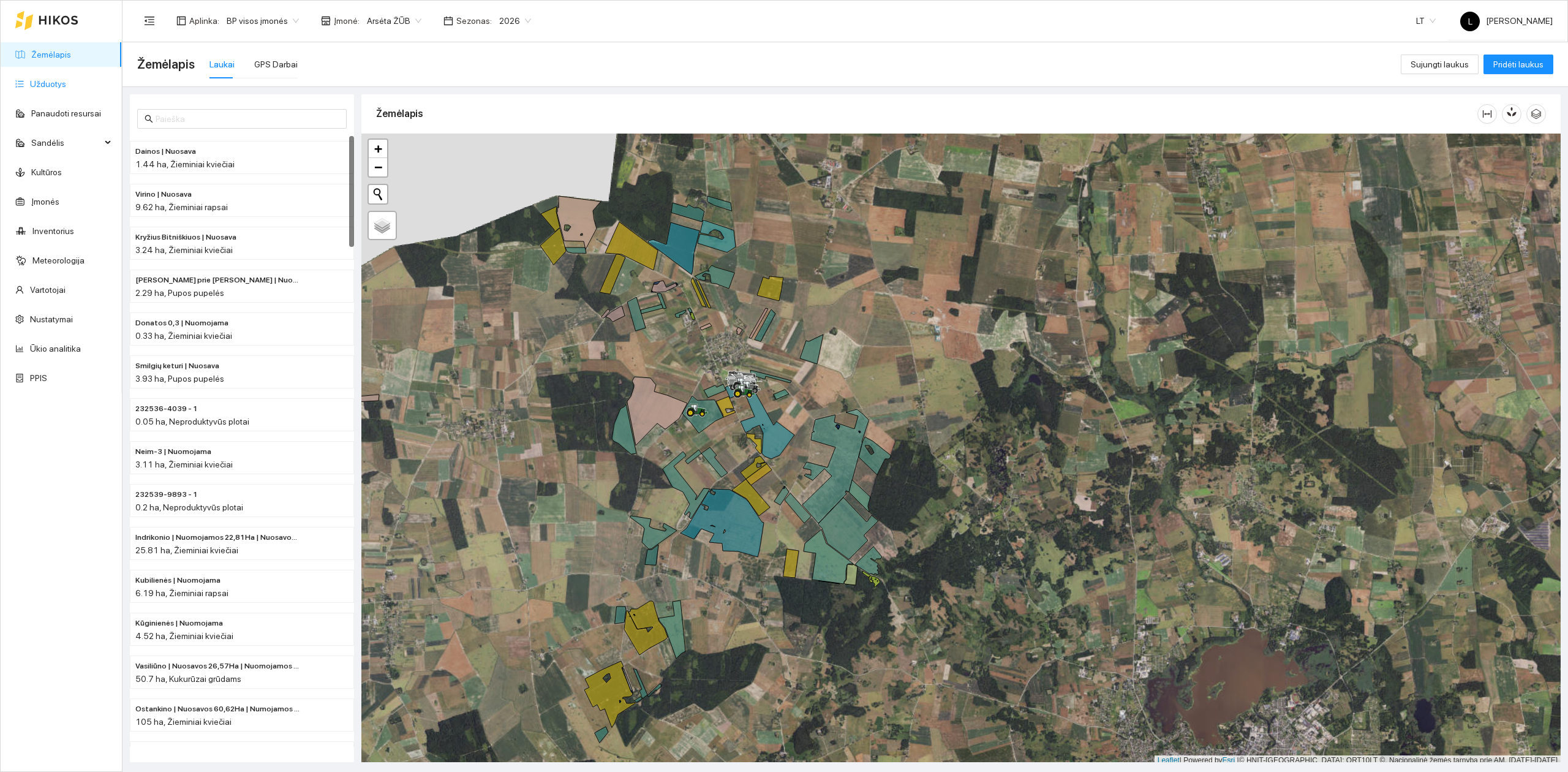
click at [65, 80] on link "Užduotys" at bounding box center [48, 84] width 36 height 10
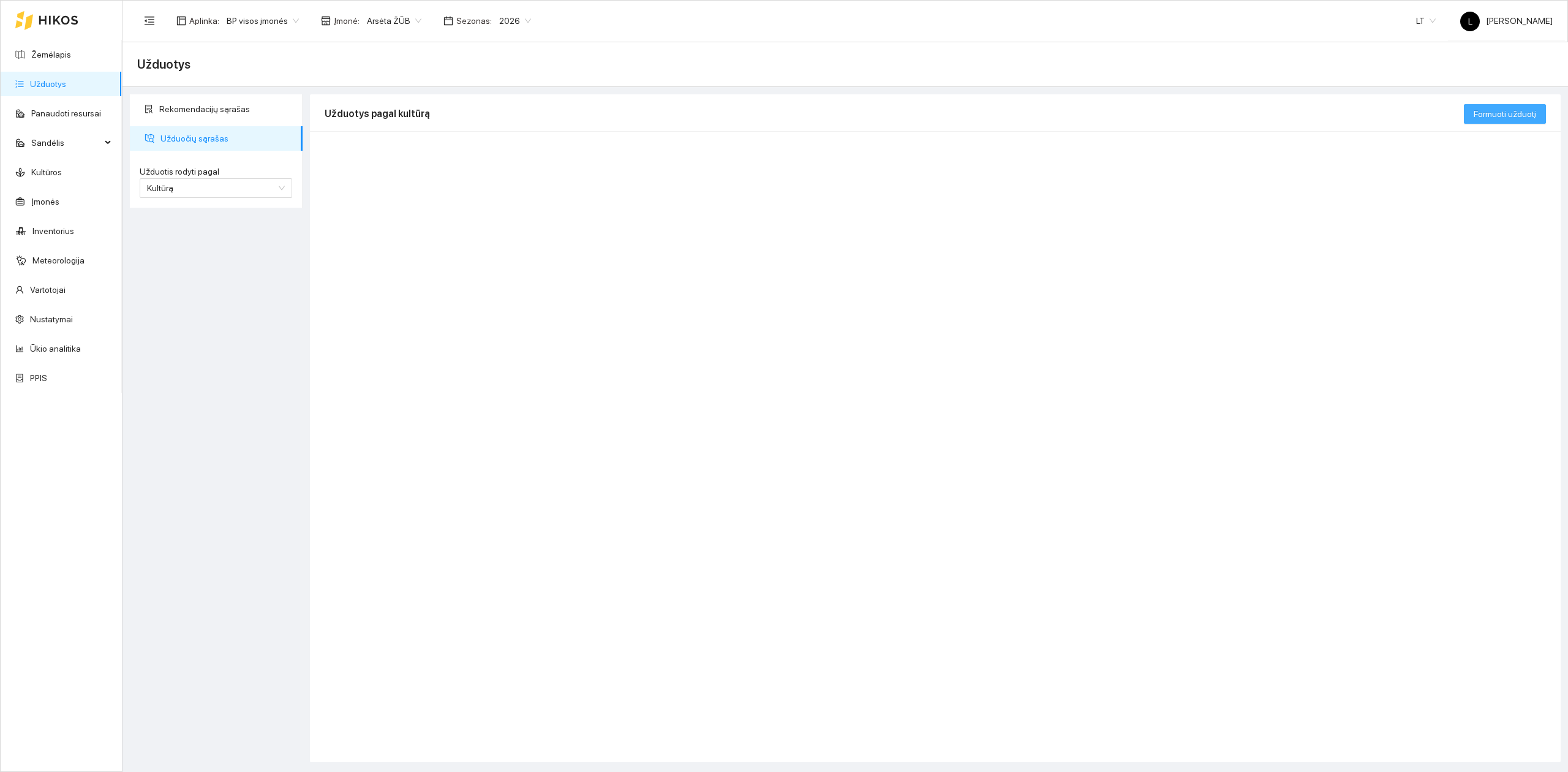
click at [1508, 113] on span "Formuoti užduotį" at bounding box center [1505, 114] width 63 height 13
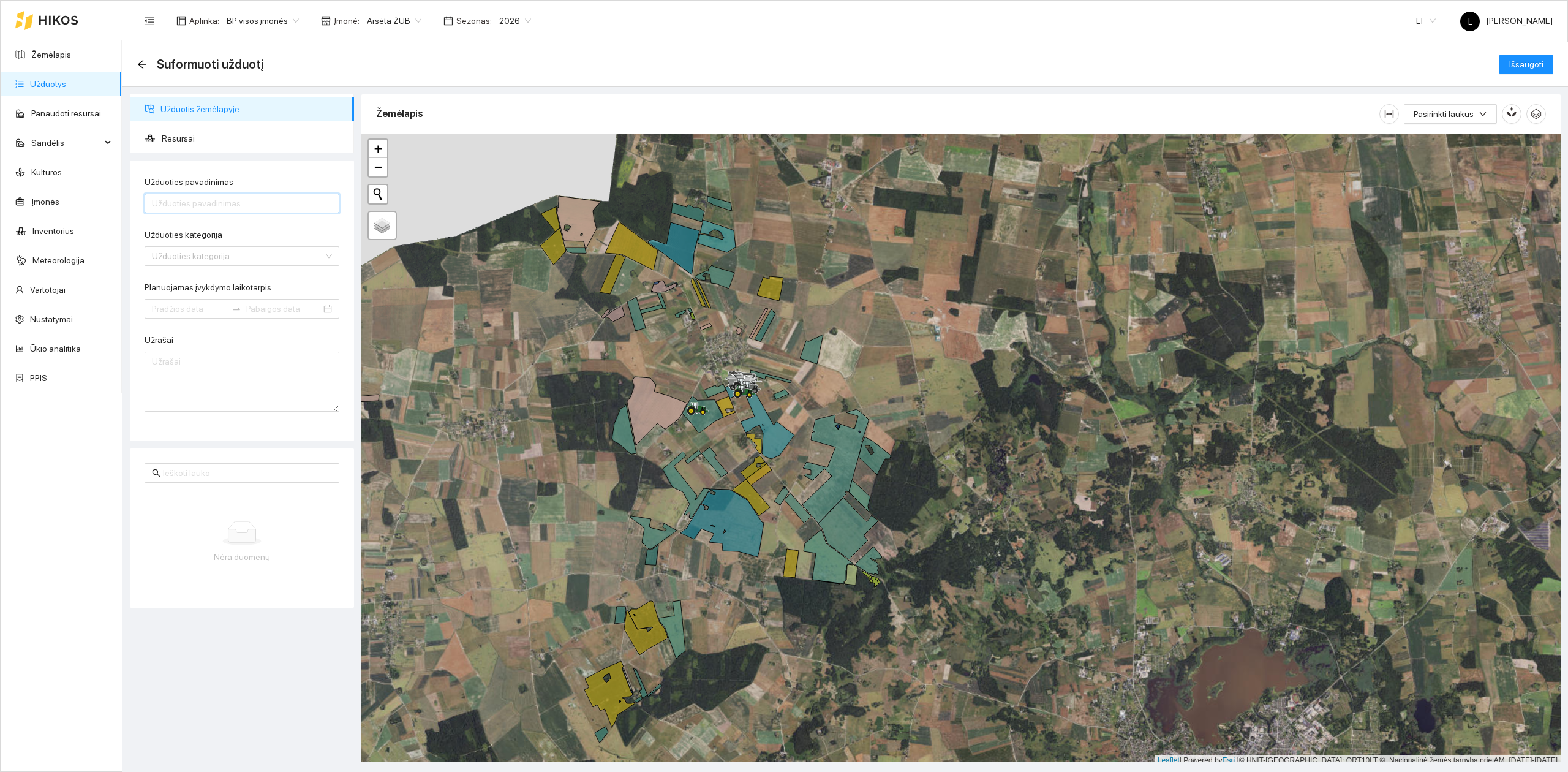
click at [208, 203] on input "Užduoties pavadinimas" at bounding box center [242, 203] width 195 height 20
paste input "Purškimas augimo reguliatoriumi"
type input "Purškimas augimo reguliatoriumi"
click at [621, 682] on icon at bounding box center [610, 694] width 51 height 66
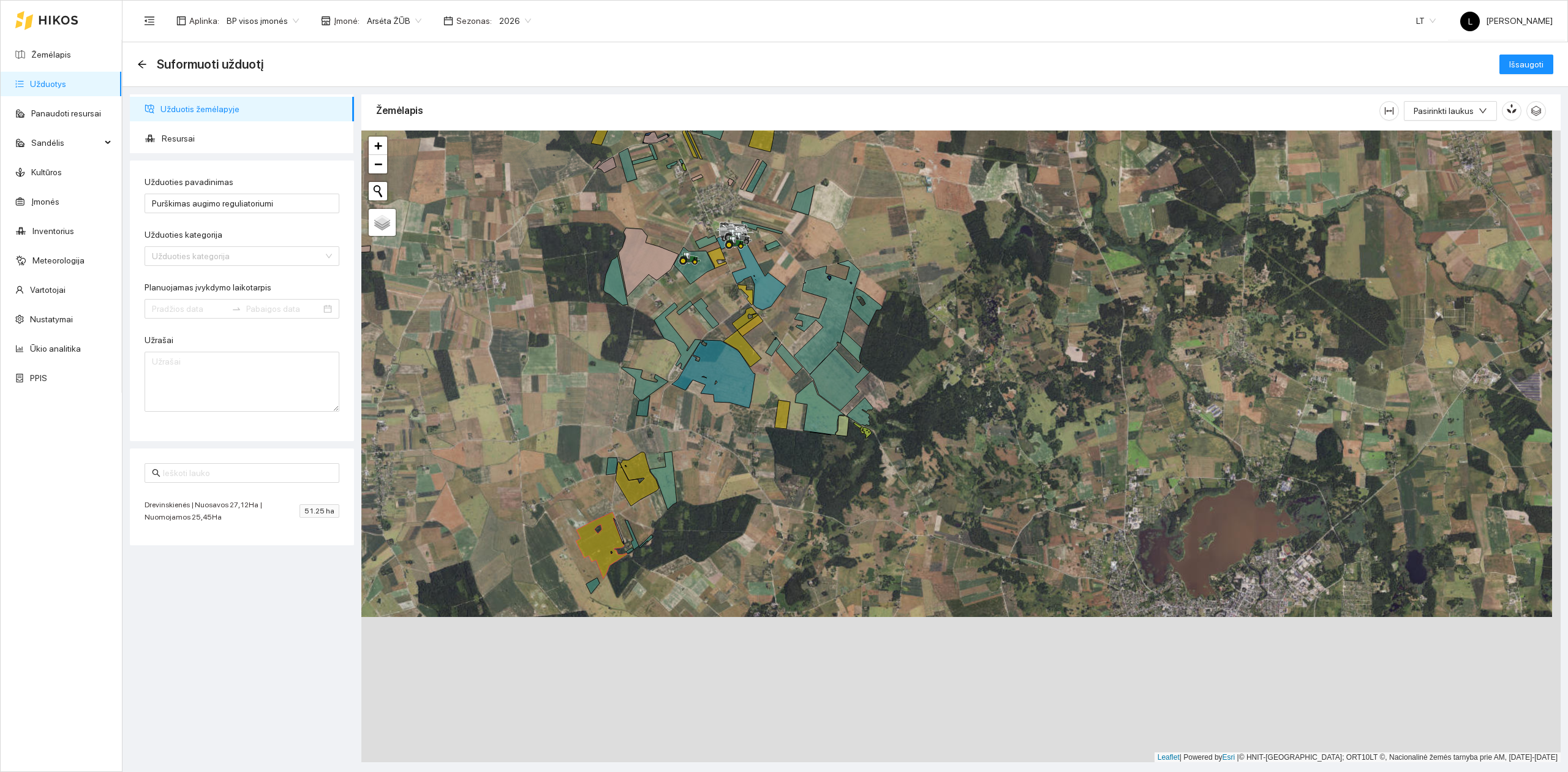
drag, startPoint x: 618, startPoint y: 523, endPoint x: 638, endPoint y: 371, distance: 153.3
click at [611, 376] on div at bounding box center [961, 447] width 1199 height 632
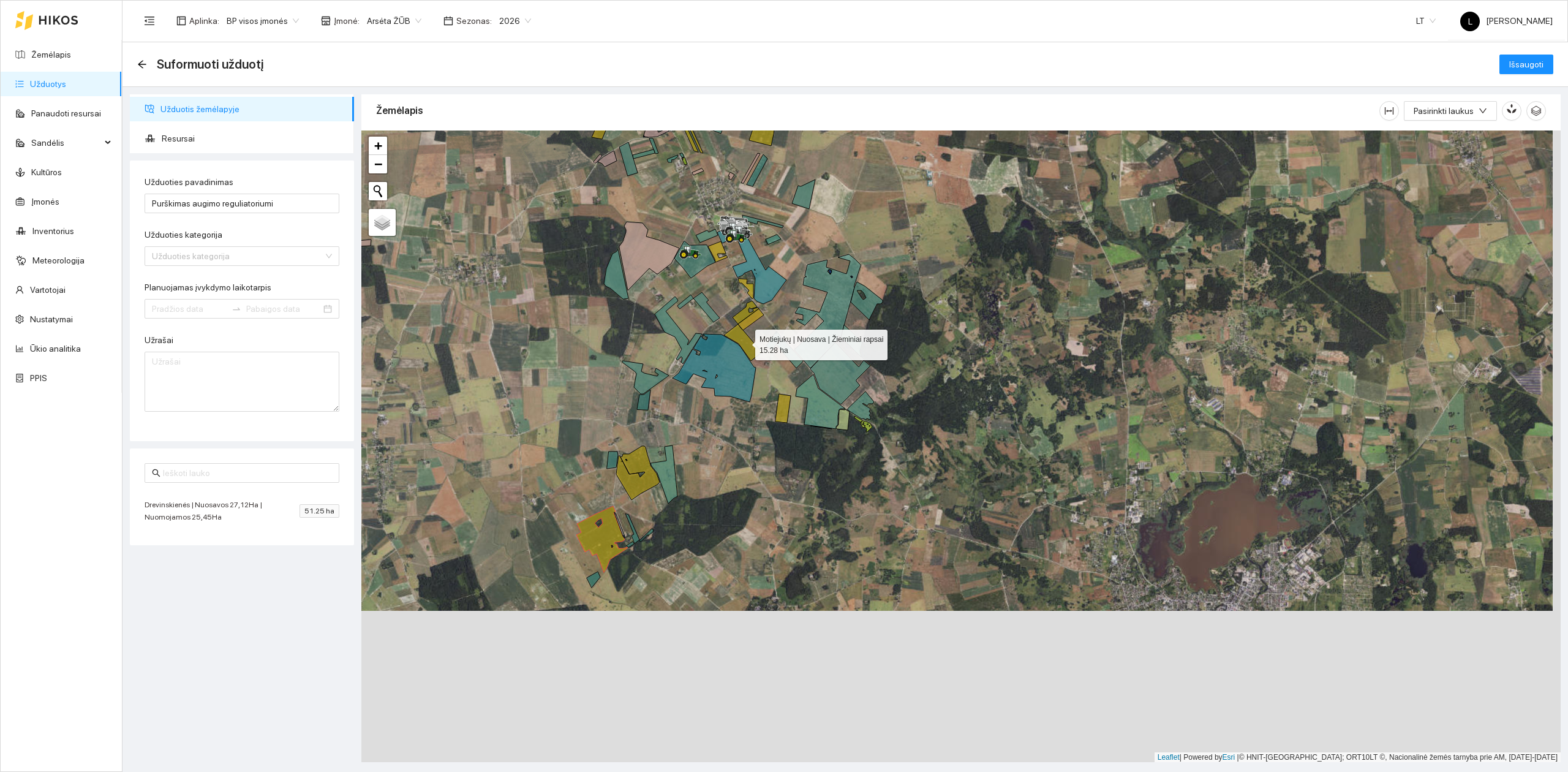
click at [753, 344] on icon at bounding box center [743, 342] width 38 height 37
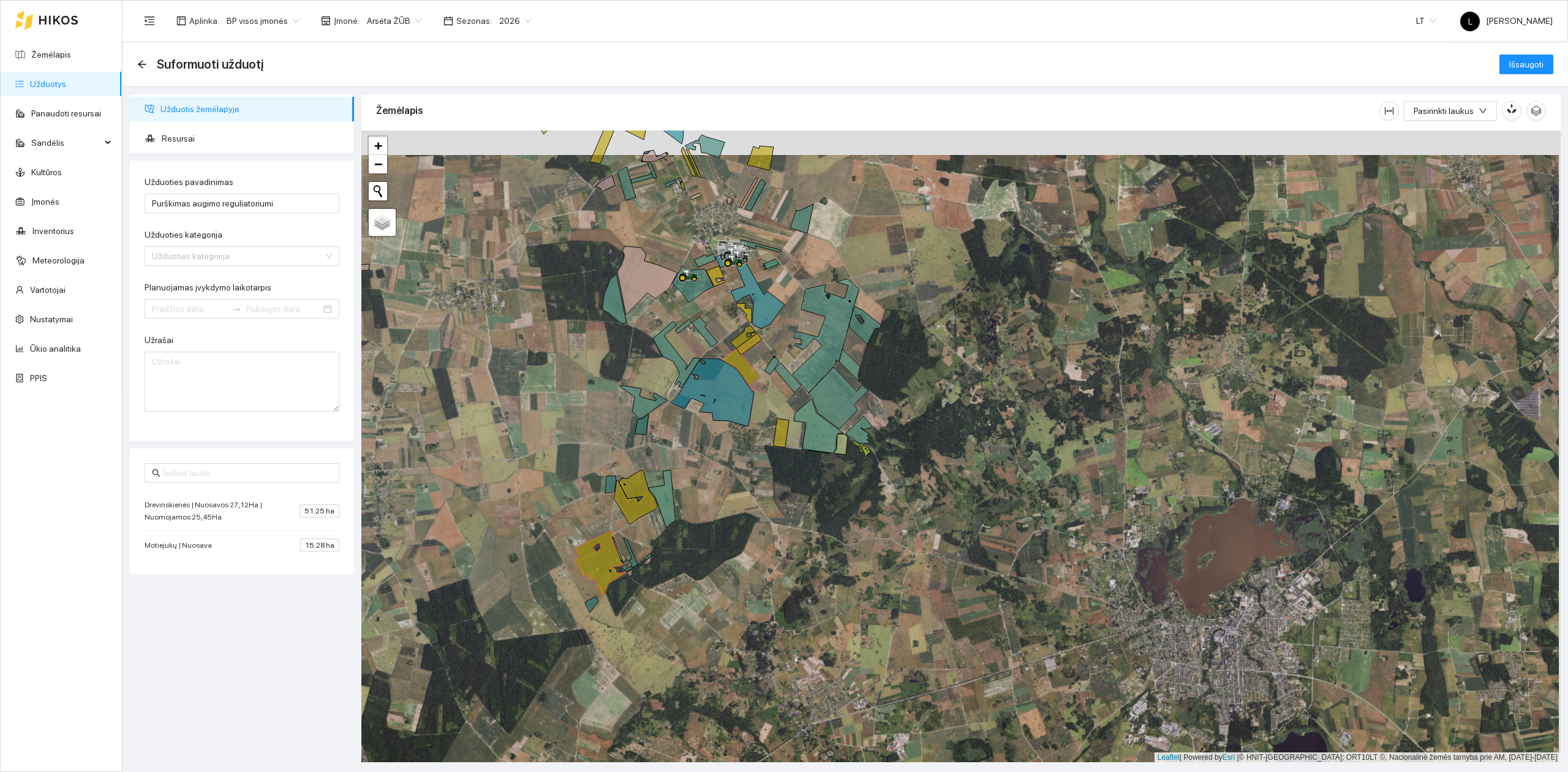
drag, startPoint x: 751, startPoint y: 436, endPoint x: 742, endPoint y: 532, distance: 96.4
click at [743, 532] on div at bounding box center [961, 447] width 1199 height 632
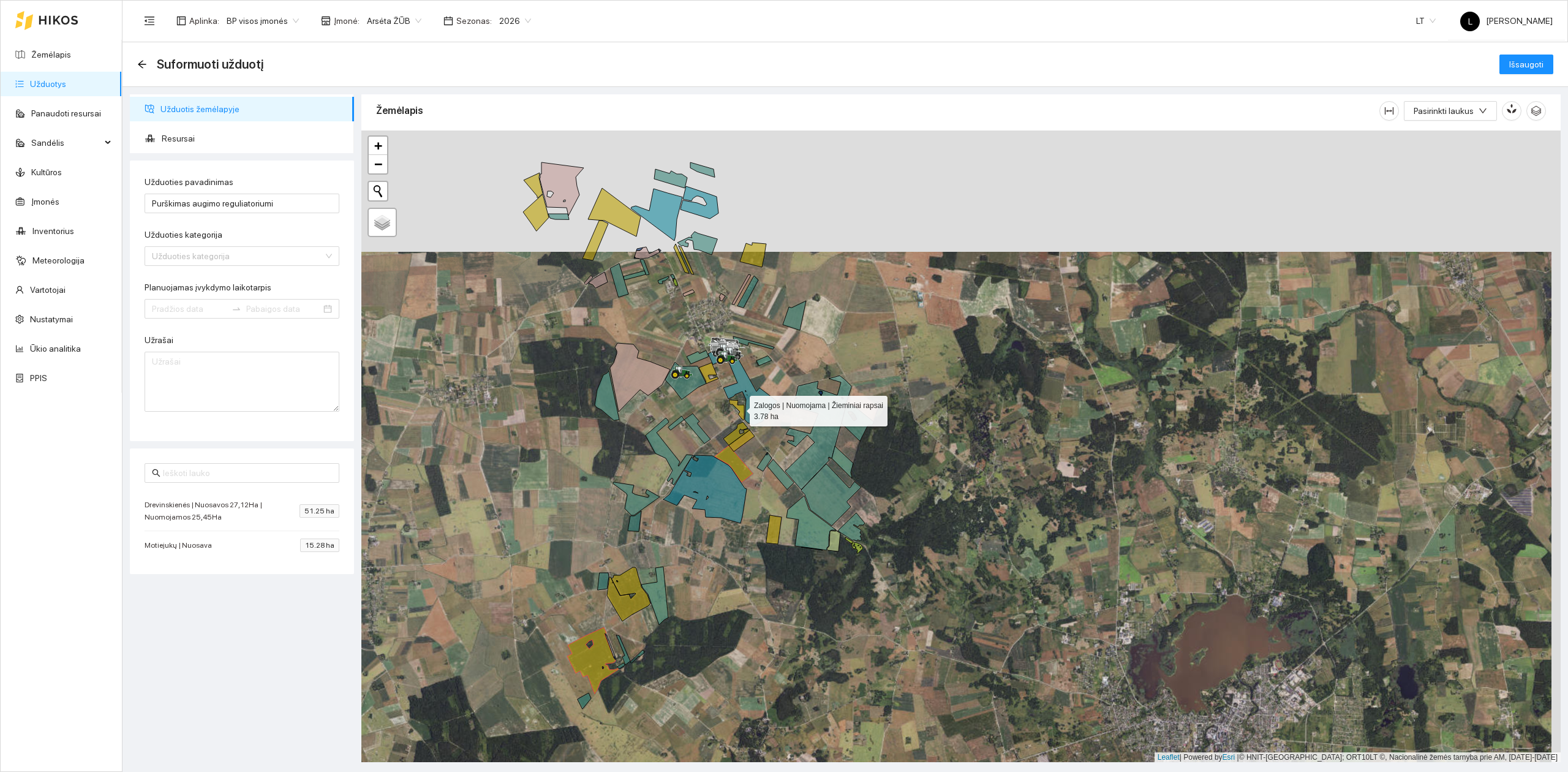
click at [740, 409] on icon at bounding box center [737, 410] width 16 height 21
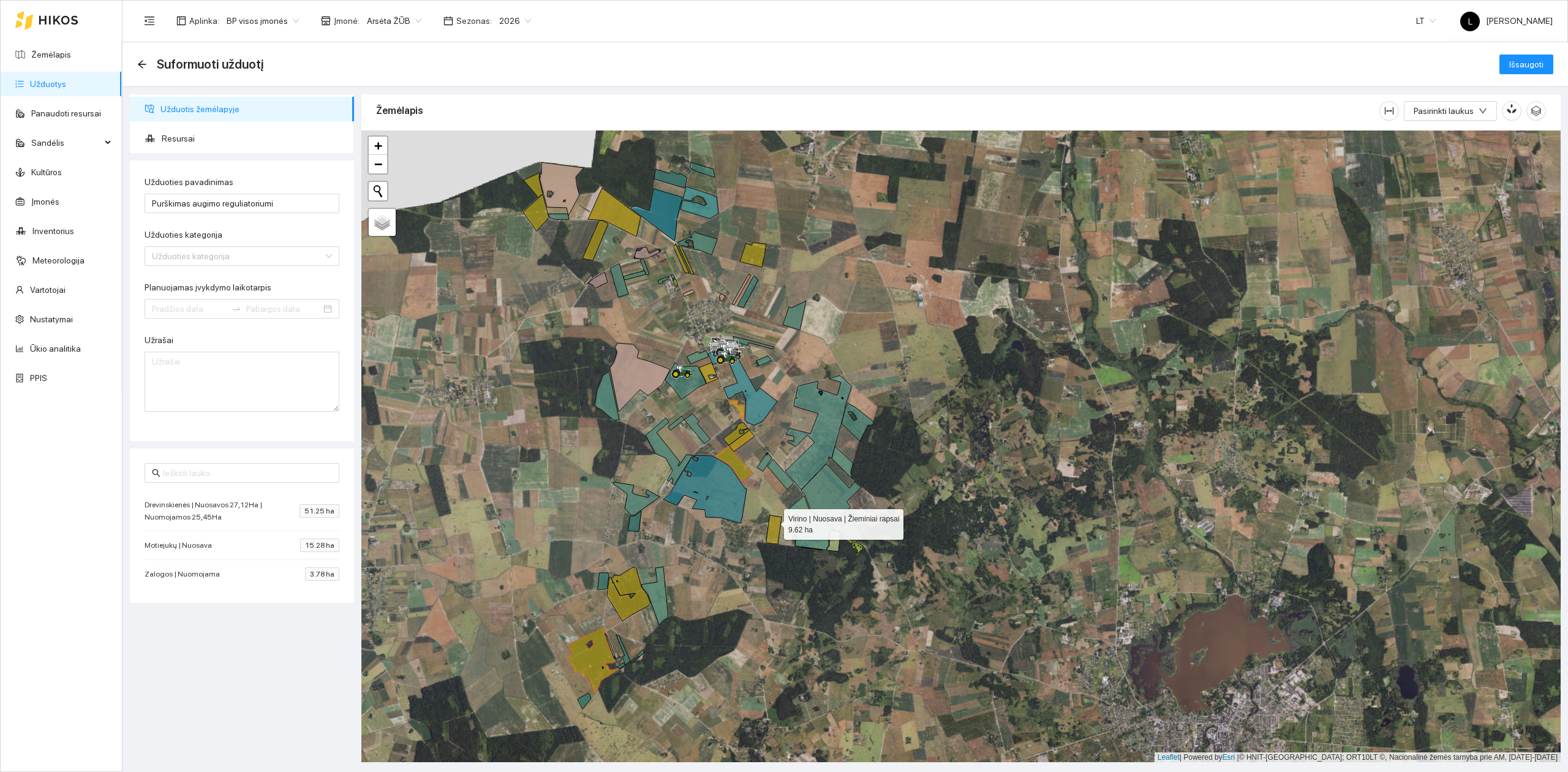
click at [775, 524] on icon at bounding box center [774, 529] width 16 height 29
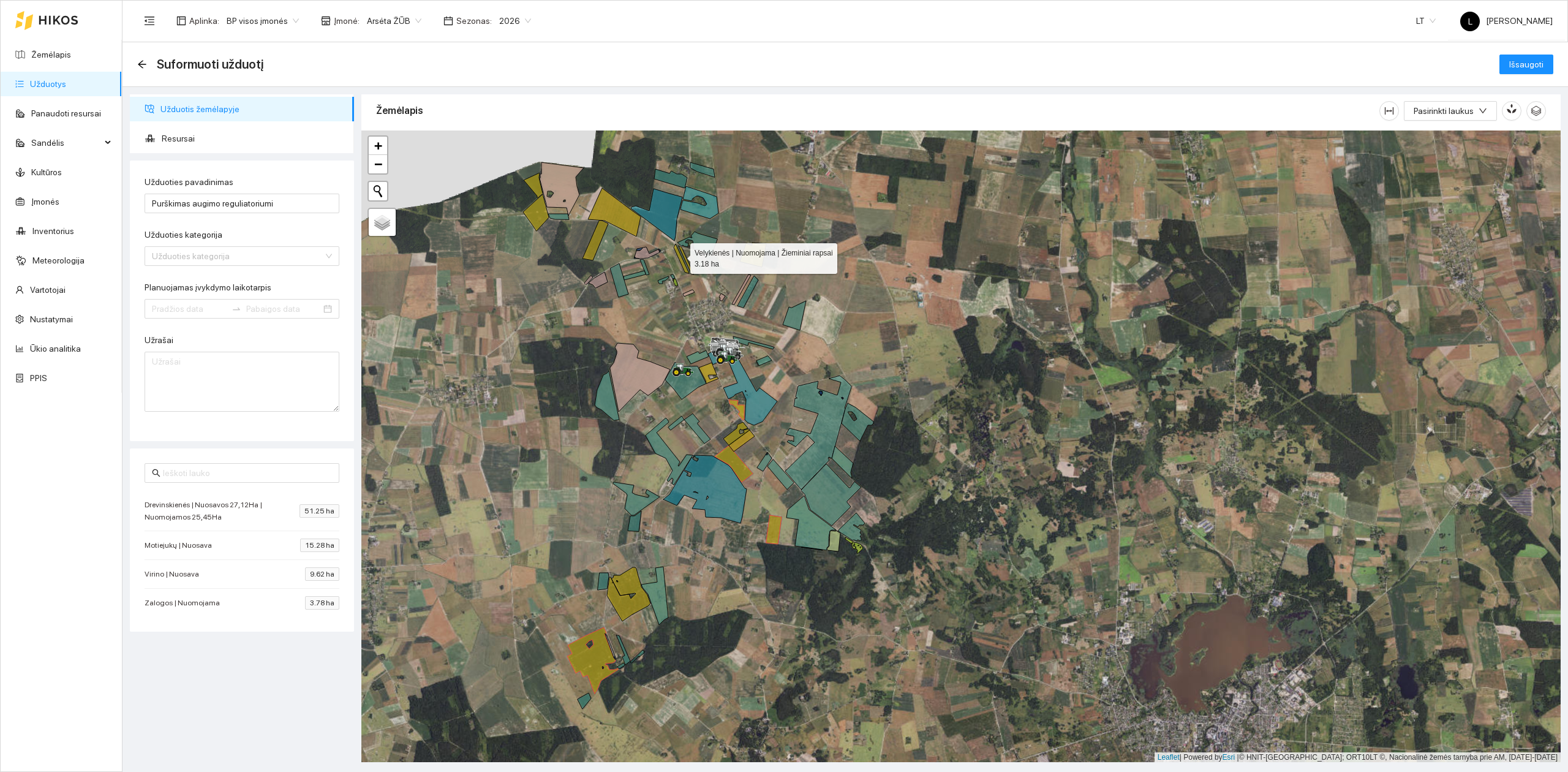
click at [679, 256] on icon at bounding box center [682, 258] width 16 height 30
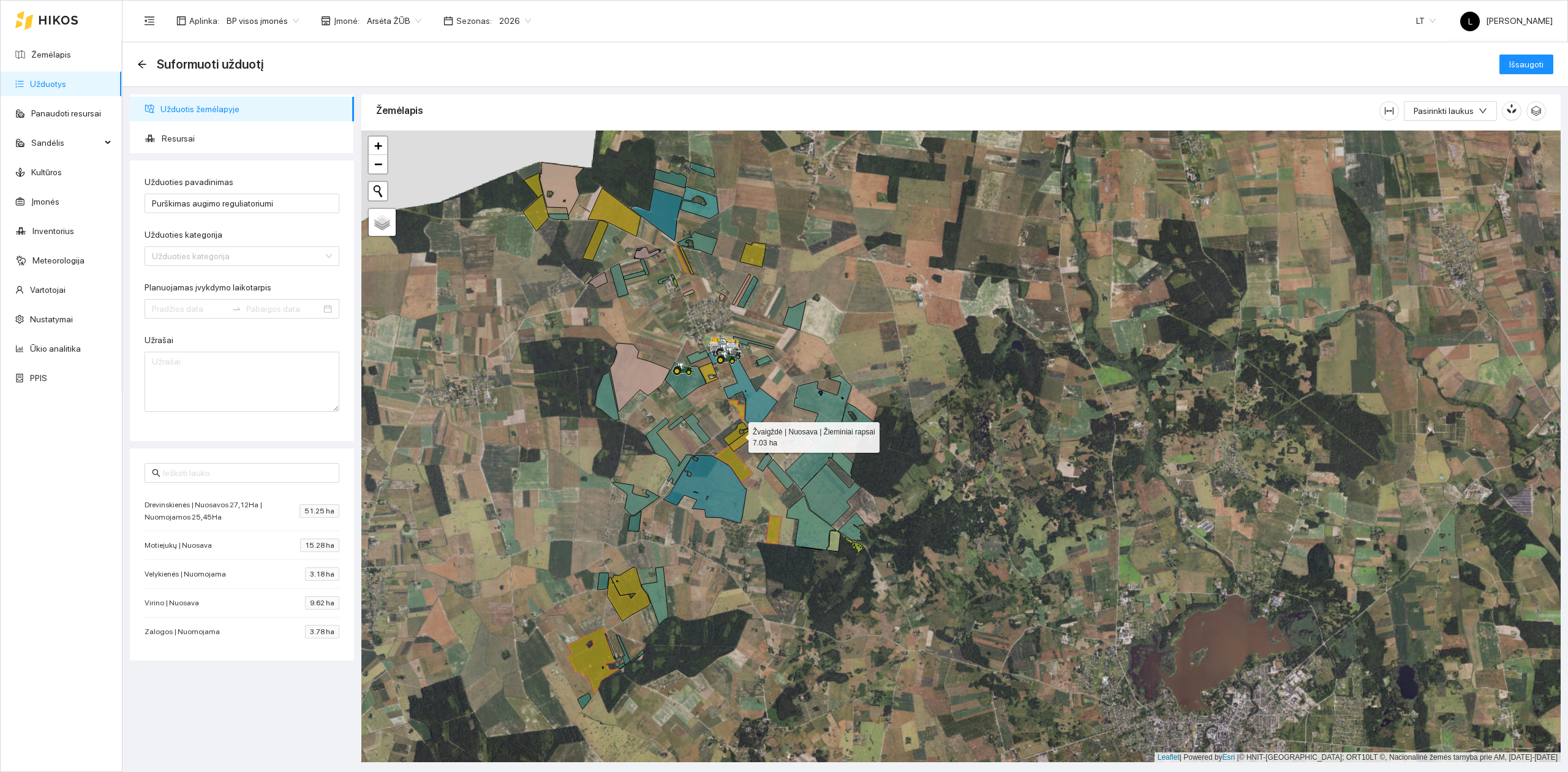
click at [737, 435] on icon at bounding box center [737, 434] width 26 height 23
click at [743, 444] on icon at bounding box center [742, 440] width 26 height 21
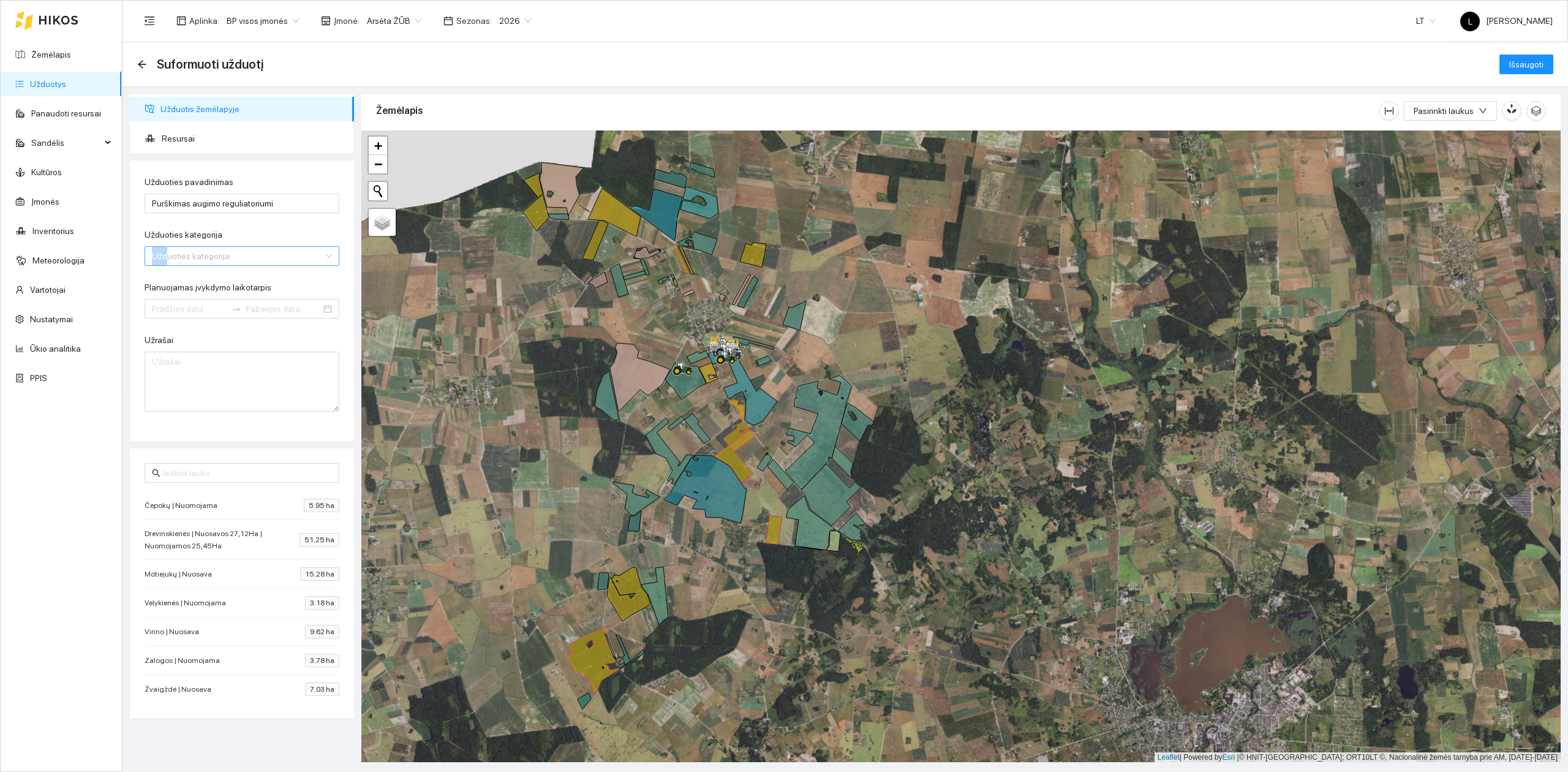
click at [167, 248] on div "Užduoties kategorija Užduoties kategorija" at bounding box center [242, 247] width 195 height 38
click at [179, 260] on input "Užduoties kategorija" at bounding box center [238, 256] width 171 height 18
type input "purškimas"
click at [219, 286] on div "Purškimas prikabinamu purkštuvu" at bounding box center [242, 281] width 180 height 13
click at [533, 216] on icon at bounding box center [536, 212] width 26 height 37
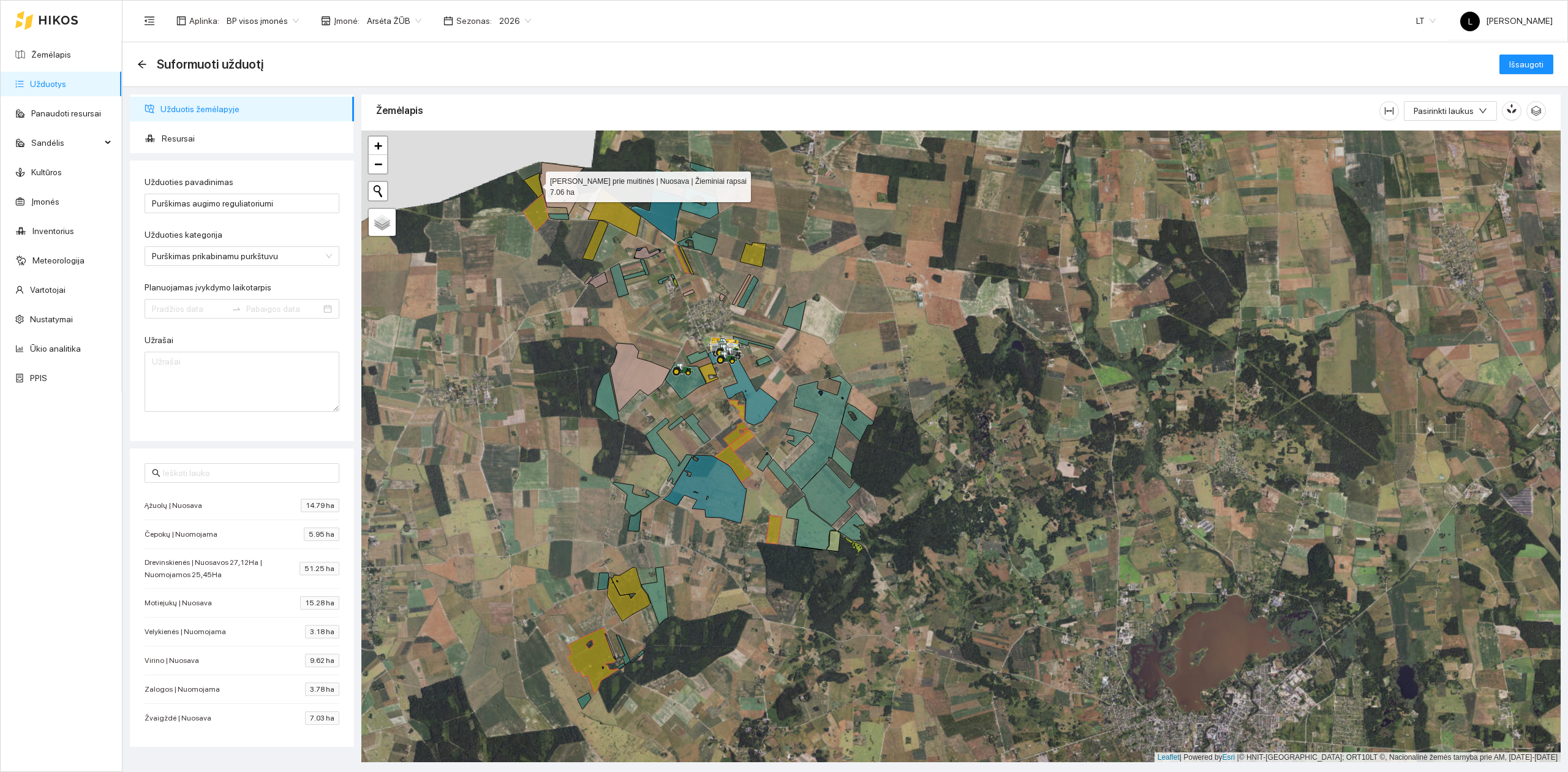
click at [535, 185] on icon at bounding box center [533, 185] width 19 height 26
click at [192, 309] on input "Planuojamas įvykdymo laikotarpis" at bounding box center [189, 309] width 75 height 13
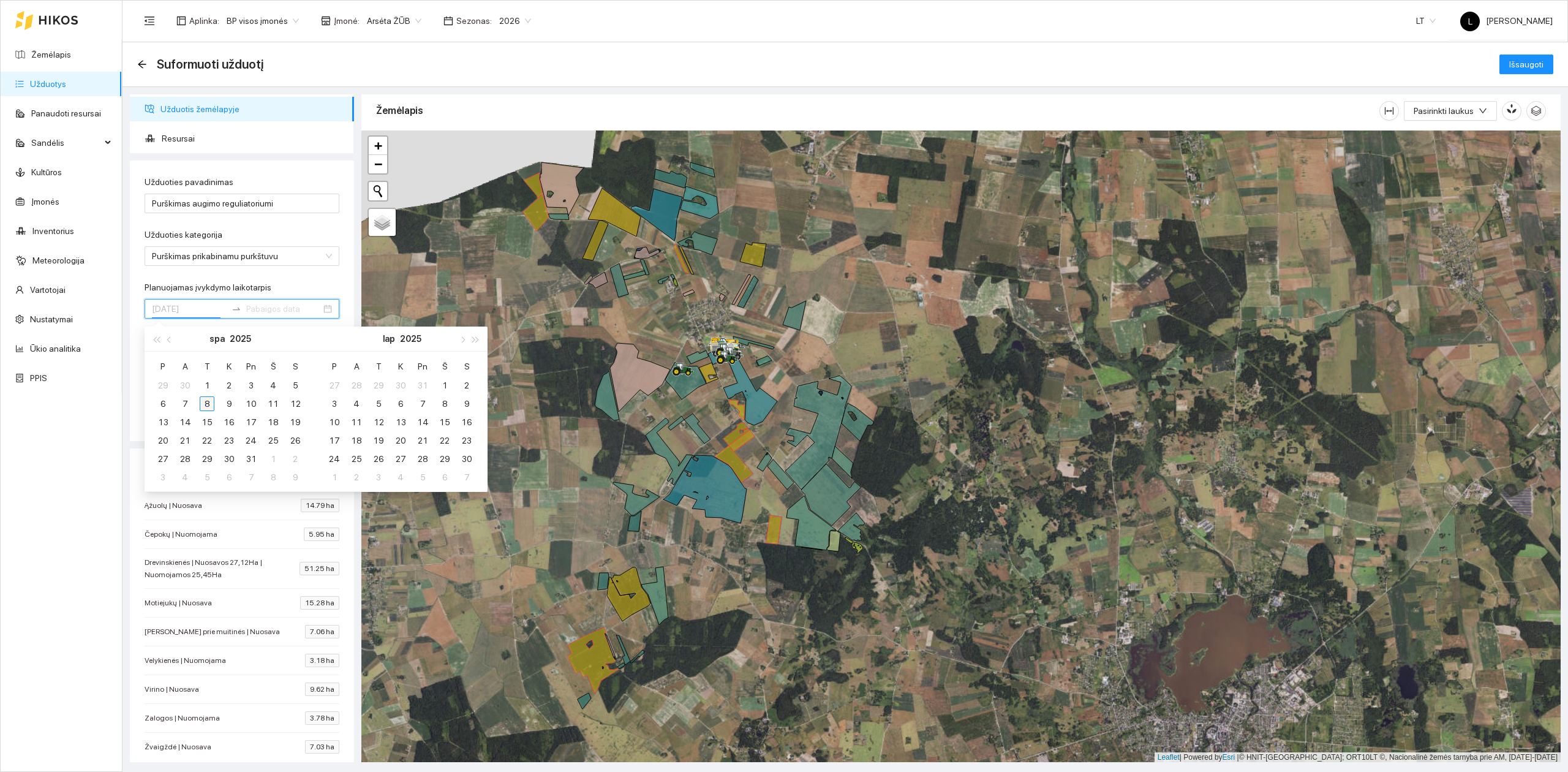
type input "[DATE]"
click at [208, 398] on div "8" at bounding box center [207, 404] width 15 height 15
type input "[DATE]"
click at [211, 424] on div "15" at bounding box center [207, 422] width 15 height 15
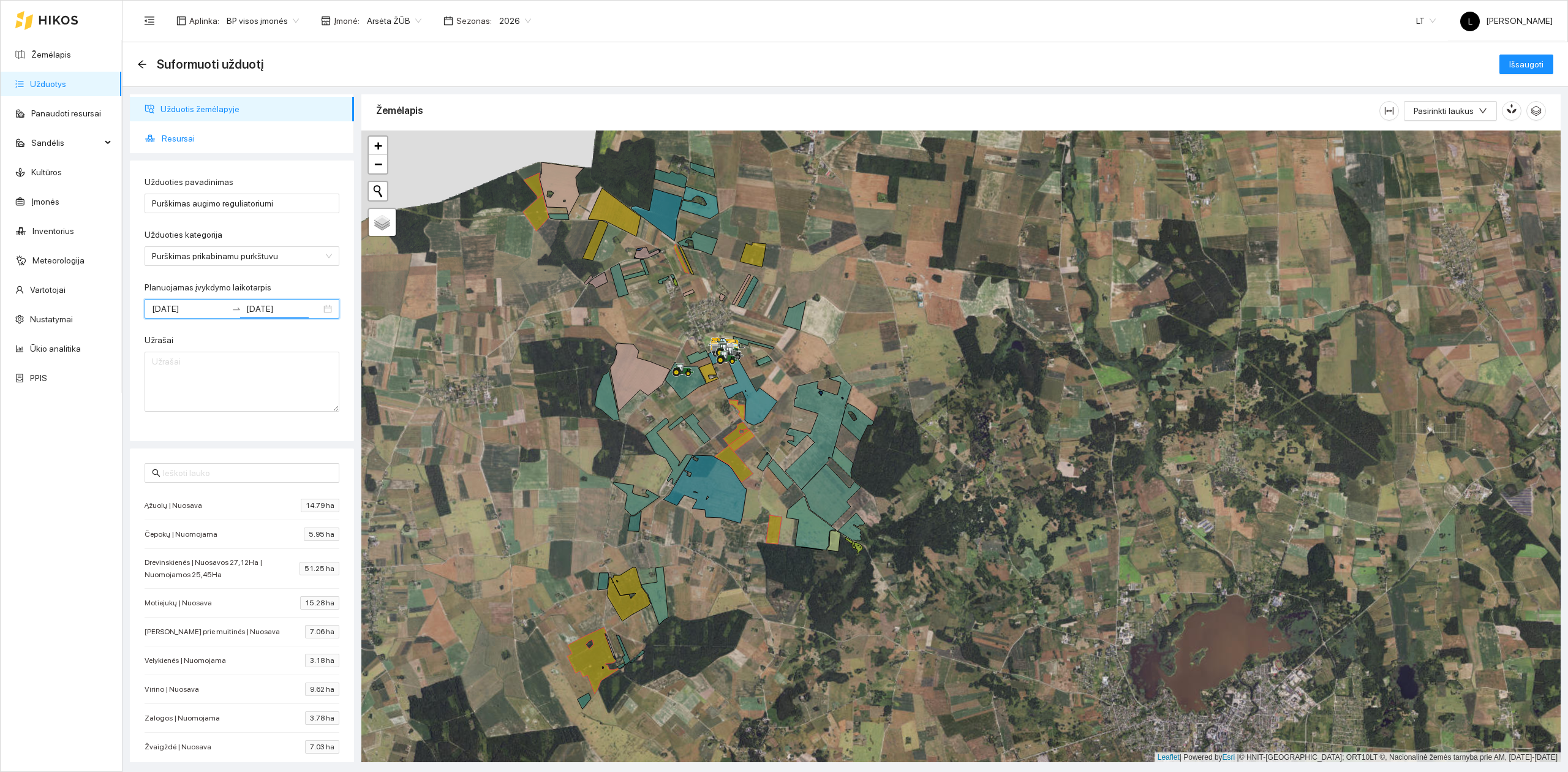
click at [179, 140] on span "Resursai" at bounding box center [253, 138] width 183 height 25
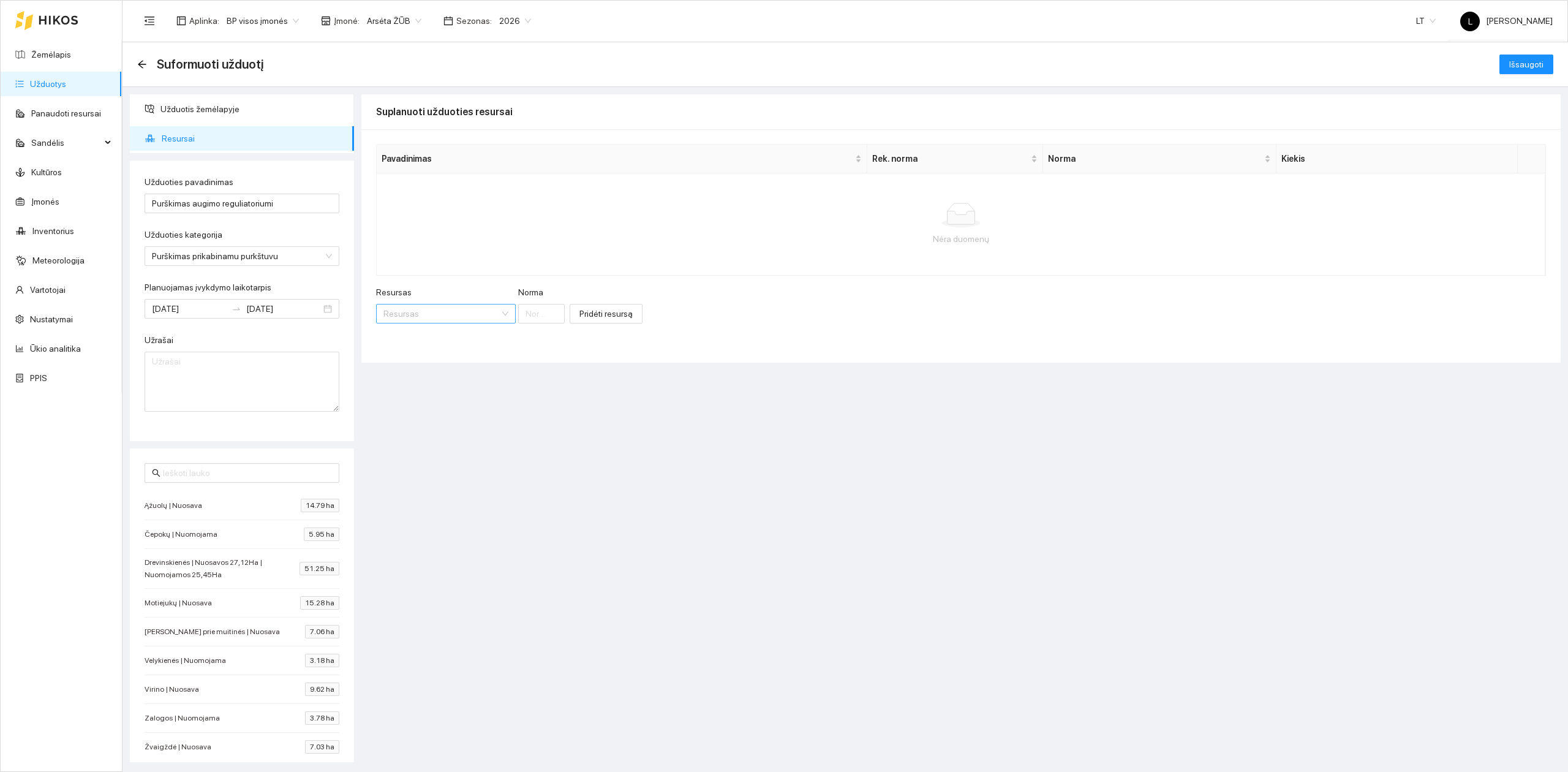
click at [435, 318] on input "Resursas" at bounding box center [441, 314] width 116 height 18
type input "dyzel"
click at [427, 341] on div "[PERSON_NAME] / Žymėtas dyzel inas" at bounding box center [465, 338] width 164 height 13
drag, startPoint x: 579, startPoint y: 314, endPoint x: 523, endPoint y: 314, distance: 56.0
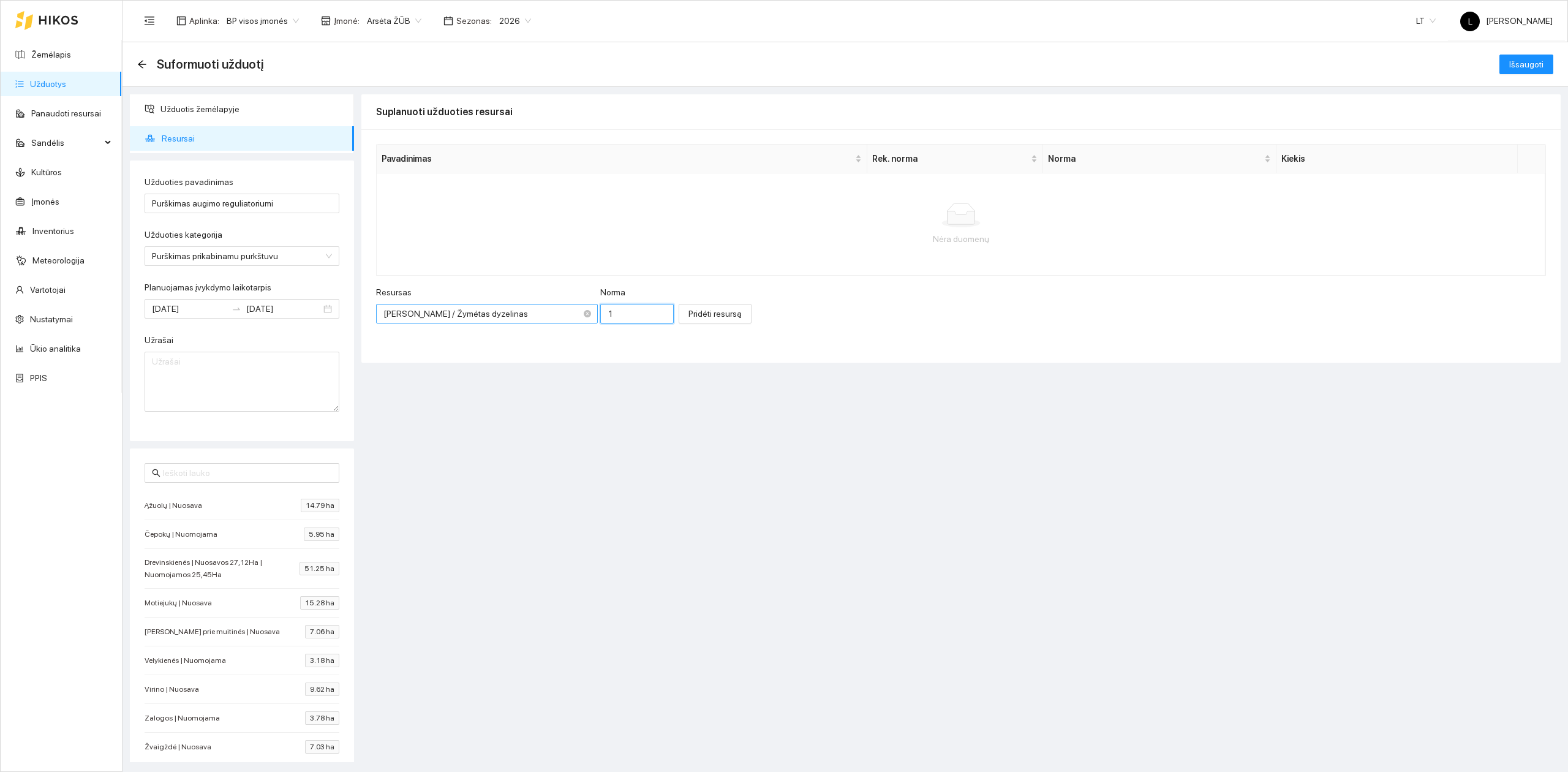
click at [526, 315] on div "Resursas [PERSON_NAME] / Žymėtas dyzelinas [PERSON_NAME] 1" at bounding box center [525, 312] width 298 height 53
type input "0.8"
click at [688, 317] on span "Pridėti resursą" at bounding box center [714, 314] width 54 height 13
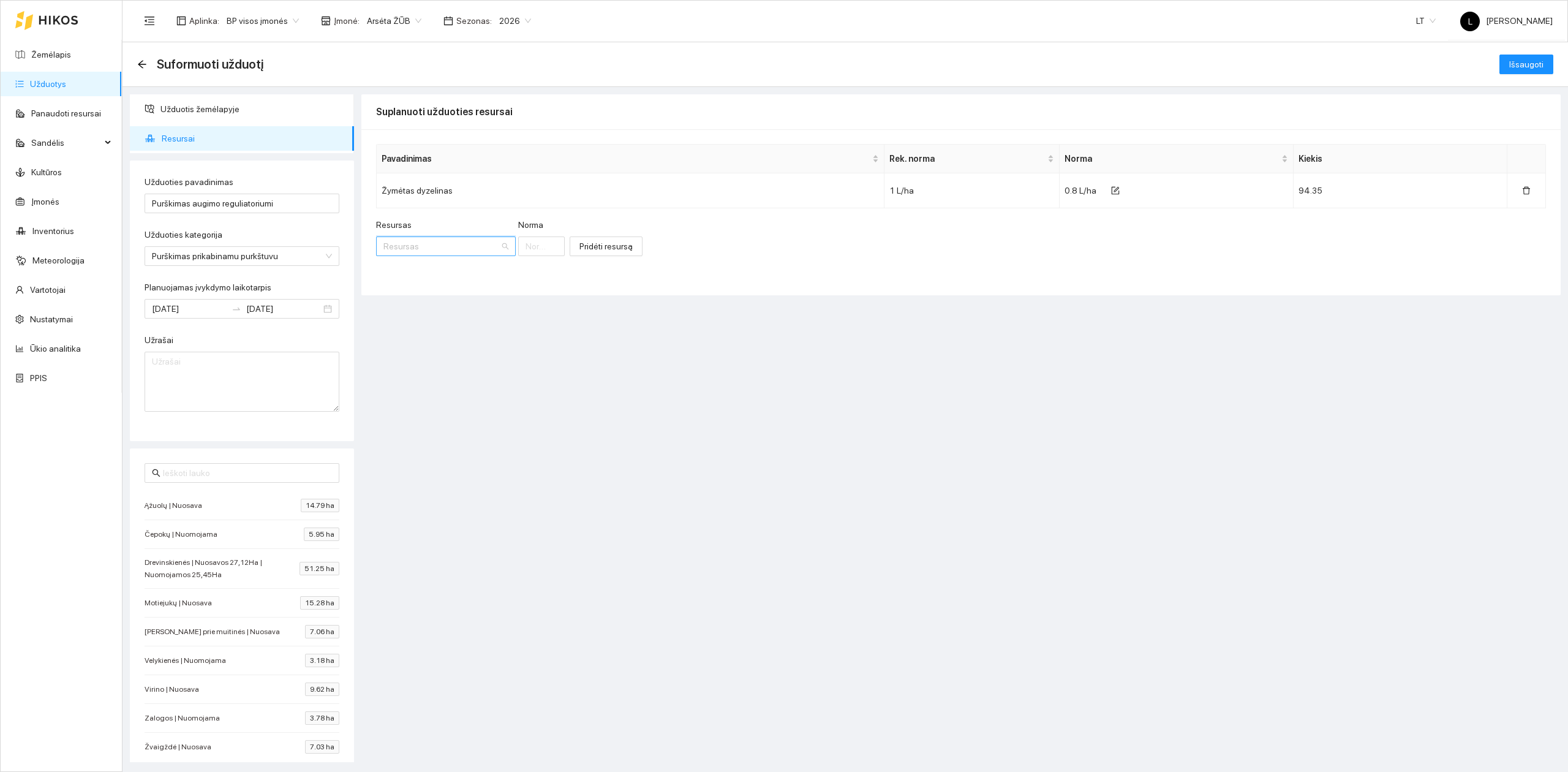
click at [413, 240] on input "Resursas" at bounding box center [441, 246] width 116 height 18
type input "juventu"
click at [435, 272] on span "Juventu" at bounding box center [440, 272] width 30 height 10
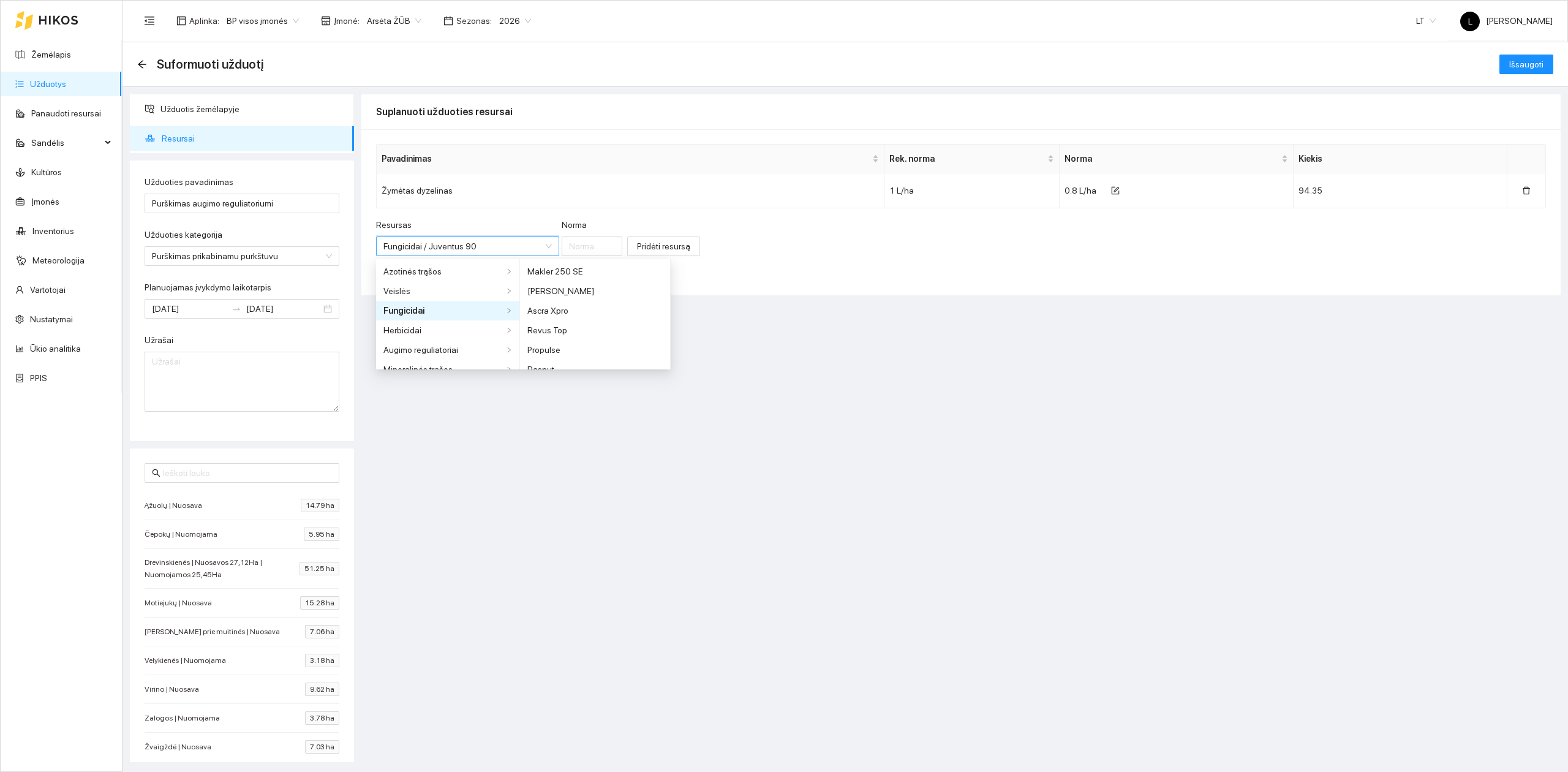
scroll to position [1597, 0]
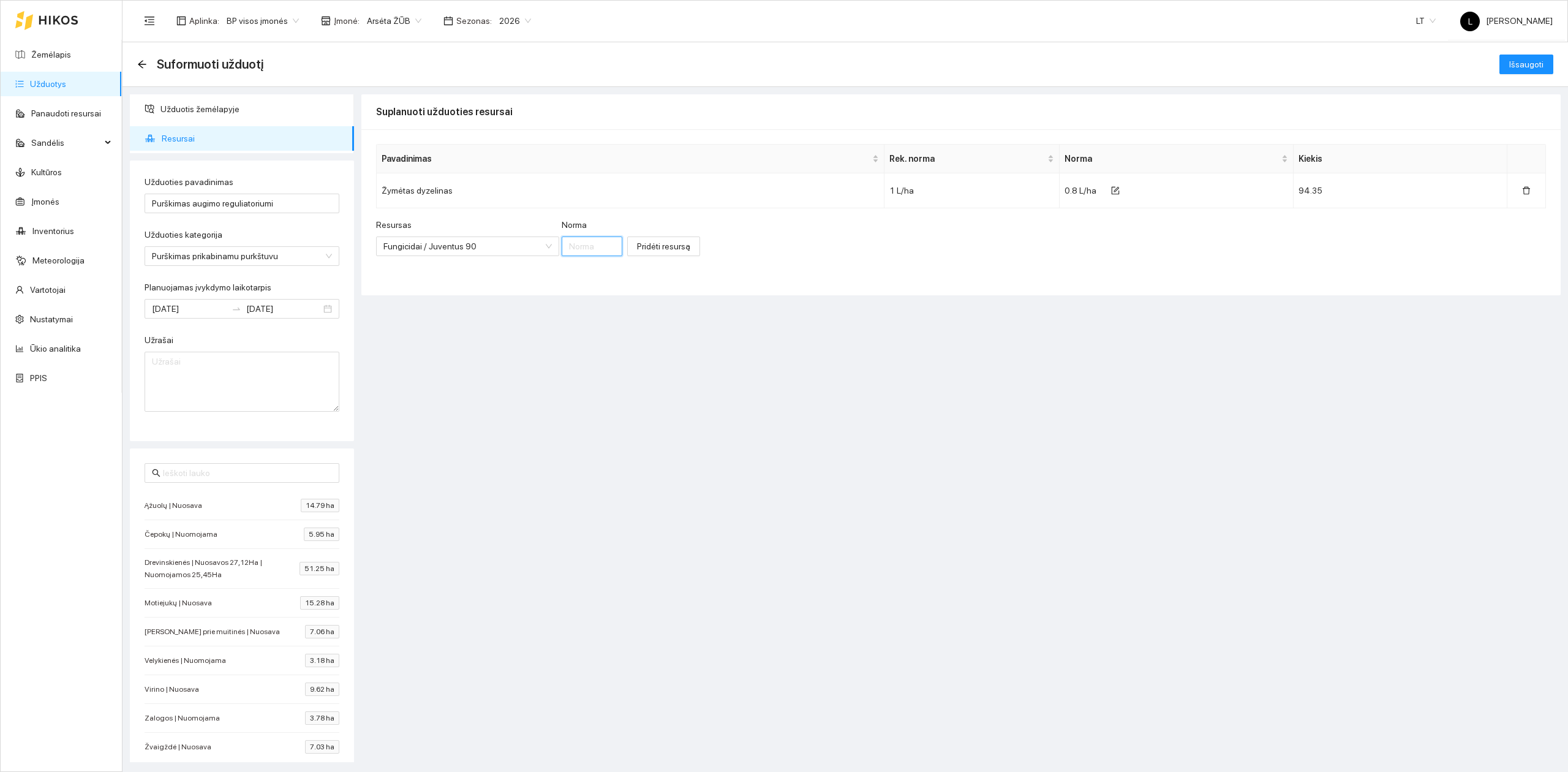
click at [571, 245] on input "Norma" at bounding box center [592, 246] width 61 height 20
type input "0.7"
click at [659, 251] on span "Pridėti resursą" at bounding box center [663, 246] width 54 height 13
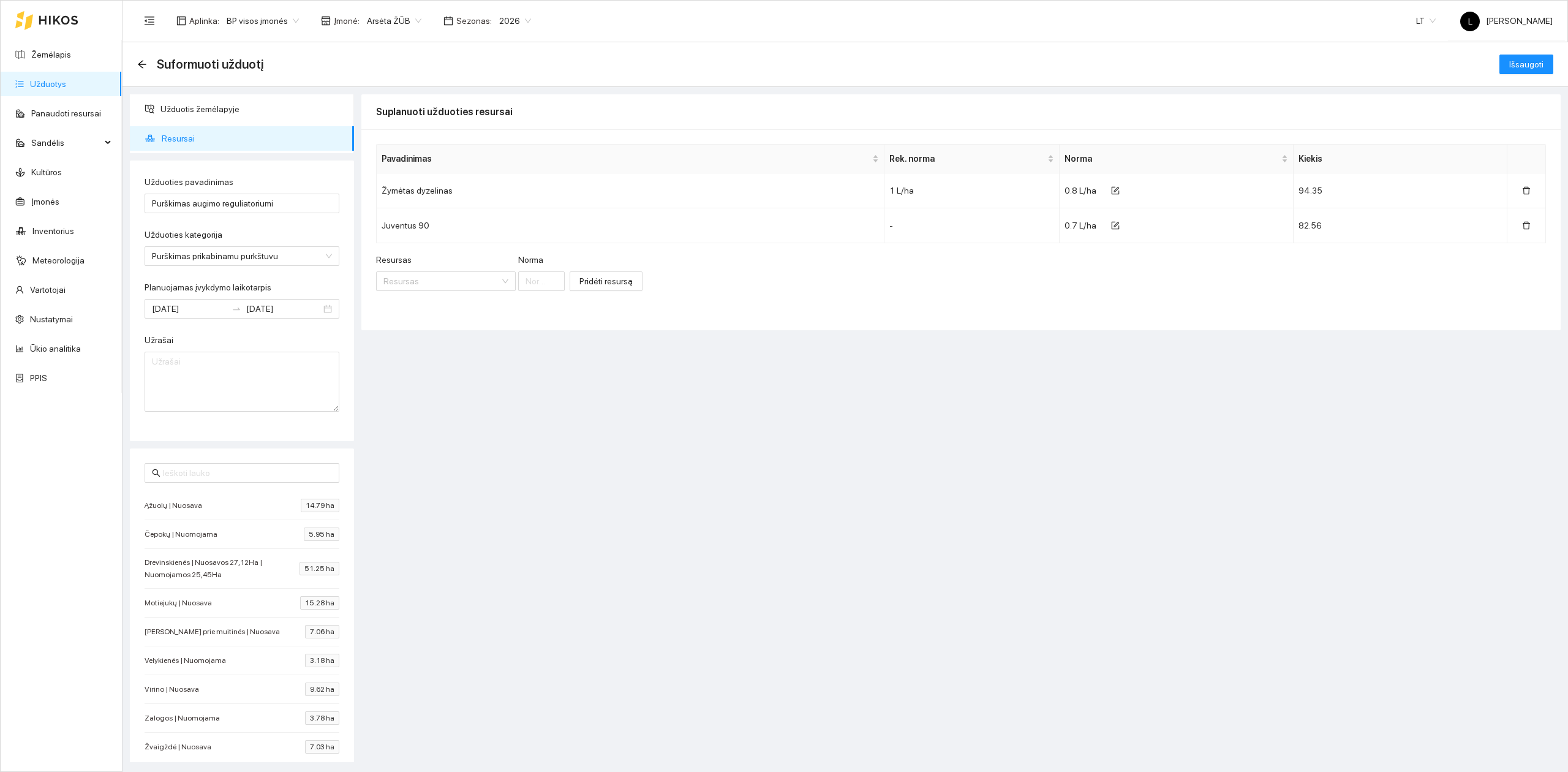
click at [429, 270] on div "Resursas" at bounding box center [446, 262] width 140 height 18
click at [430, 280] on input "Resursas" at bounding box center [441, 281] width 116 height 18
type input "ikar"
click at [494, 318] on li "Mikroelementinės trąšos / IKAR B 150" at bounding box center [483, 327] width 214 height 20
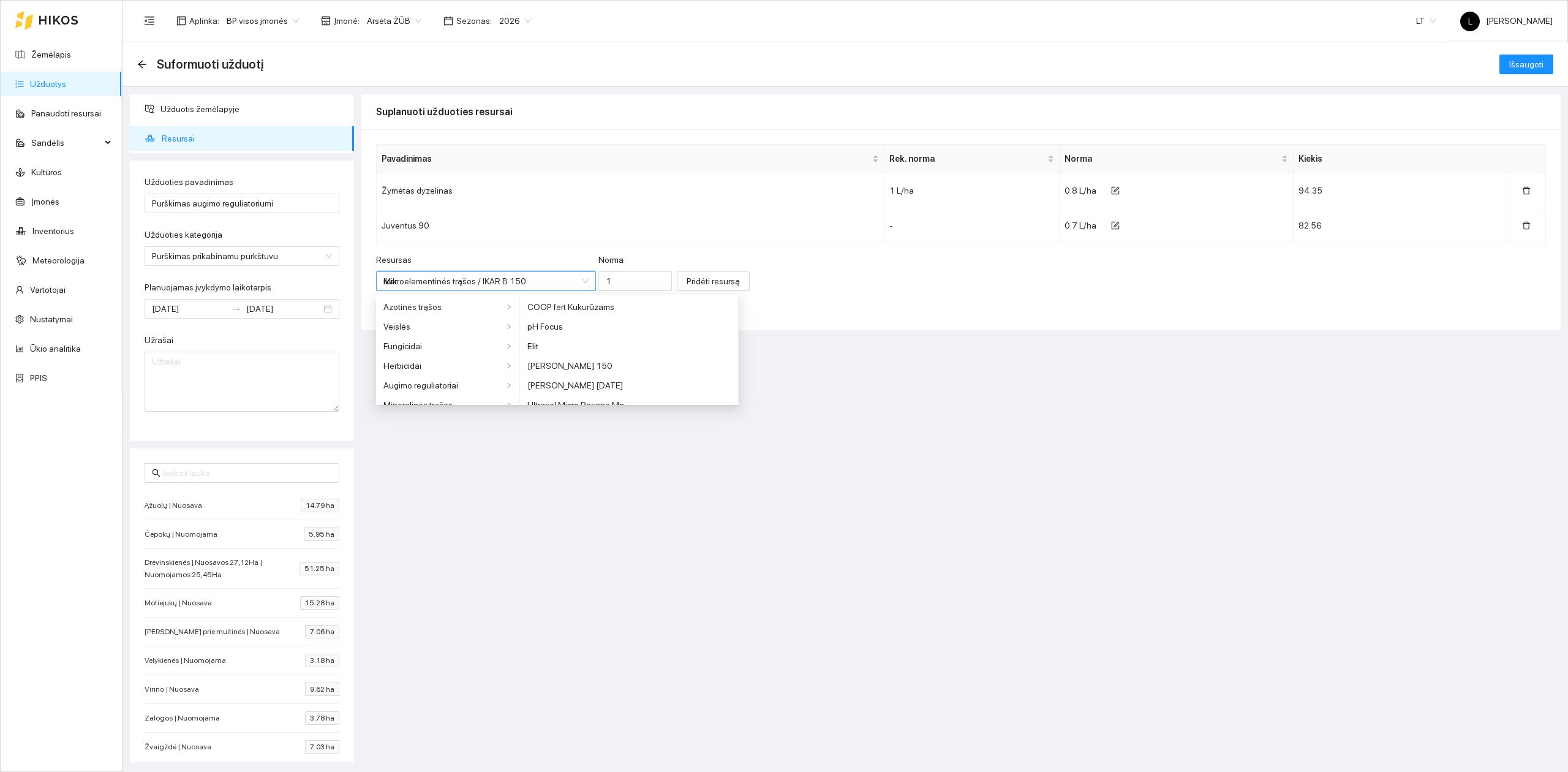
type input "1"
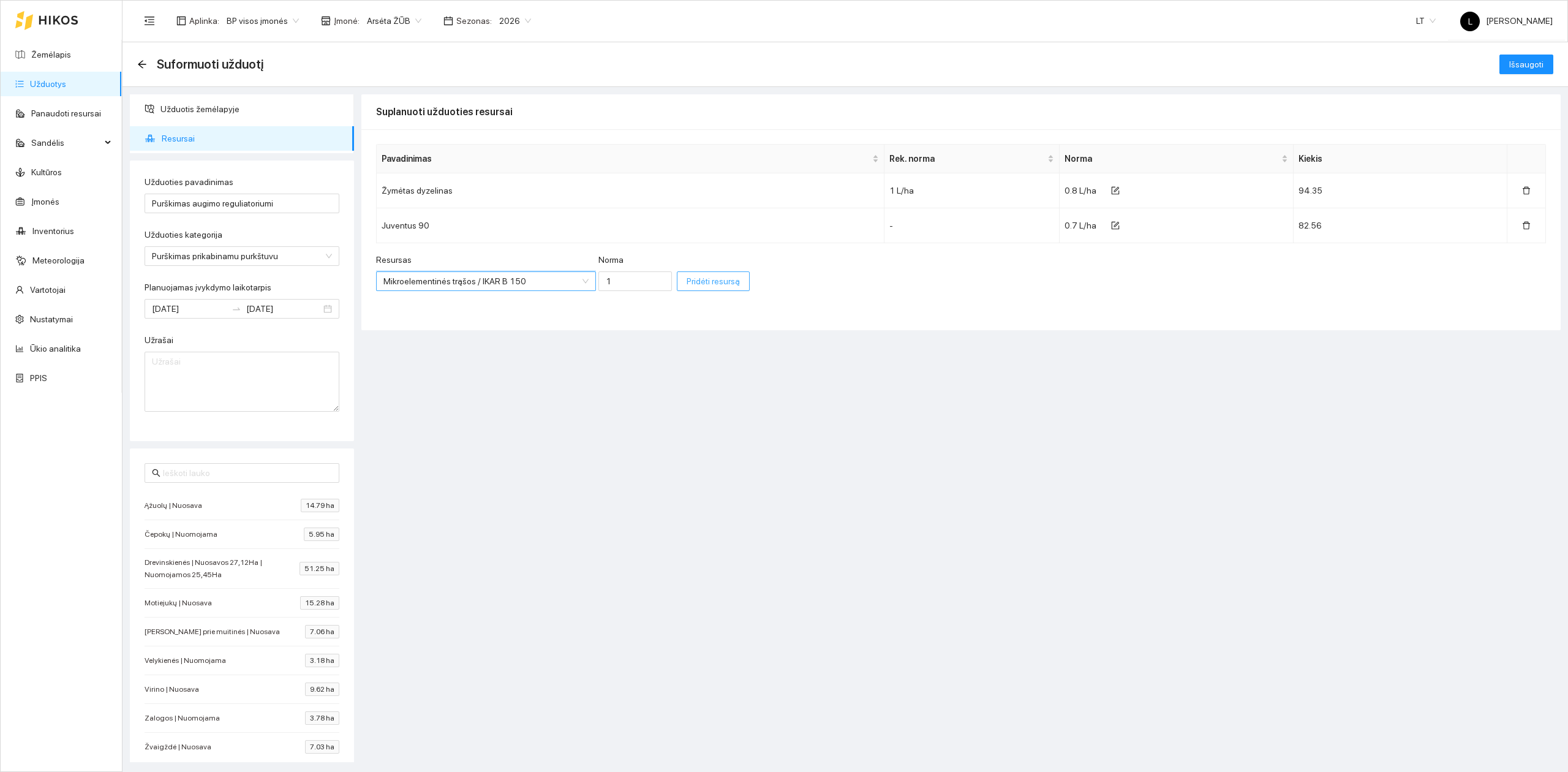
click at [697, 284] on span "Pridėti resursą" at bounding box center [713, 281] width 54 height 13
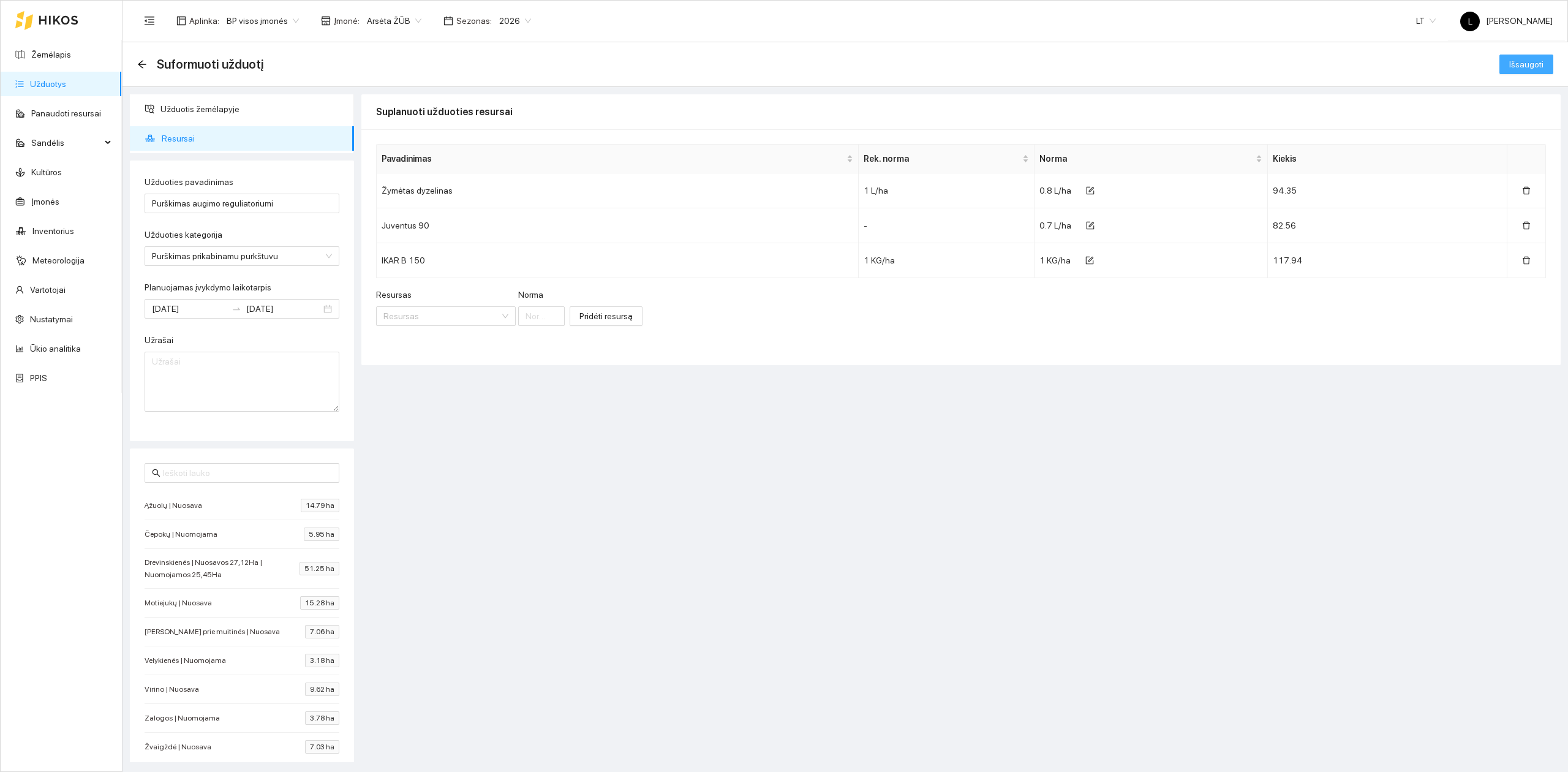
click at [1533, 60] on span "Išsaugoti" at bounding box center [1527, 64] width 35 height 13
